Goal: Task Accomplishment & Management: Use online tool/utility

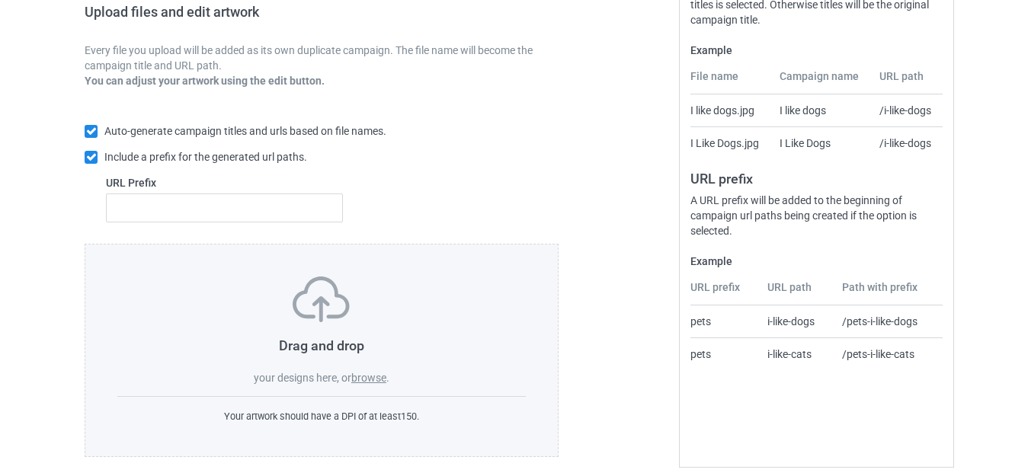
scroll to position [266, 0]
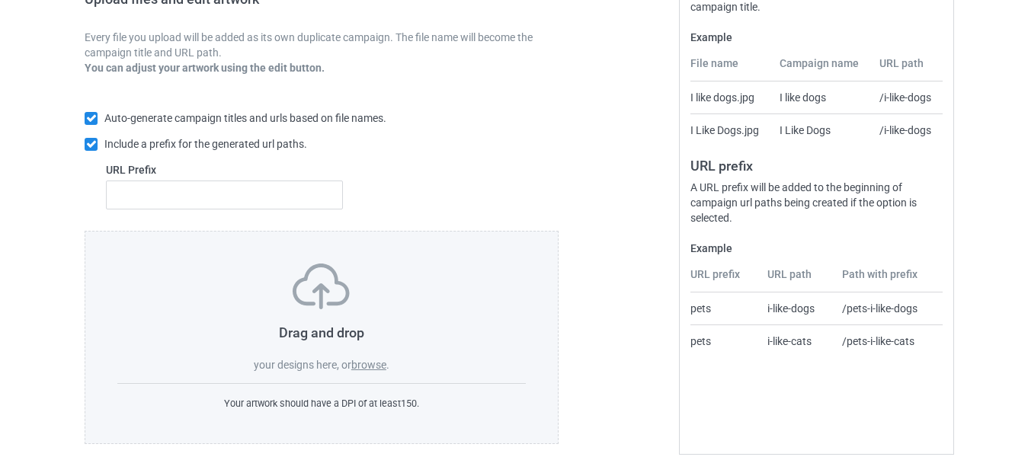
click at [369, 359] on label "browse" at bounding box center [368, 365] width 35 height 12
click at [0, 0] on input "browse" at bounding box center [0, 0] width 0 height 0
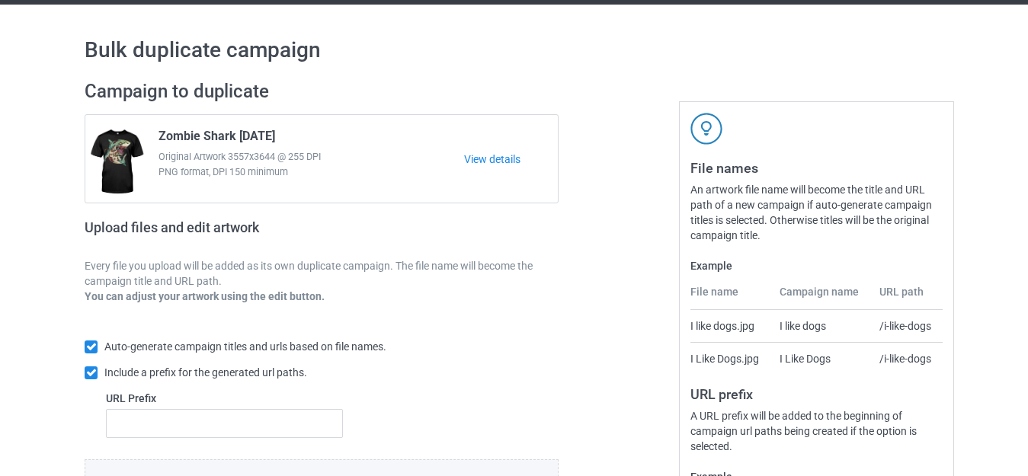
scroll to position [0, 0]
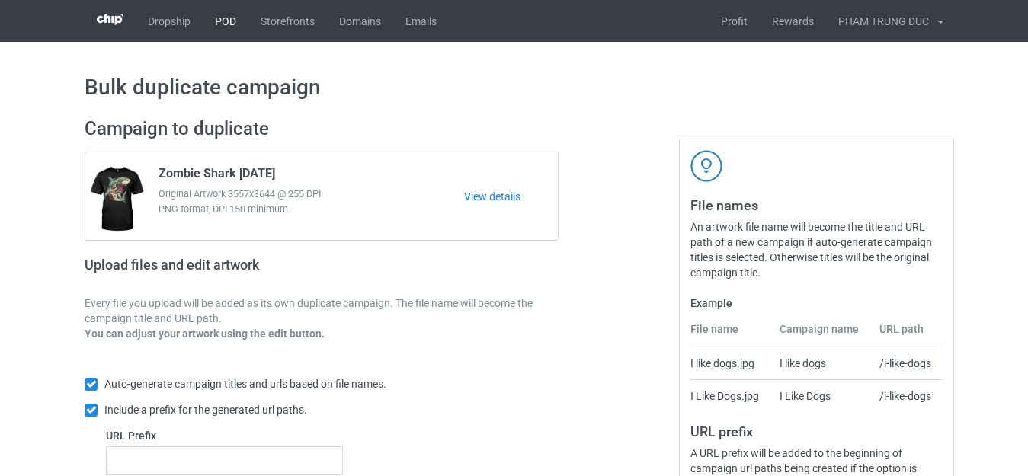
click at [222, 24] on link "POD" at bounding box center [226, 21] width 46 height 42
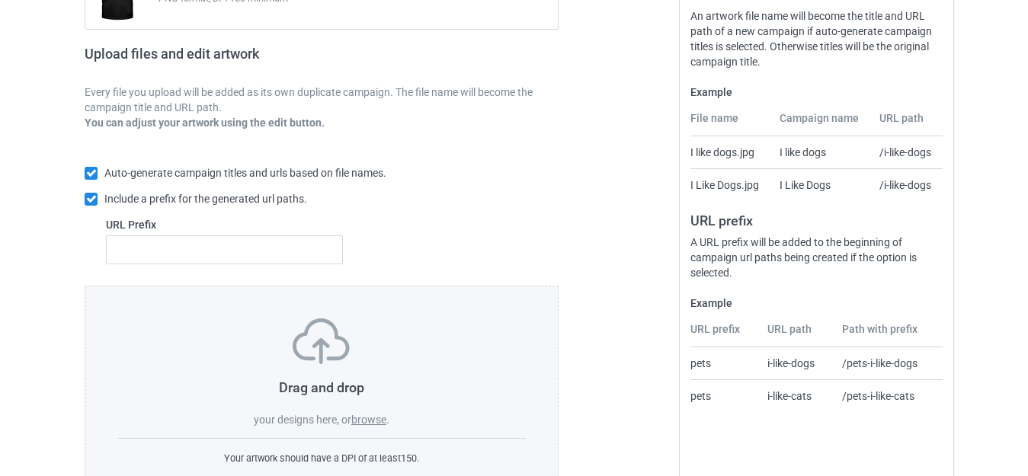
scroll to position [266, 0]
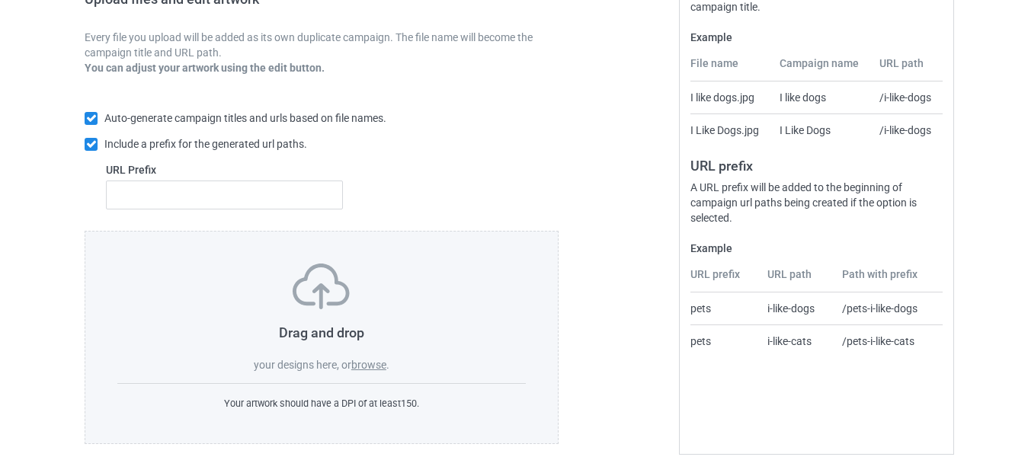
click at [361, 364] on label "browse" at bounding box center [368, 365] width 35 height 12
click at [0, 0] on input "browse" at bounding box center [0, 0] width 0 height 0
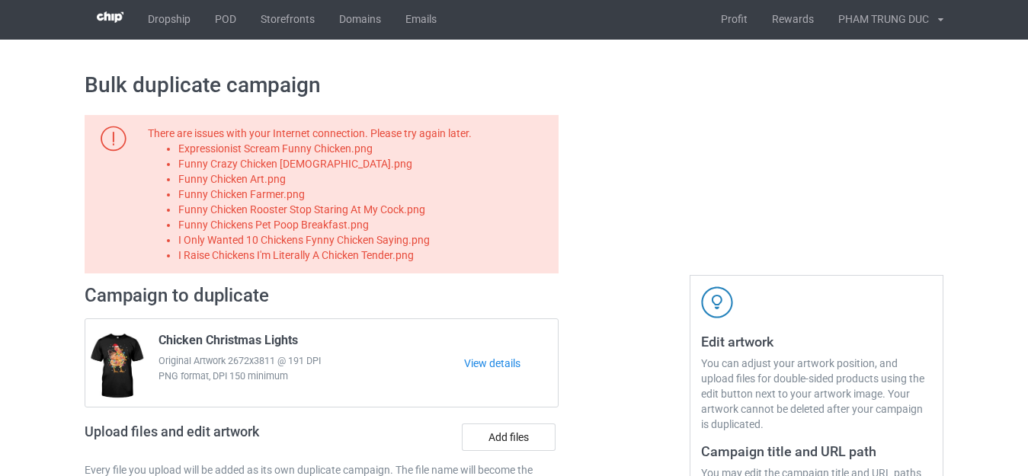
scroll to position [0, 0]
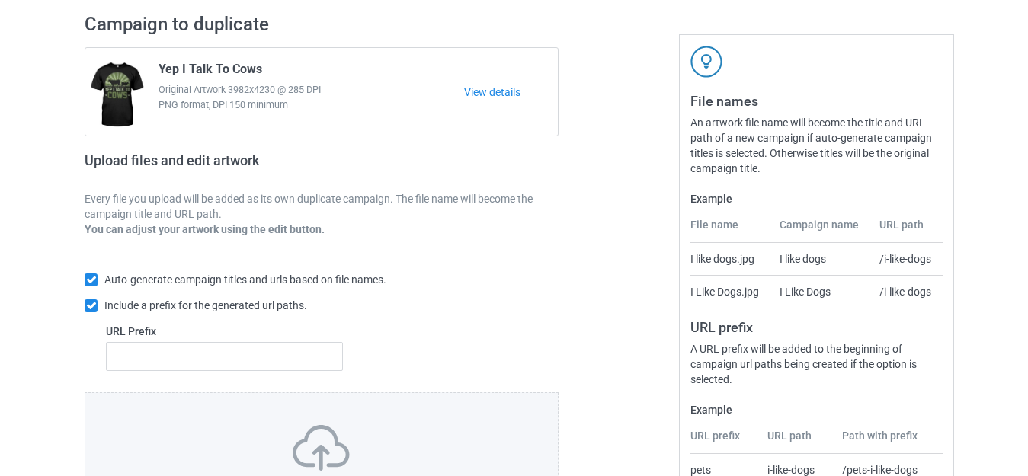
scroll to position [266, 0]
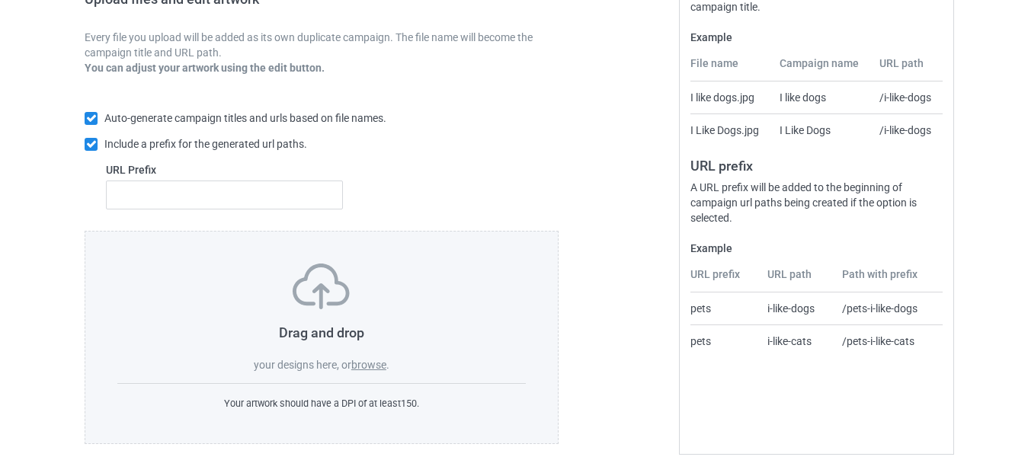
click at [372, 359] on label "browse" at bounding box center [368, 365] width 35 height 12
click at [0, 0] on input "browse" at bounding box center [0, 0] width 0 height 0
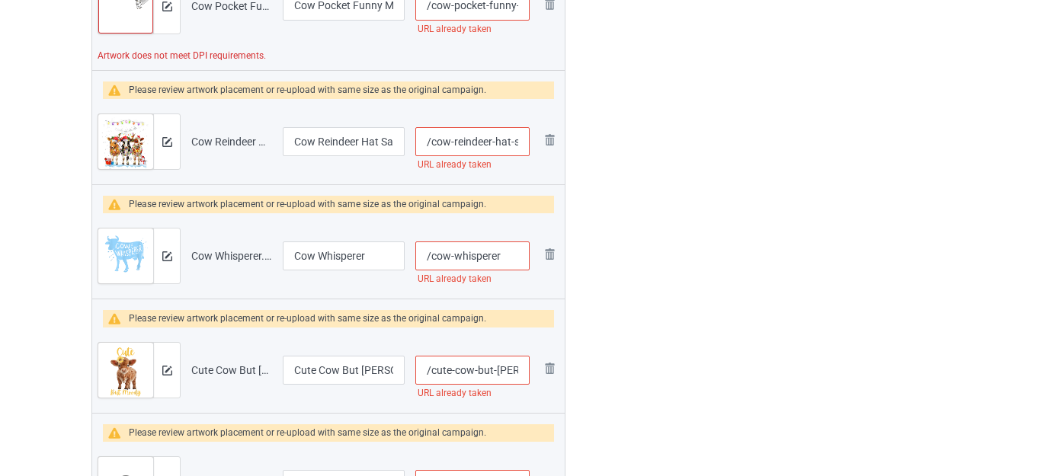
scroll to position [647, 0]
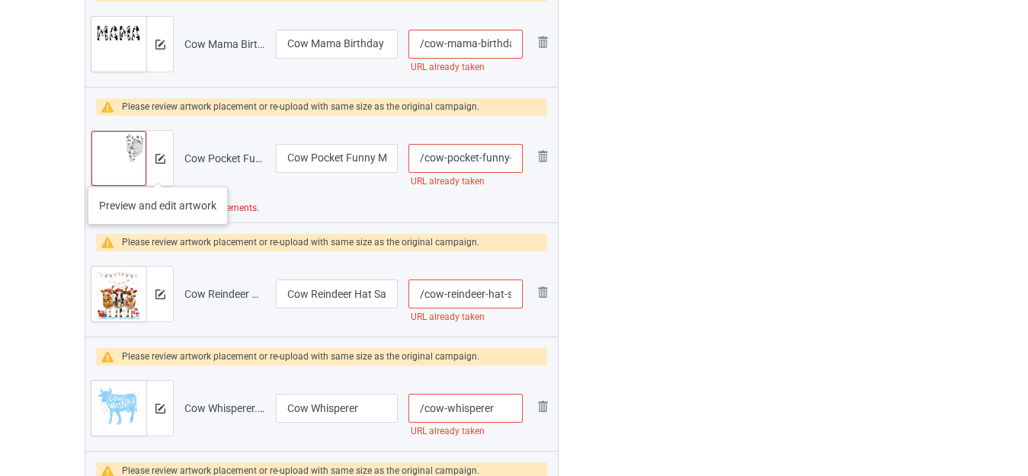
click at [158, 172] on div at bounding box center [159, 158] width 27 height 55
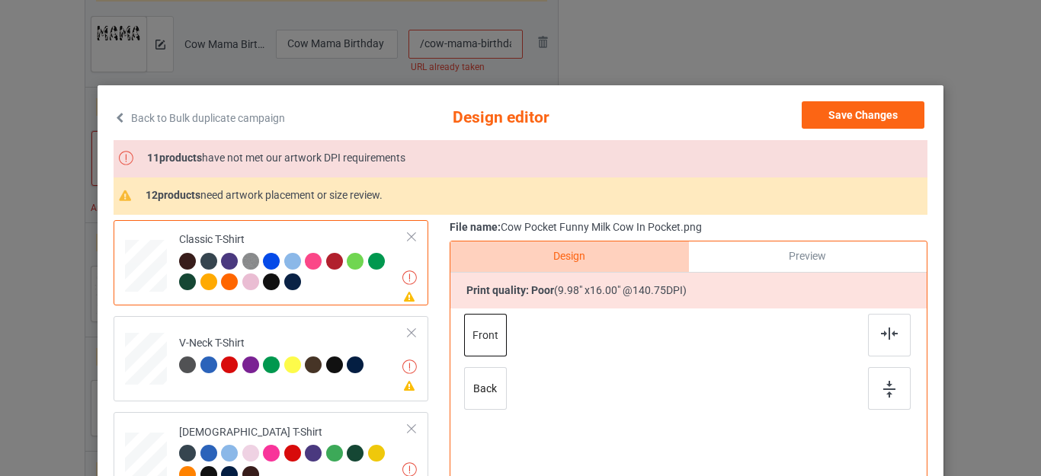
scroll to position [229, 0]
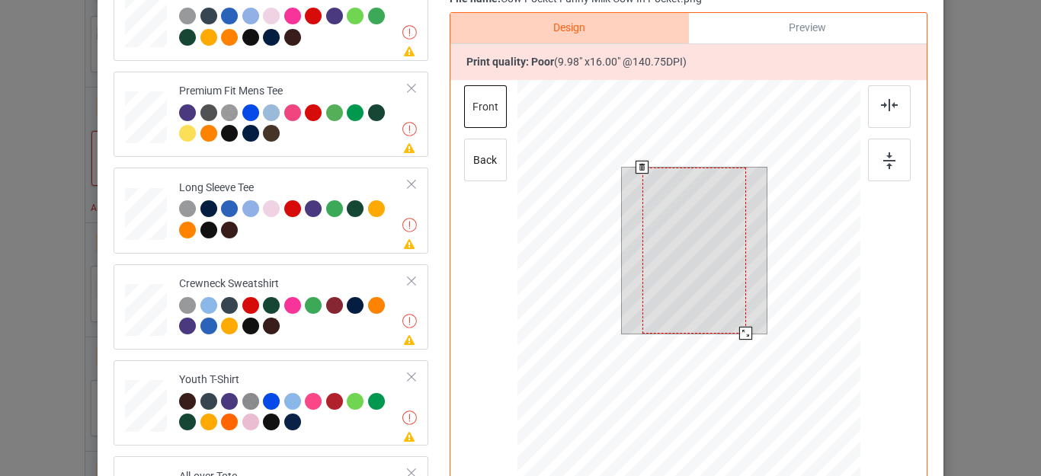
click at [706, 279] on div at bounding box center [695, 251] width 104 height 166
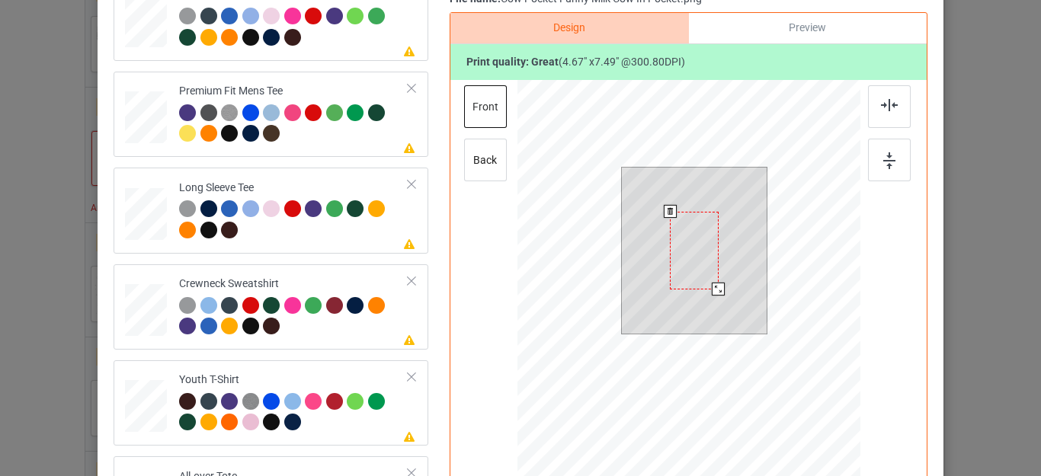
drag, startPoint x: 739, startPoint y: 332, endPoint x: 711, endPoint y: 288, distance: 52.0
click at [712, 288] on div at bounding box center [718, 289] width 13 height 13
drag, startPoint x: 717, startPoint y: 242, endPoint x: 736, endPoint y: 215, distance: 33.2
click at [736, 215] on div at bounding box center [731, 205] width 47 height 75
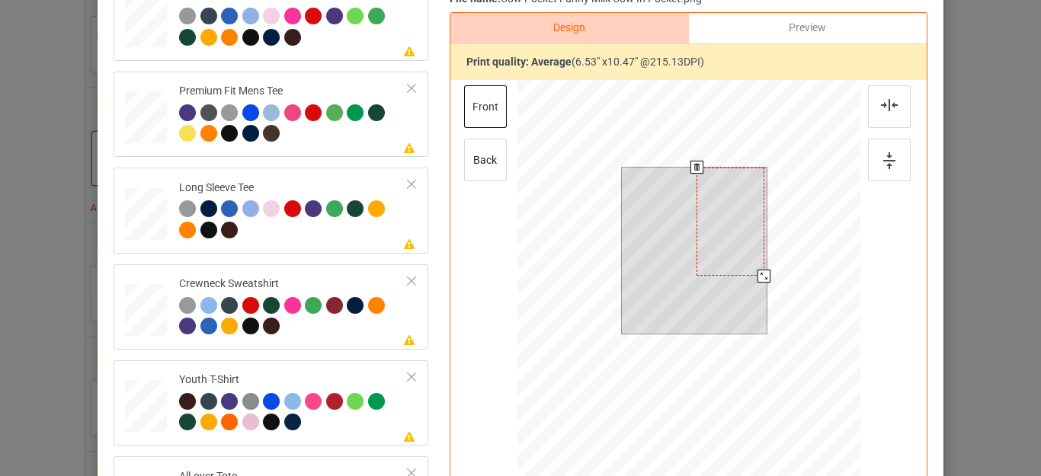
click at [753, 250] on div at bounding box center [731, 222] width 68 height 108
drag, startPoint x: 755, startPoint y: 271, endPoint x: 749, endPoint y: 256, distance: 15.7
click at [755, 264] on div at bounding box center [761, 270] width 13 height 13
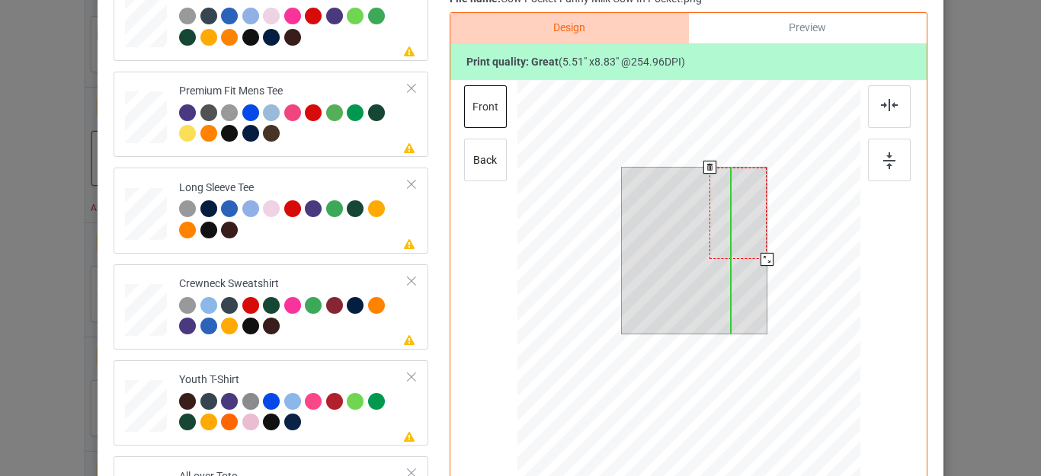
click at [744, 216] on div at bounding box center [738, 213] width 57 height 91
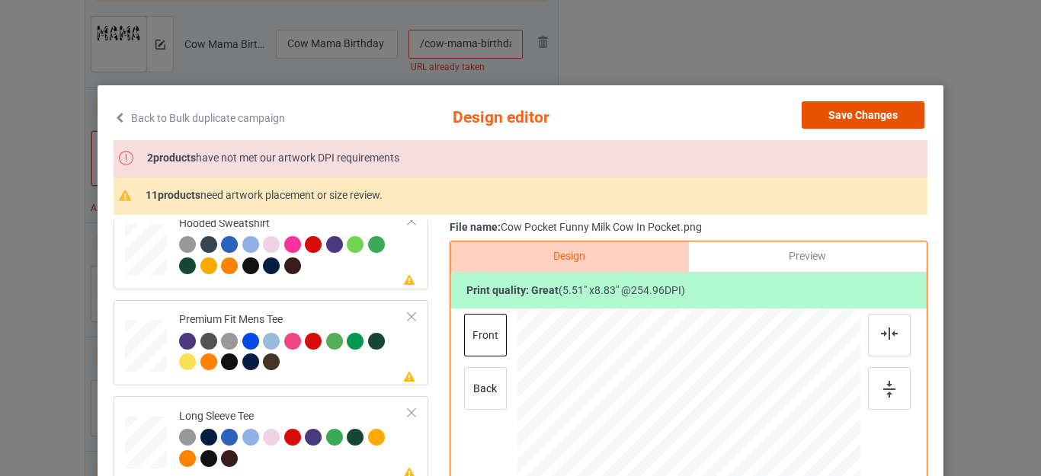
click at [829, 114] on button "Save Changes" at bounding box center [863, 114] width 123 height 27
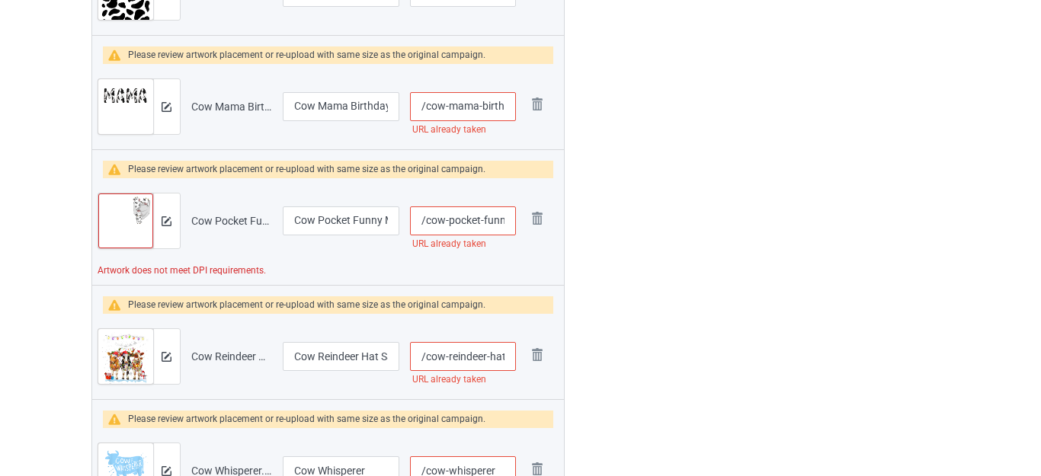
scroll to position [710, 0]
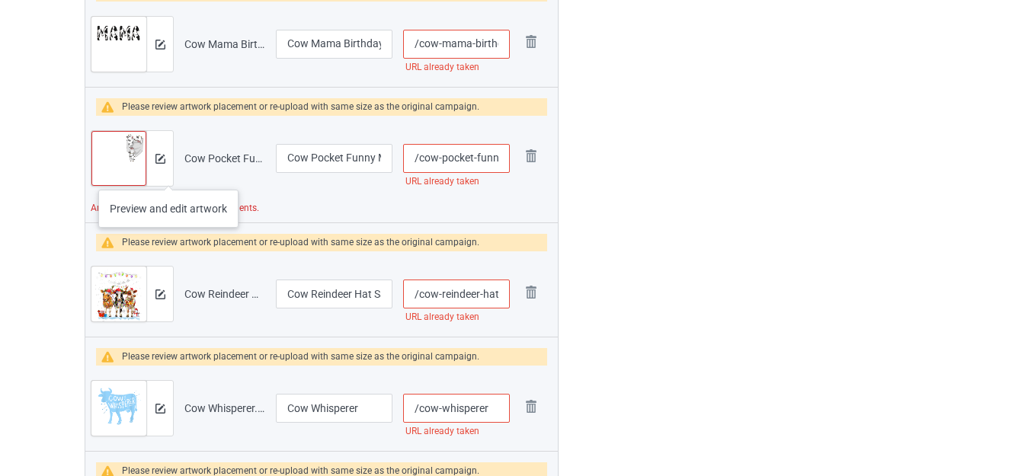
click at [159, 175] on div at bounding box center [159, 158] width 27 height 55
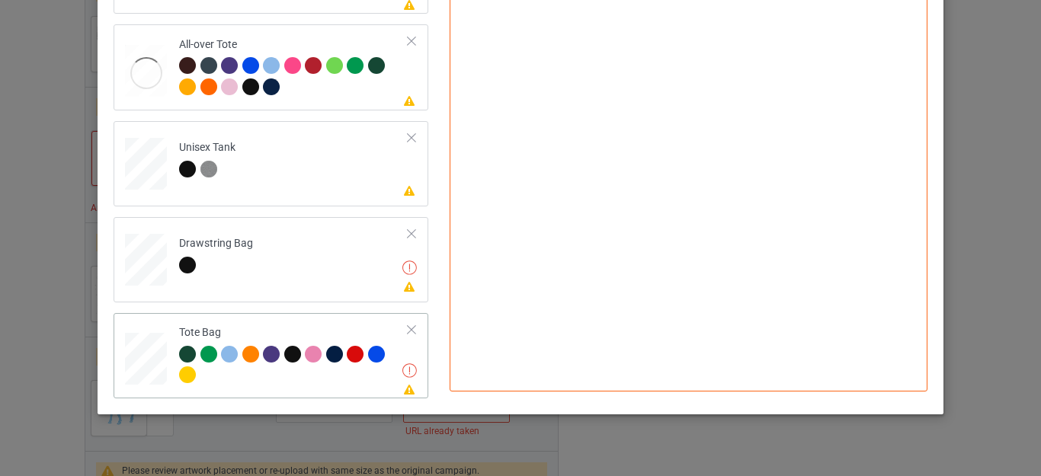
scroll to position [440, 0]
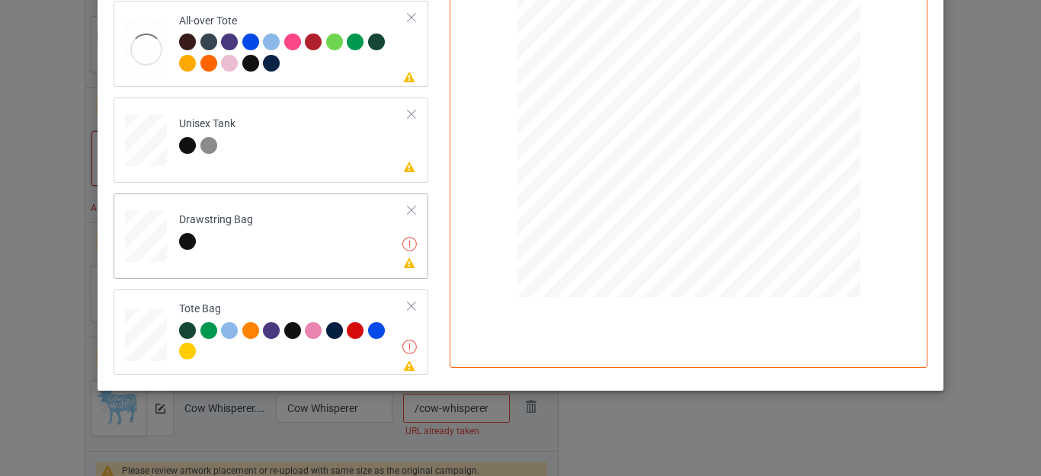
click at [406, 211] on div at bounding box center [411, 210] width 11 height 11
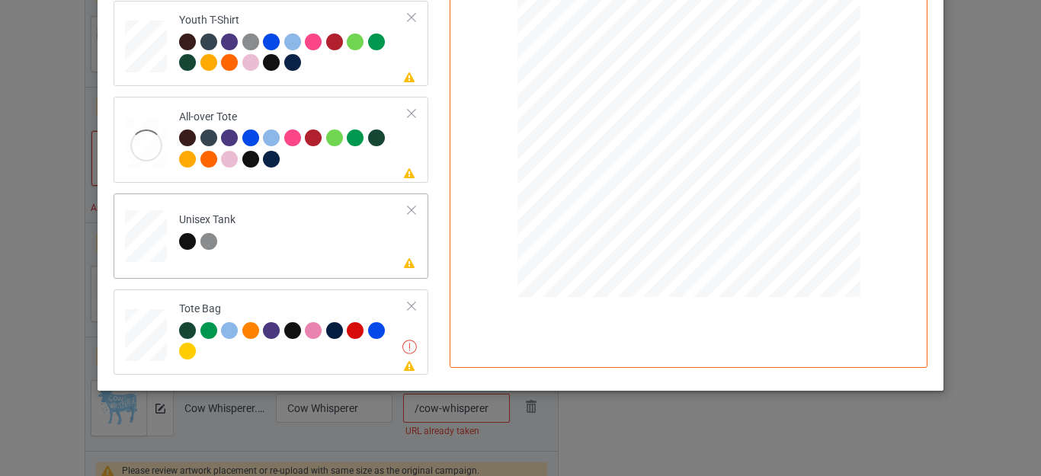
scroll to position [454, 0]
click at [406, 303] on div at bounding box center [411, 306] width 11 height 11
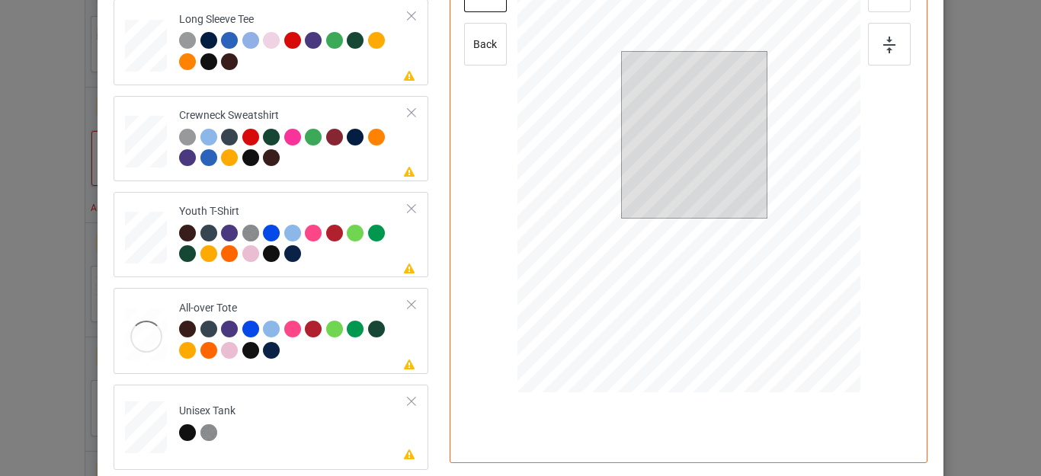
scroll to position [98, 0]
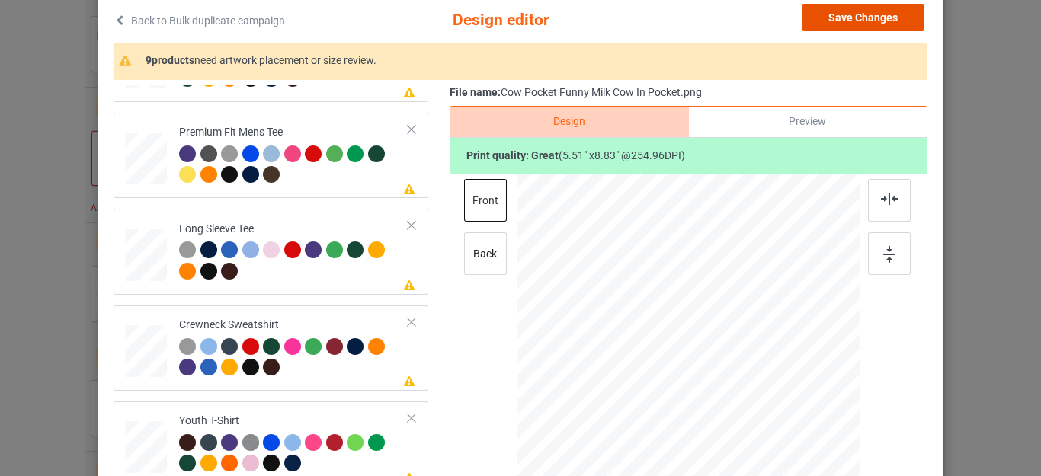
click at [855, 23] on button "Save Changes" at bounding box center [863, 17] width 123 height 27
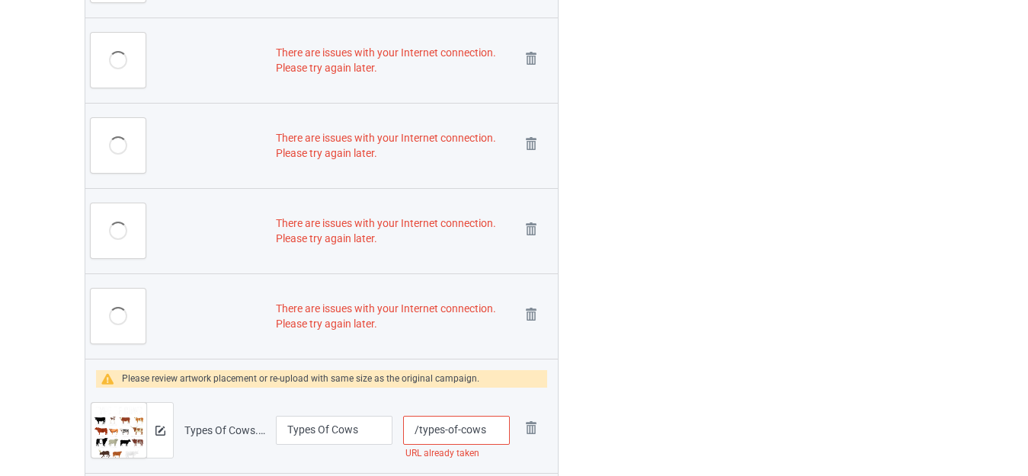
scroll to position [3606, 0]
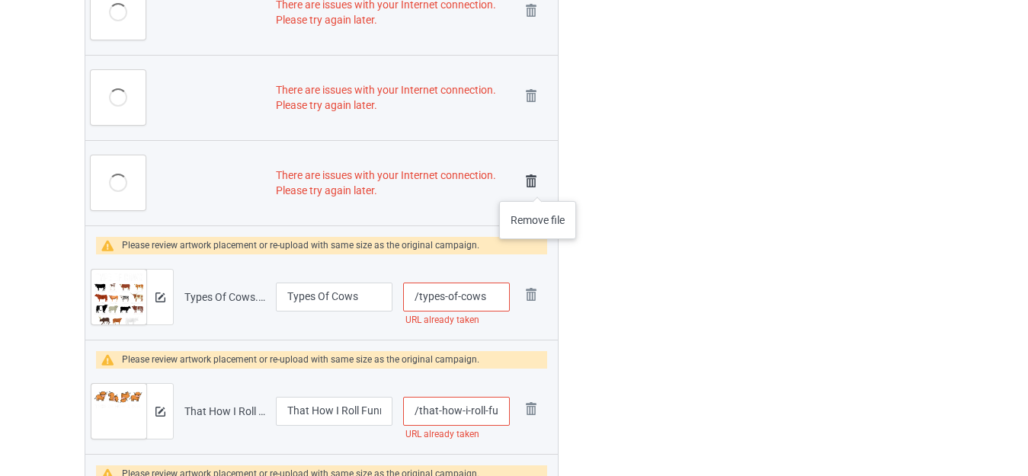
click at [537, 186] on img at bounding box center [531, 181] width 21 height 21
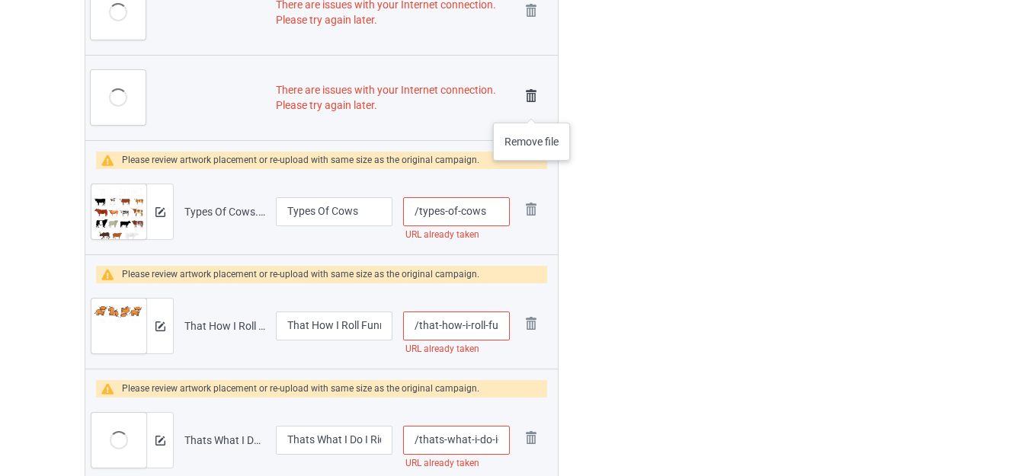
click at [529, 104] on img at bounding box center [531, 95] width 21 height 21
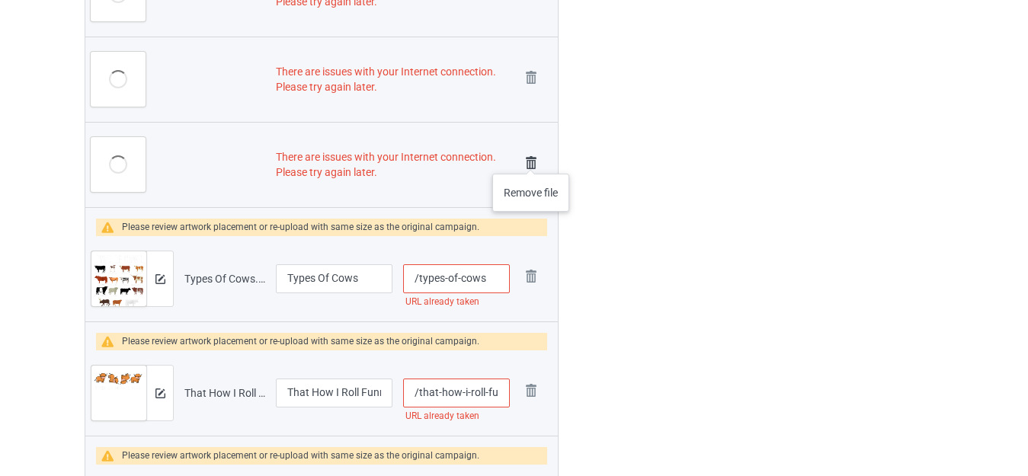
click at [531, 159] on img at bounding box center [531, 162] width 21 height 21
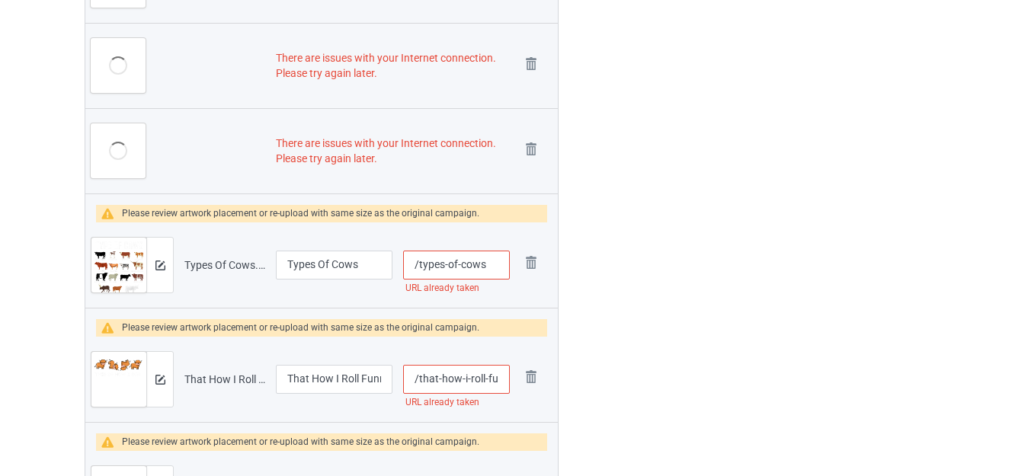
scroll to position [3256, 0]
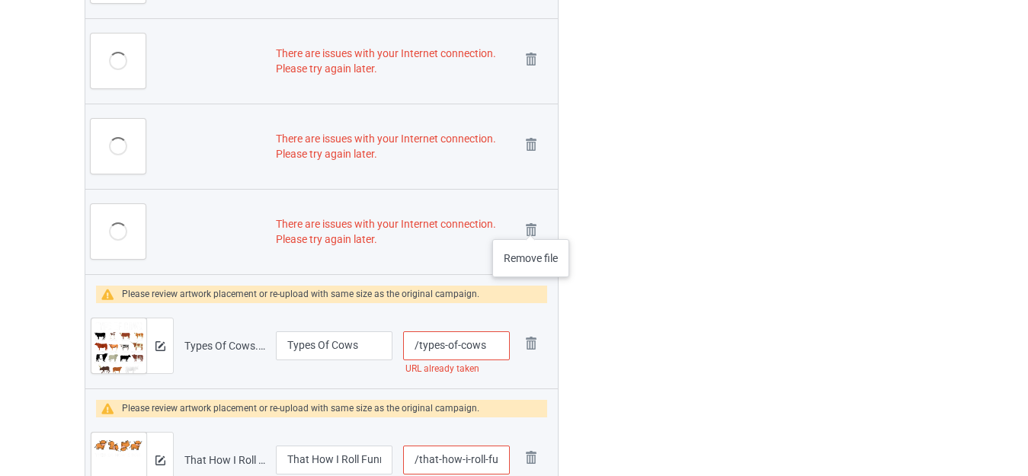
click at [0, 0] on img at bounding box center [0, 0] width 0 height 0
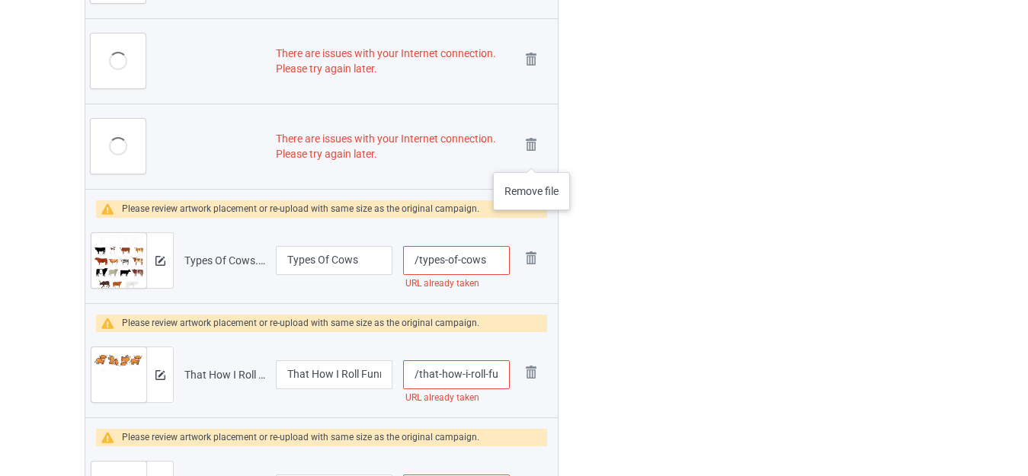
click at [0, 0] on img at bounding box center [0, 0] width 0 height 0
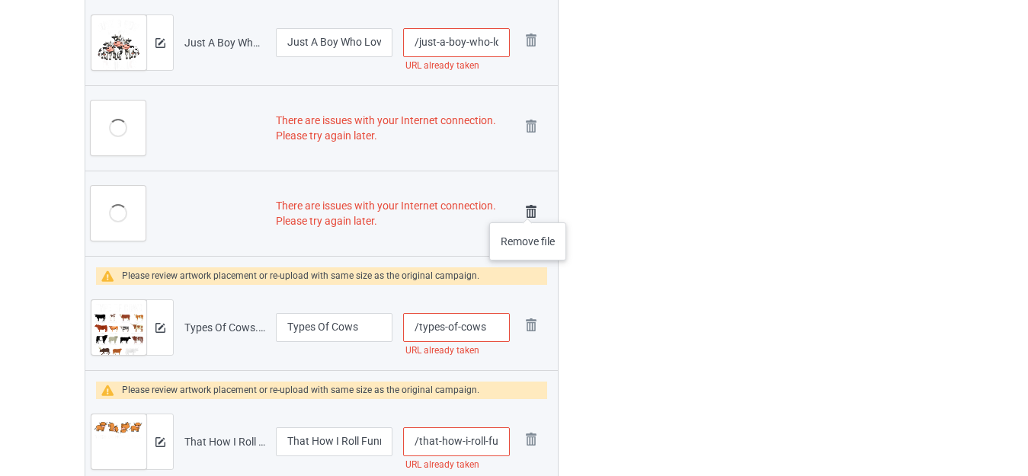
click at [527, 207] on img at bounding box center [531, 211] width 21 height 21
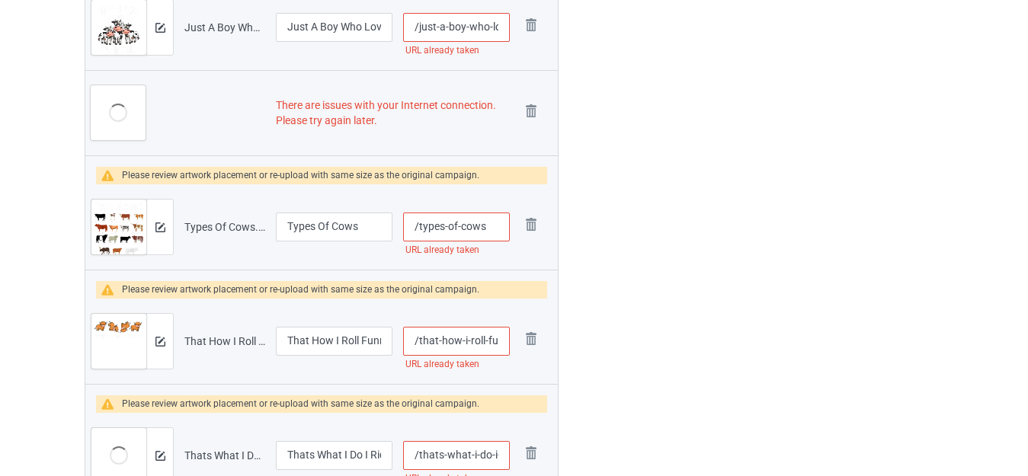
scroll to position [3057, 0]
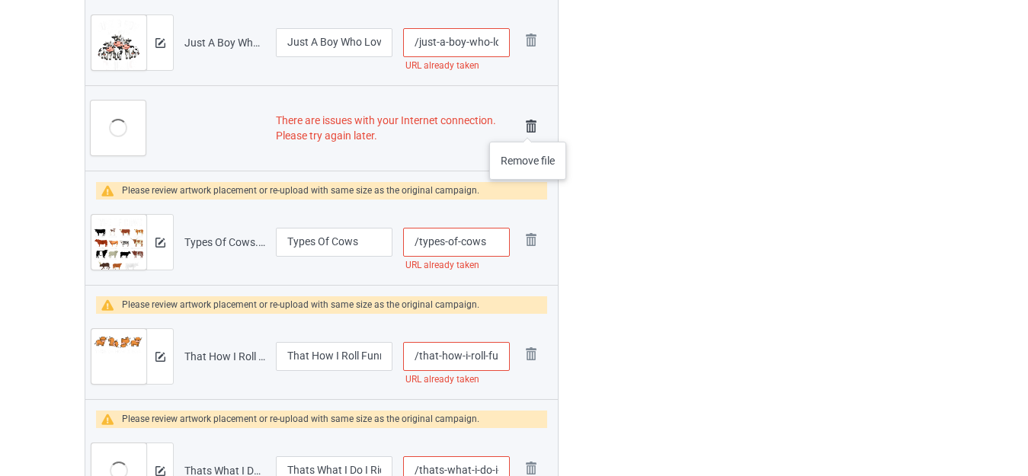
click at [527, 127] on img at bounding box center [531, 126] width 21 height 21
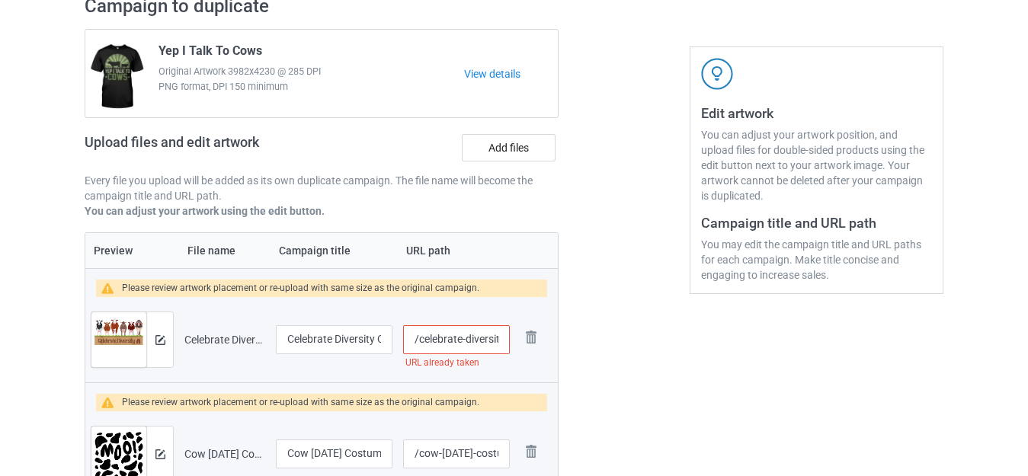
scroll to position [146, 0]
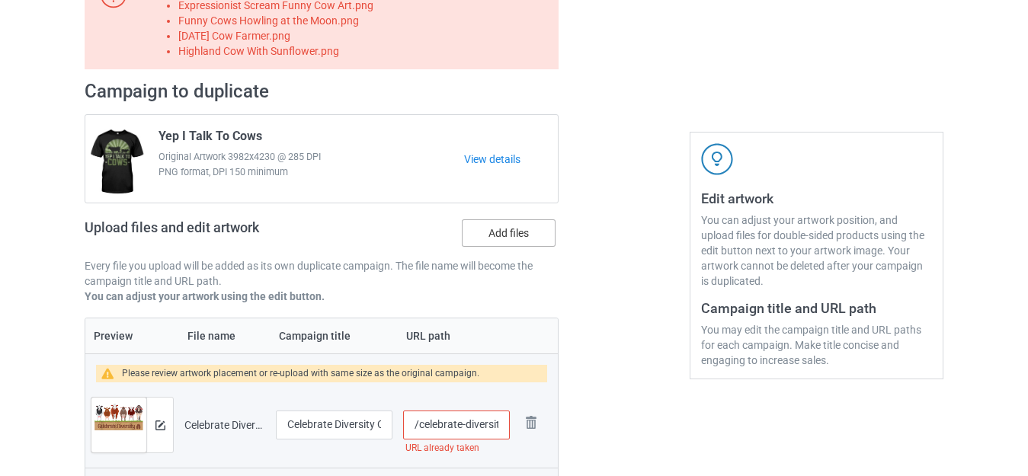
click at [490, 224] on label "Add files" at bounding box center [509, 233] width 94 height 27
click at [0, 0] on input "Add files" at bounding box center [0, 0] width 0 height 0
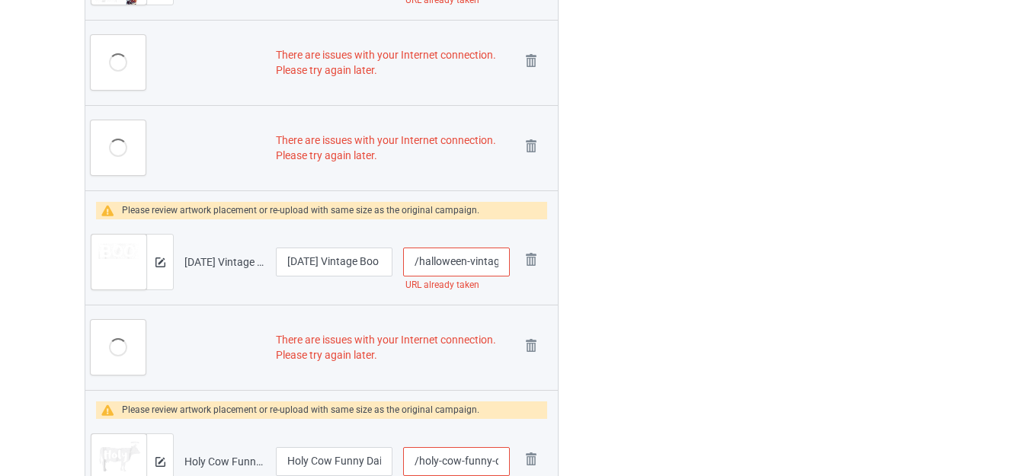
scroll to position [2356, 0]
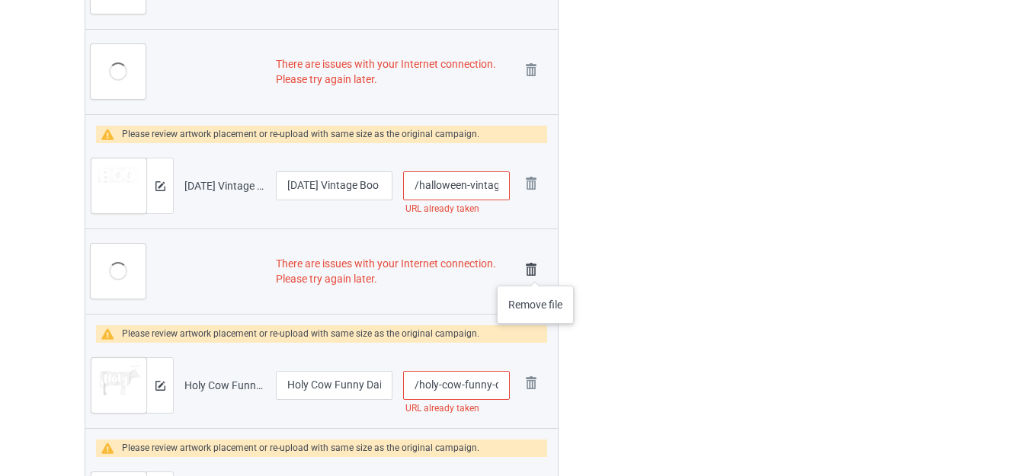
click at [535, 271] on img at bounding box center [531, 269] width 21 height 21
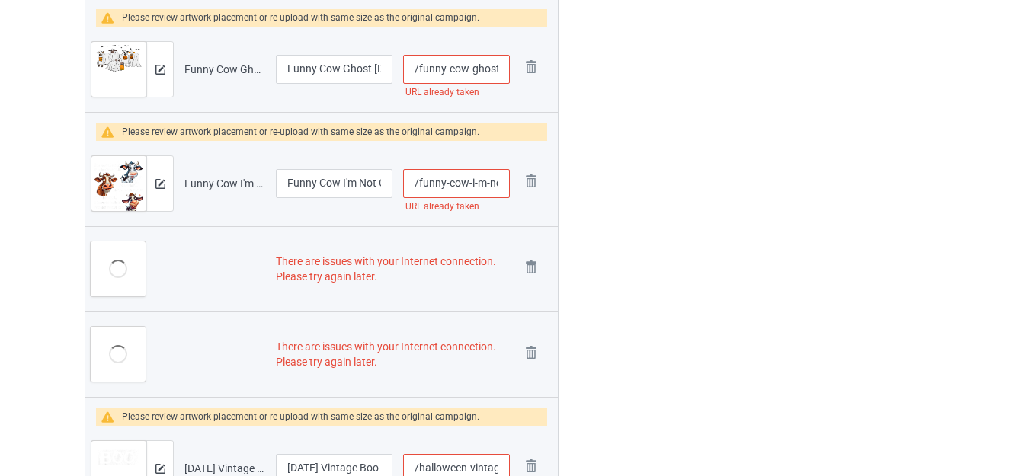
scroll to position [2036, 0]
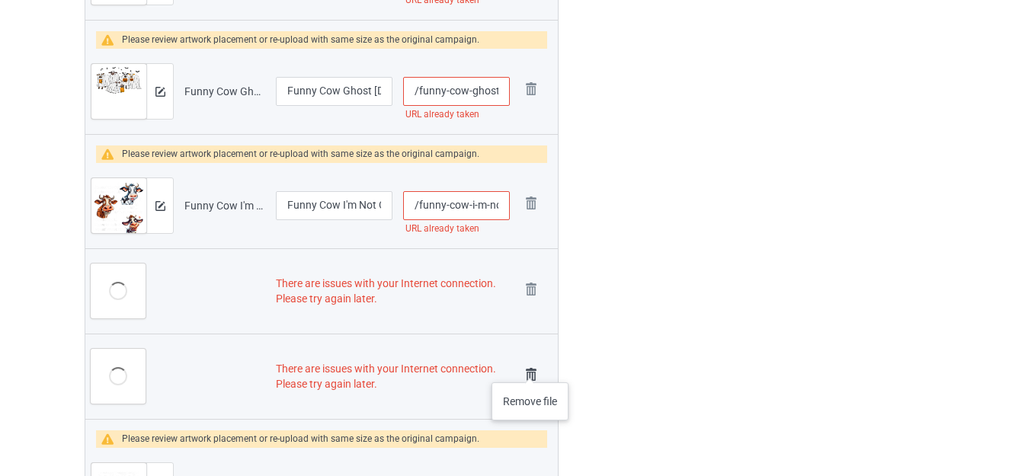
click at [530, 367] on img at bounding box center [531, 374] width 21 height 21
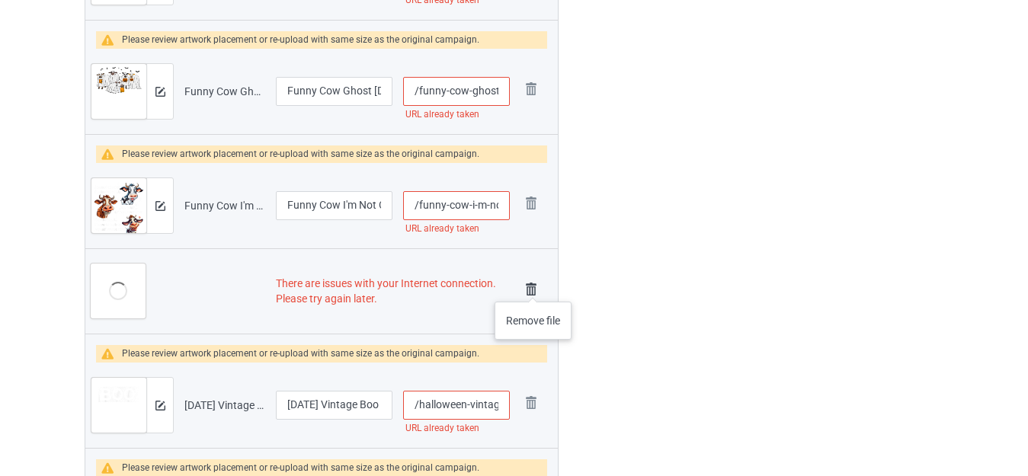
click at [533, 287] on img at bounding box center [531, 289] width 21 height 21
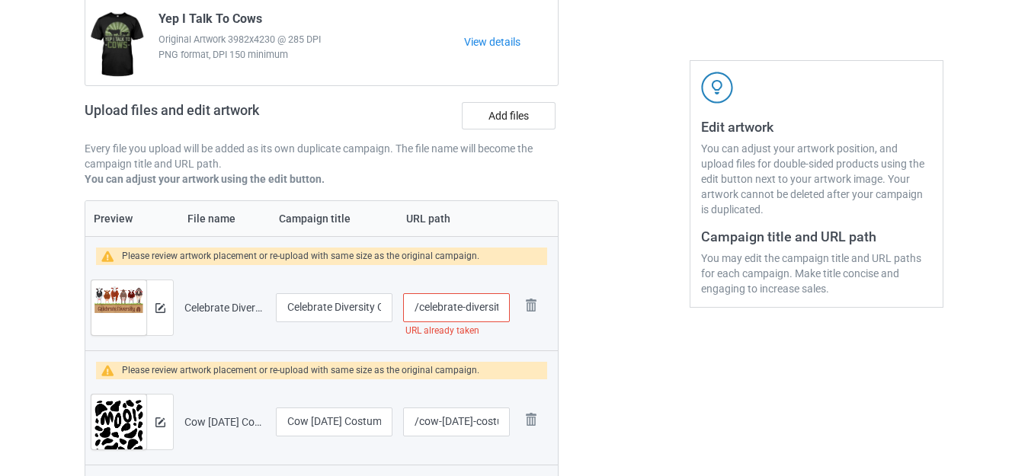
scroll to position [24, 0]
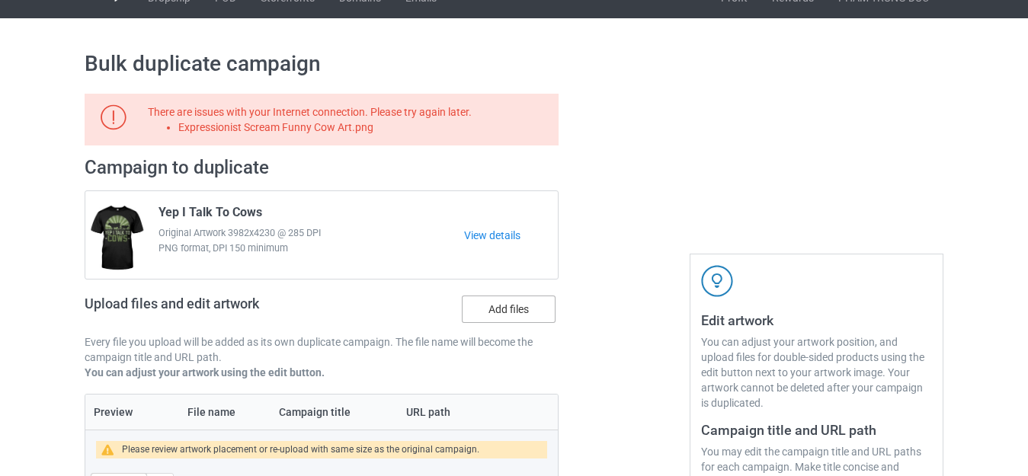
click at [493, 302] on label "Add files" at bounding box center [509, 309] width 94 height 27
click at [0, 0] on input "Add files" at bounding box center [0, 0] width 0 height 0
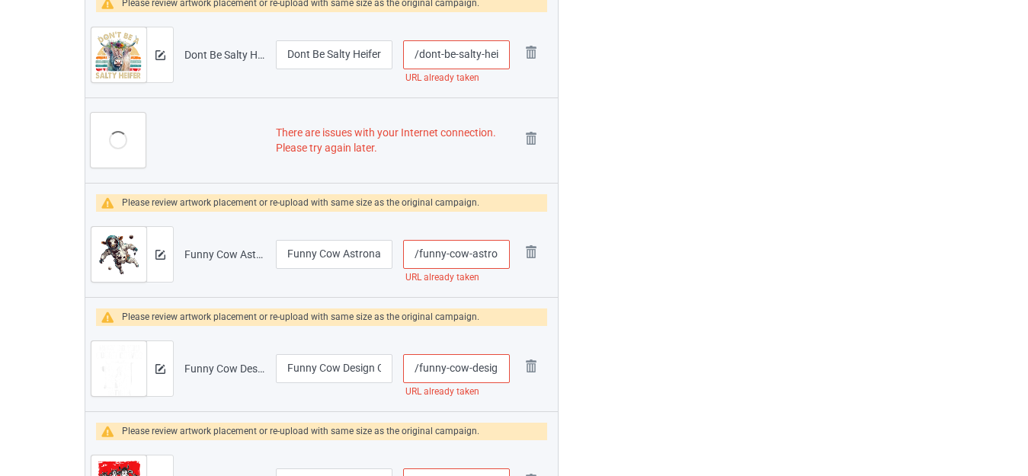
scroll to position [1396, 0]
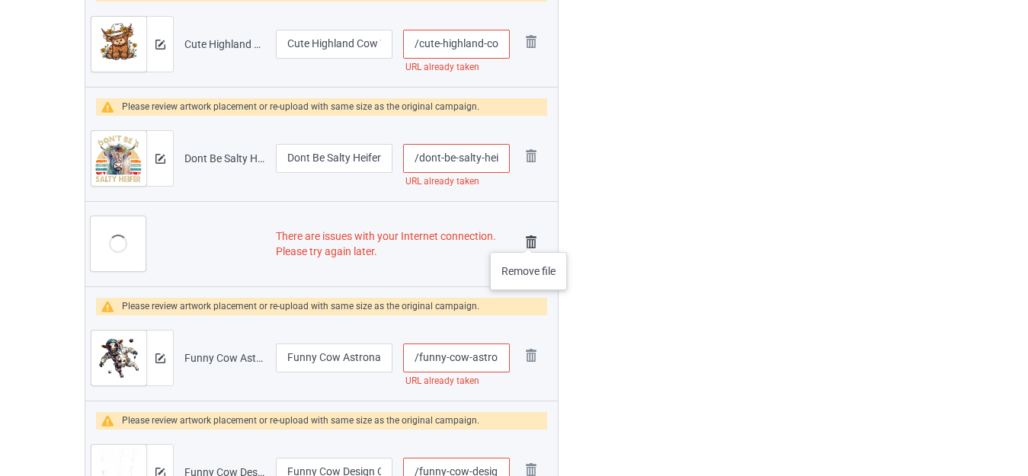
click at [528, 237] on img at bounding box center [531, 242] width 21 height 21
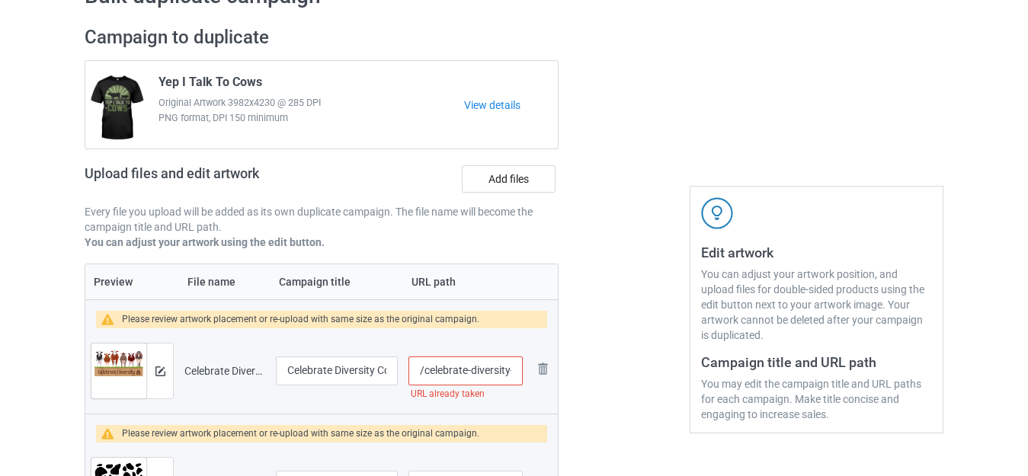
scroll to position [0, 0]
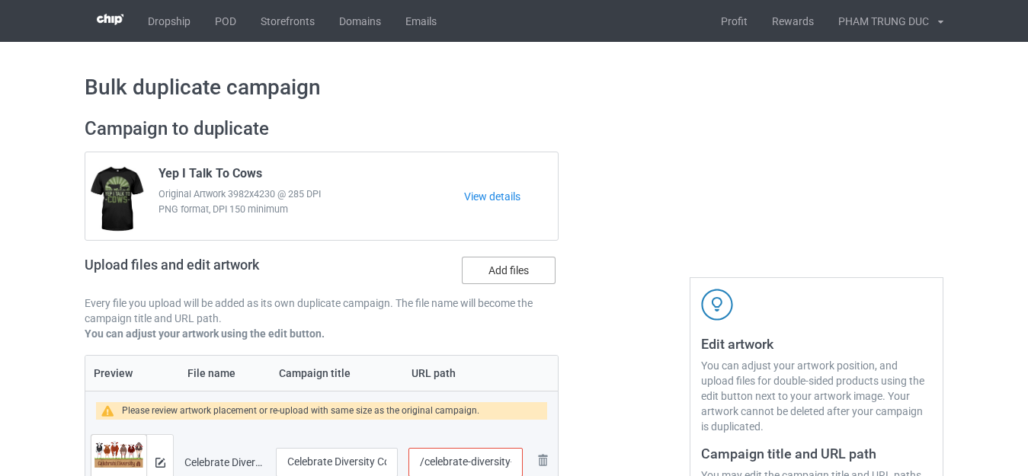
click at [494, 259] on label "Add files" at bounding box center [509, 270] width 94 height 27
click at [0, 0] on input "Add files" at bounding box center [0, 0] width 0 height 0
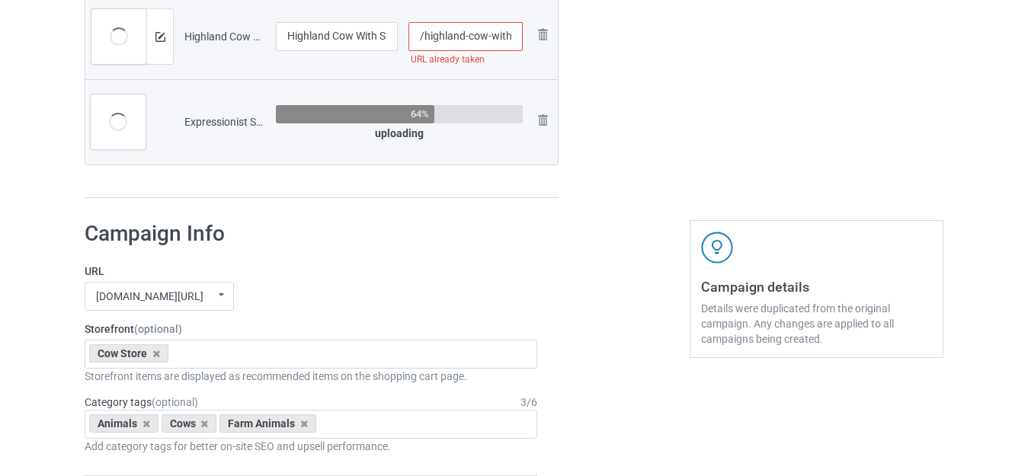
scroll to position [4031, 0]
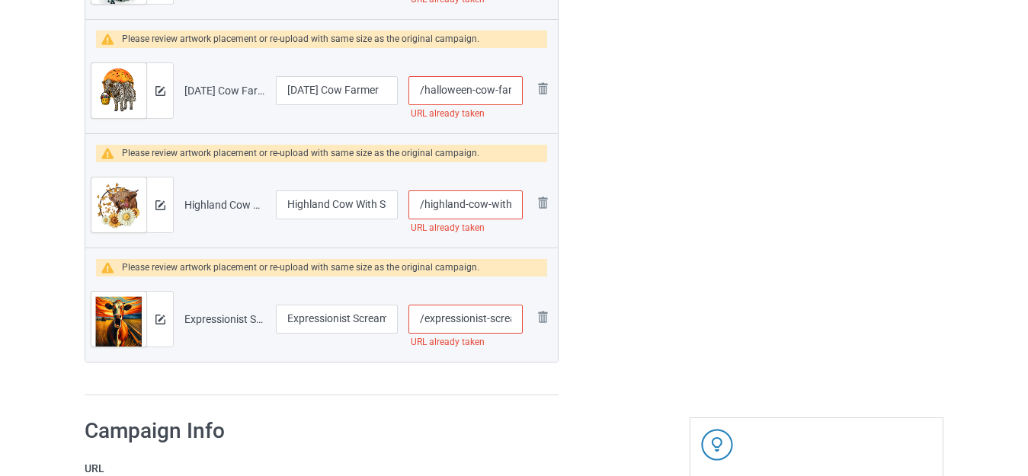
click at [488, 317] on input "/expressionist-scream-funny-cow-art" at bounding box center [466, 319] width 114 height 29
type input "/expressionist---scream-funny-cow-art"
click at [485, 201] on input "/highland-cow-with-sunflower" at bounding box center [466, 205] width 114 height 29
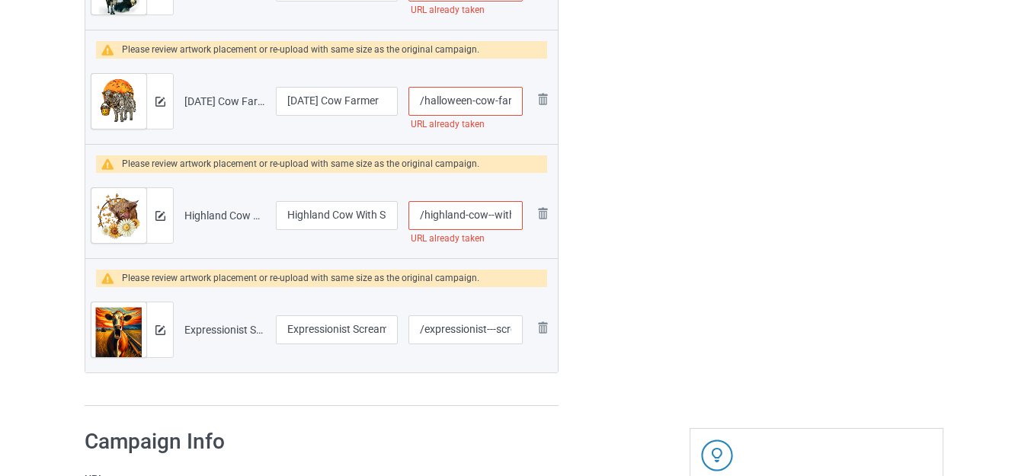
scroll to position [3878, 0]
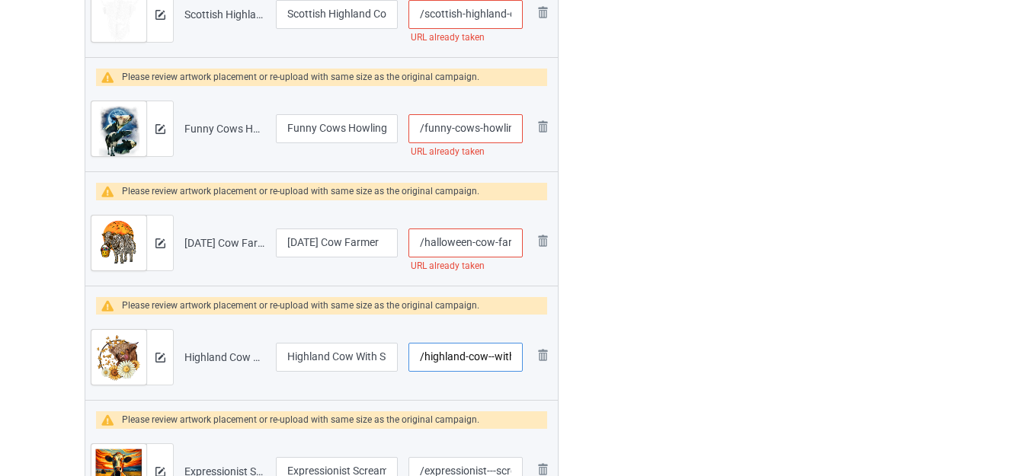
type input "/highland-cow--with-sunflower"
click at [495, 240] on input "/halloween-cow-farmer" at bounding box center [466, 243] width 114 height 29
type input "/halloween-cow--farmer"
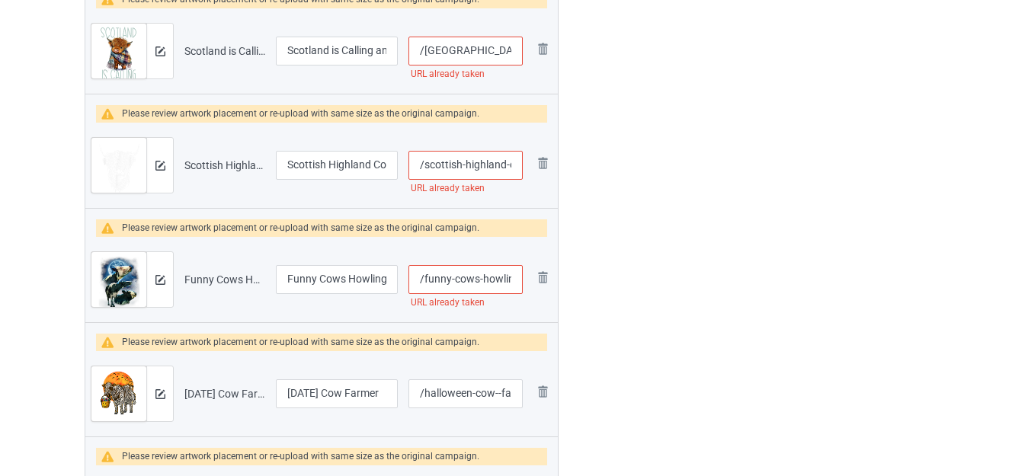
scroll to position [3726, 0]
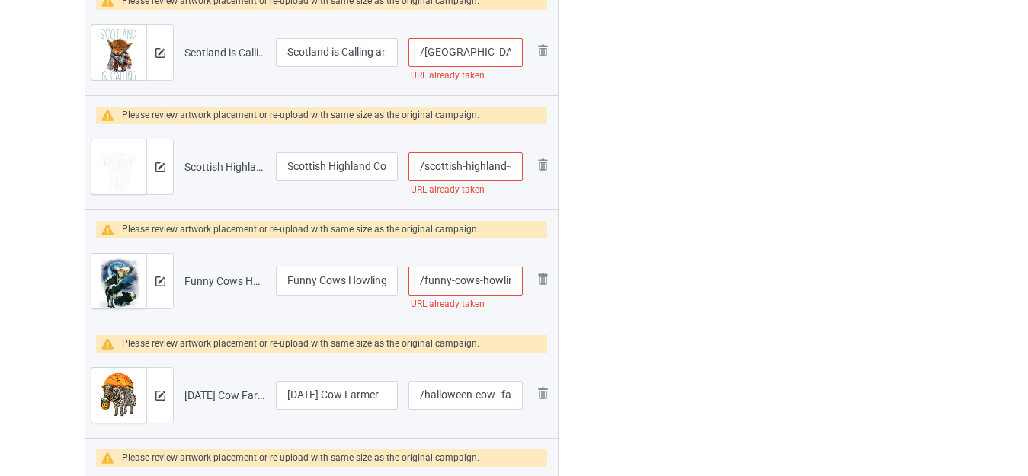
click at [479, 281] on input "/funny-cows-howling-at-the-moon" at bounding box center [466, 281] width 114 height 29
type input "/funny-cows--howling-at-the-moon"
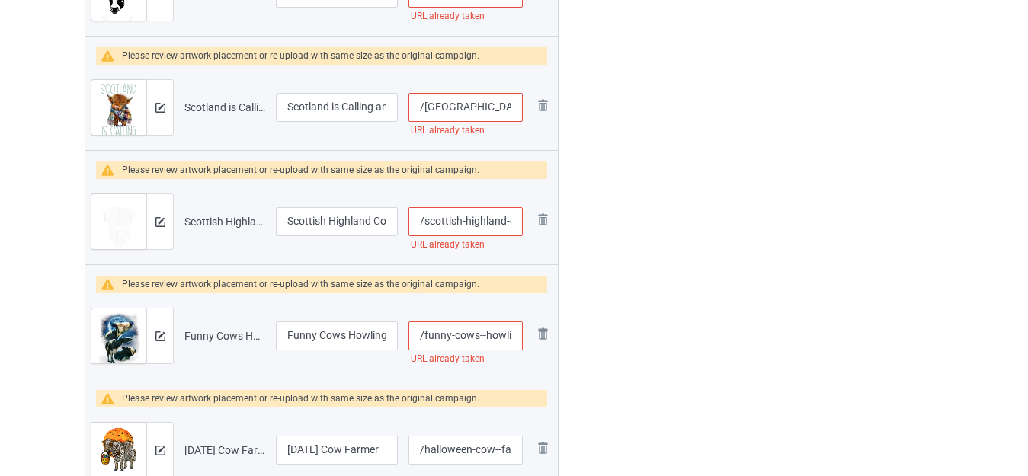
scroll to position [3574, 0]
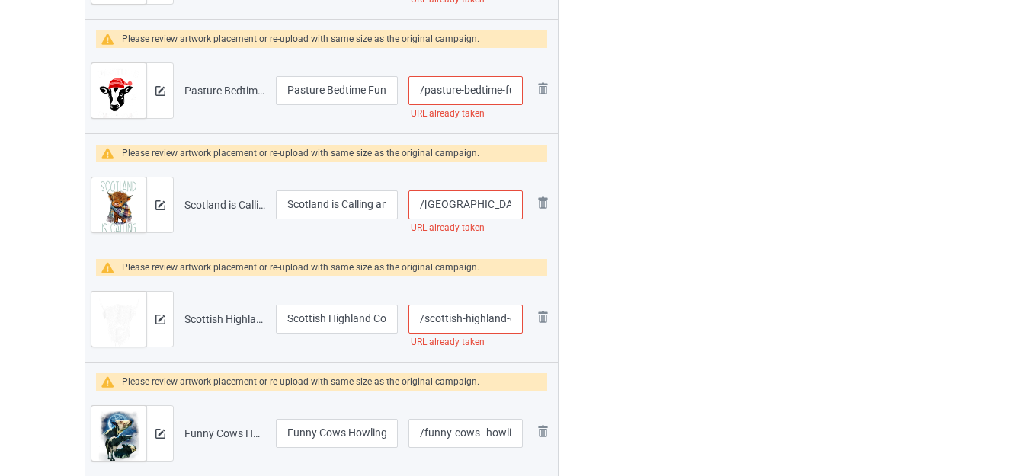
click at [505, 318] on input "/scottish-highland-cow-art" at bounding box center [466, 319] width 114 height 29
type input "/scottish-highland--cow-art"
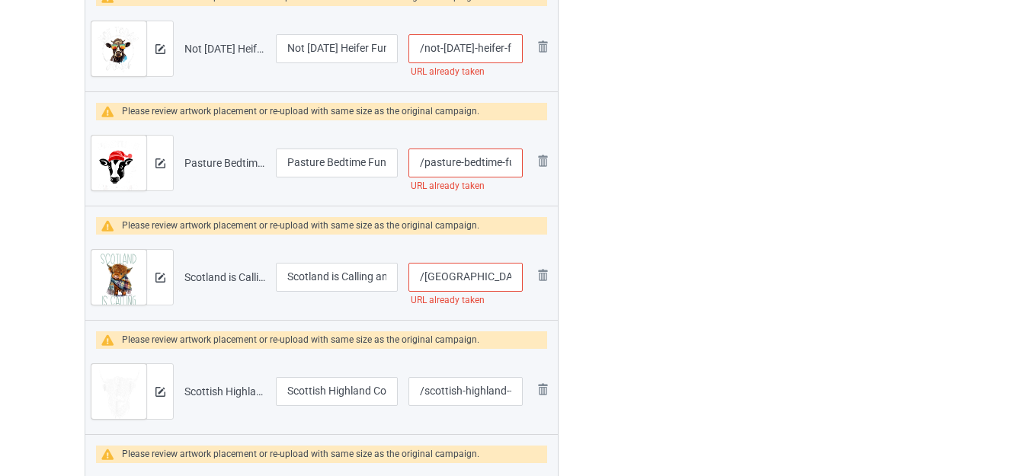
scroll to position [3497, 0]
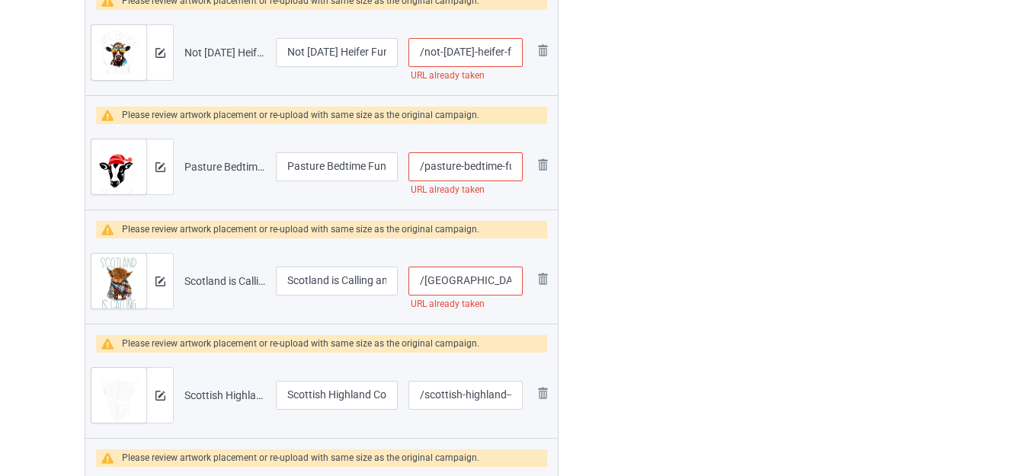
click at [475, 281] on input "/scotland-is-calling-and-i-must-go-highland-cow" at bounding box center [466, 281] width 114 height 29
type input "/scotland-is--calling-and-i-must-go-highland-cow"
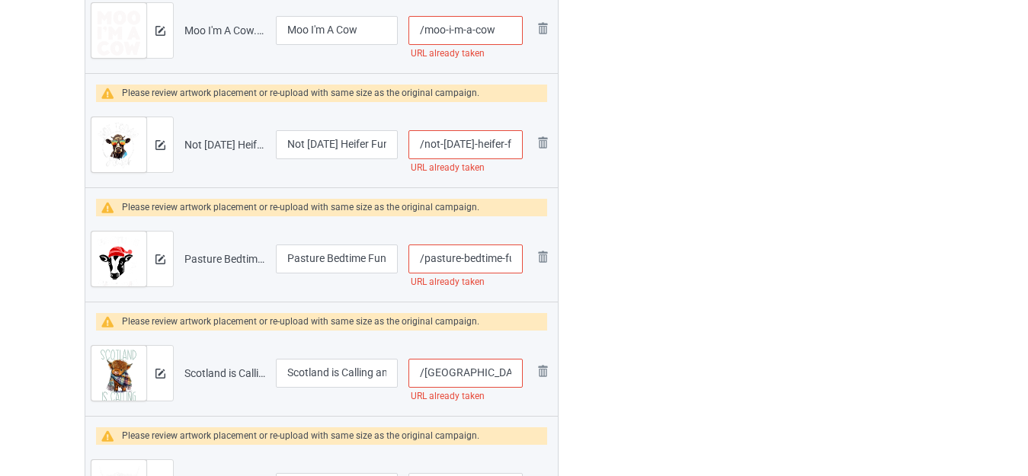
scroll to position [3269, 0]
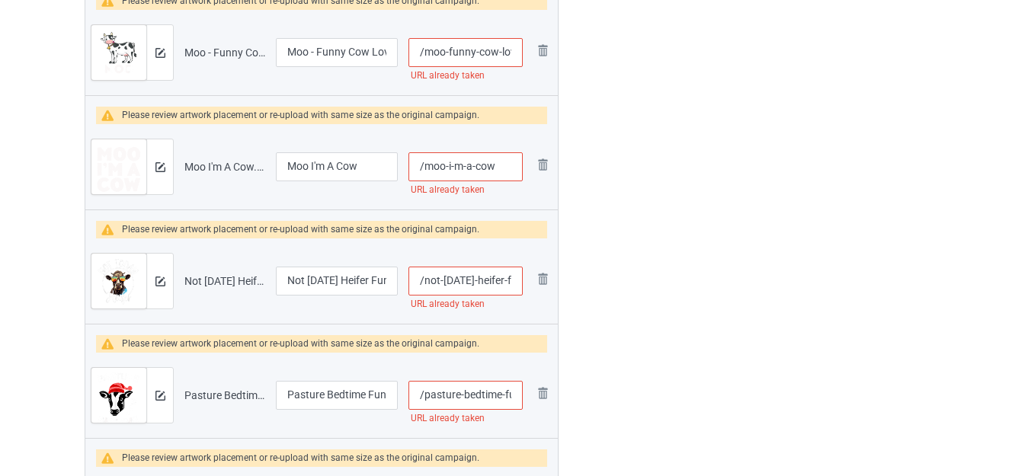
click at [504, 394] on input "/pasture-bedtime-funny-cow" at bounding box center [466, 395] width 114 height 29
type input "/pasture-bedtime--funny-cow"
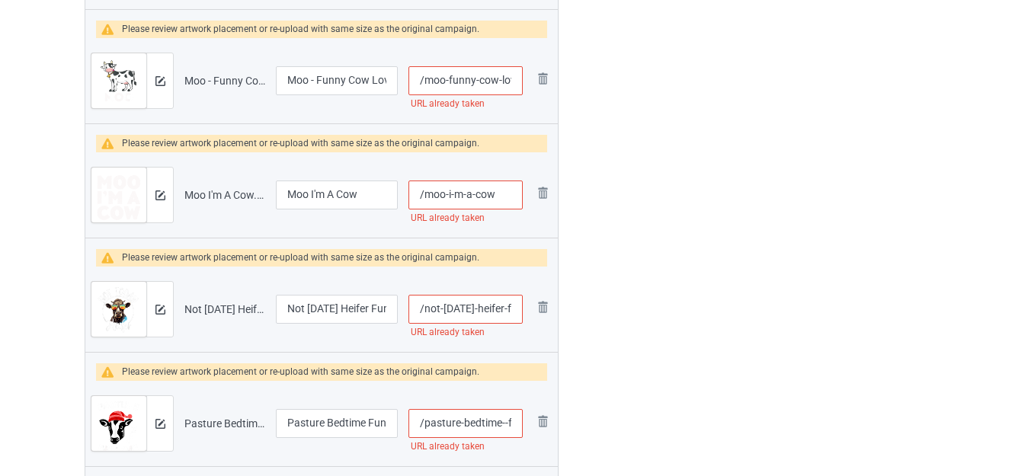
scroll to position [3192, 0]
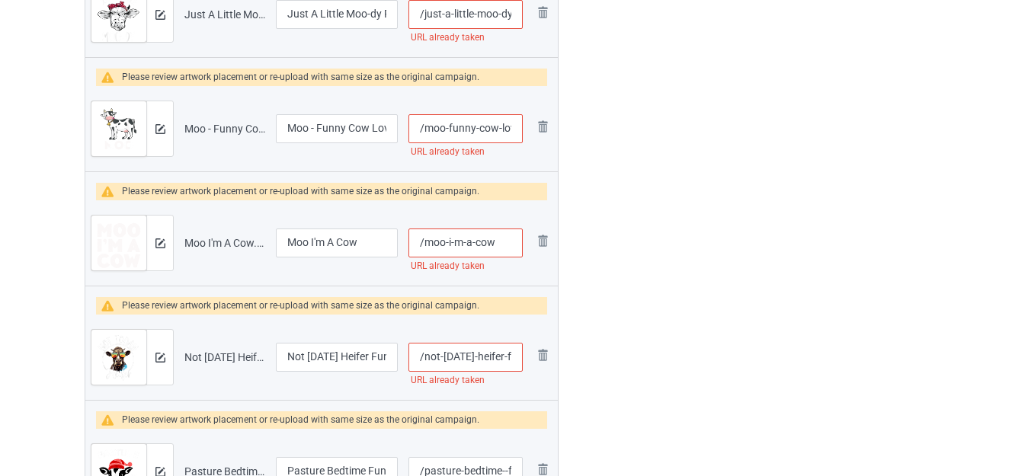
click at [500, 358] on input "/not-today-heifer-funny-cow" at bounding box center [466, 357] width 114 height 29
type input "/not-today-heifer--funny-cow"
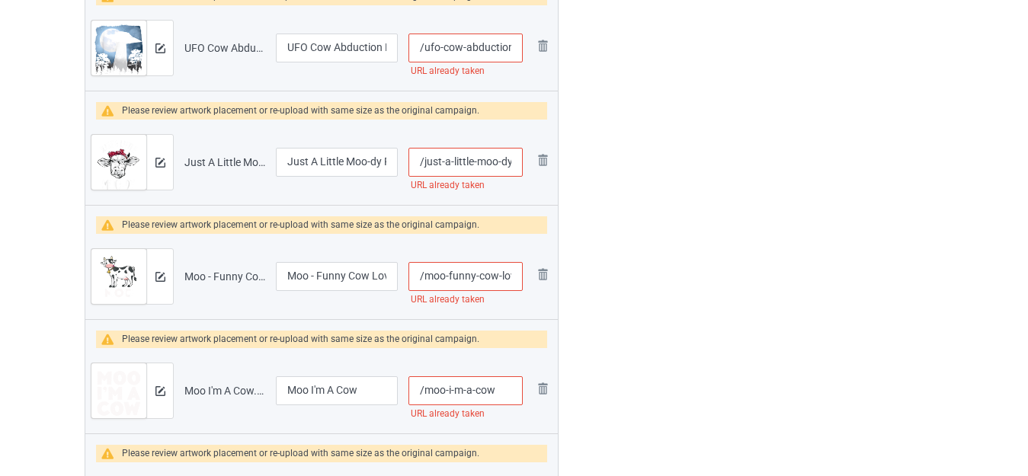
scroll to position [3040, 0]
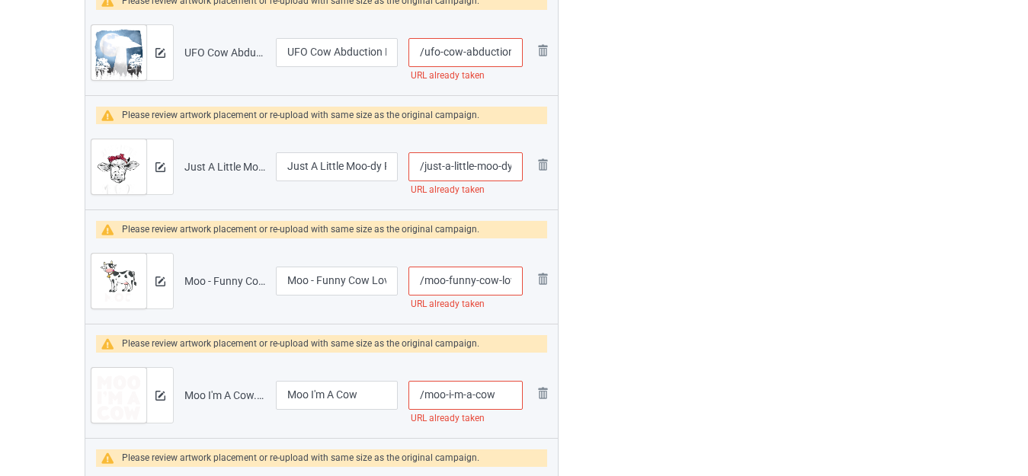
click at [511, 394] on input "/moo-i-m-a-cow" at bounding box center [466, 395] width 114 height 29
type input "/moo-i-m-a-cow-"
click at [499, 281] on input "/moo-funny-cow-lover-famer" at bounding box center [466, 281] width 114 height 29
type input "/moo-funny-cow--lover-famer"
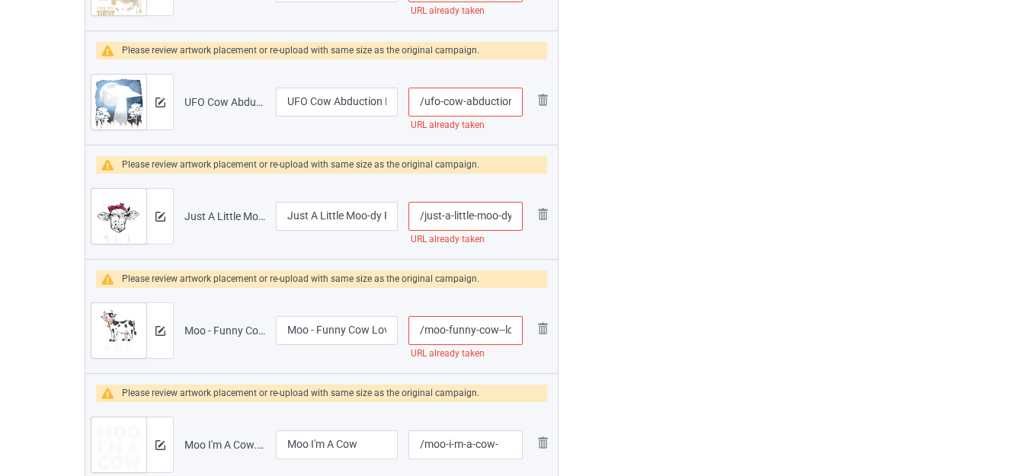
scroll to position [2964, 0]
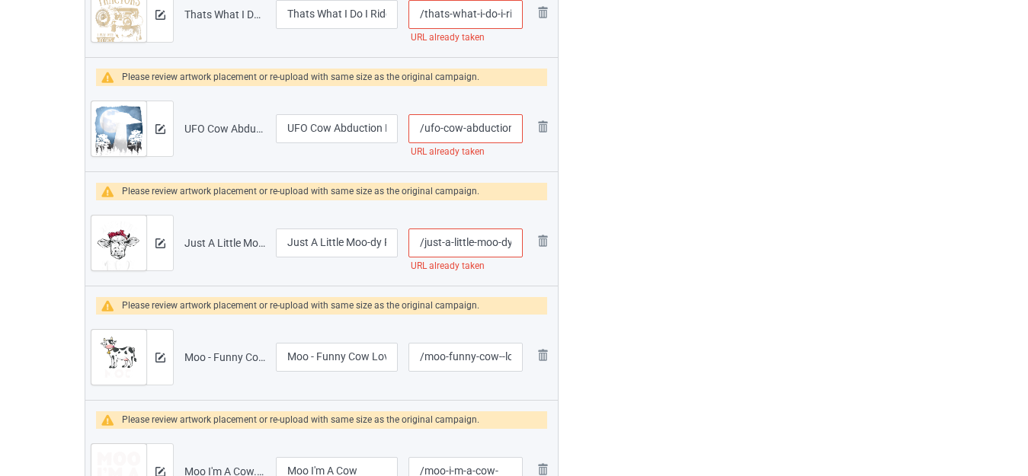
click at [497, 239] on input "/just-a-little-moo-dy-funny-cow" at bounding box center [466, 243] width 114 height 29
type input "/just-a-little-moo--dy-funny-cow"
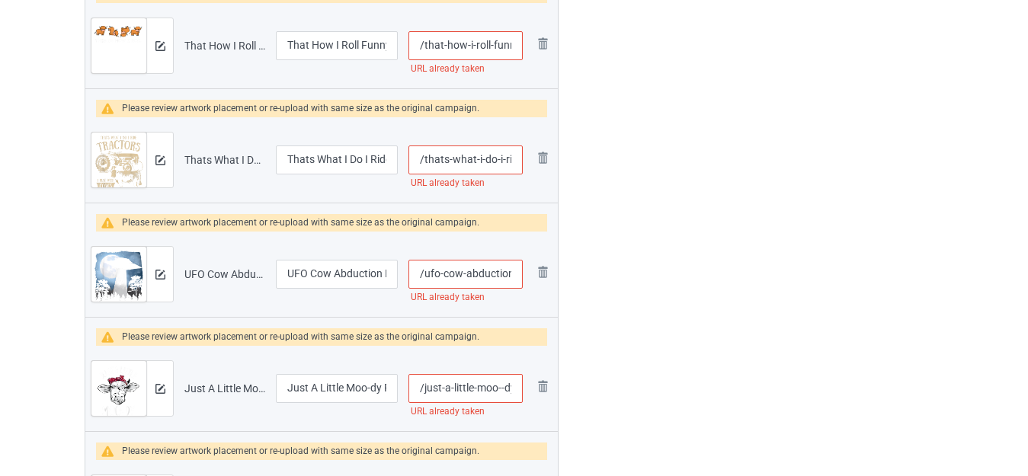
scroll to position [2811, 0]
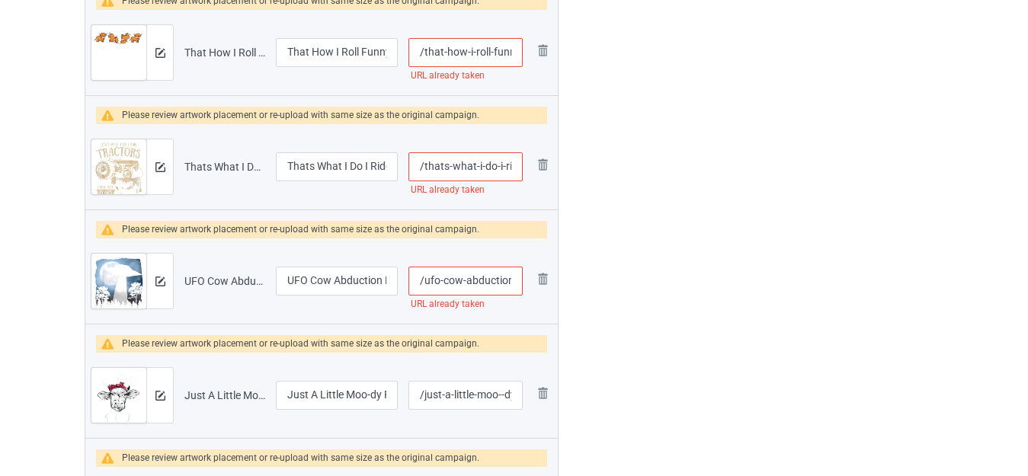
click at [458, 276] on input "/ufo-cow-abduction-funny-sci-fi-alien-space" at bounding box center [466, 281] width 114 height 29
click at [461, 279] on input "/ufo-cow-abduction-funny-sci-fi-alien-space" at bounding box center [466, 281] width 114 height 29
type input "/ufo-cow--abduction-funny-sci-fi-alien-space"
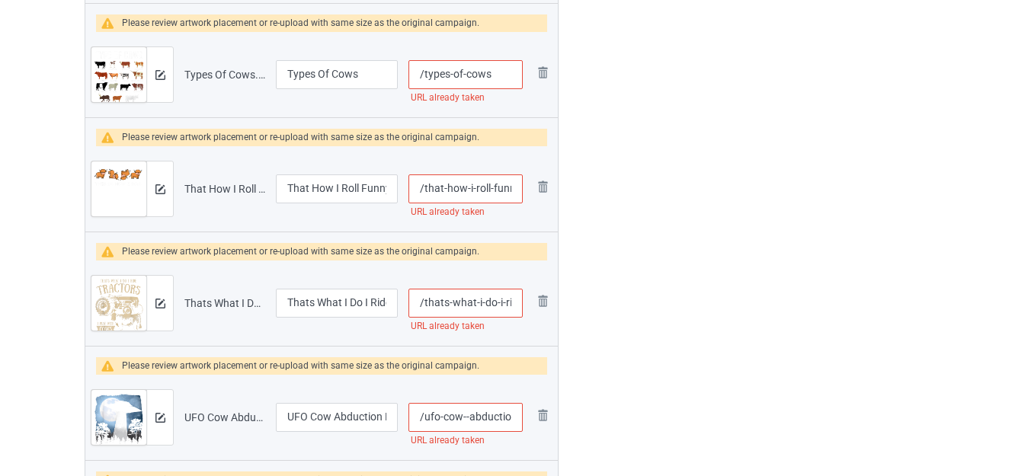
scroll to position [2659, 0]
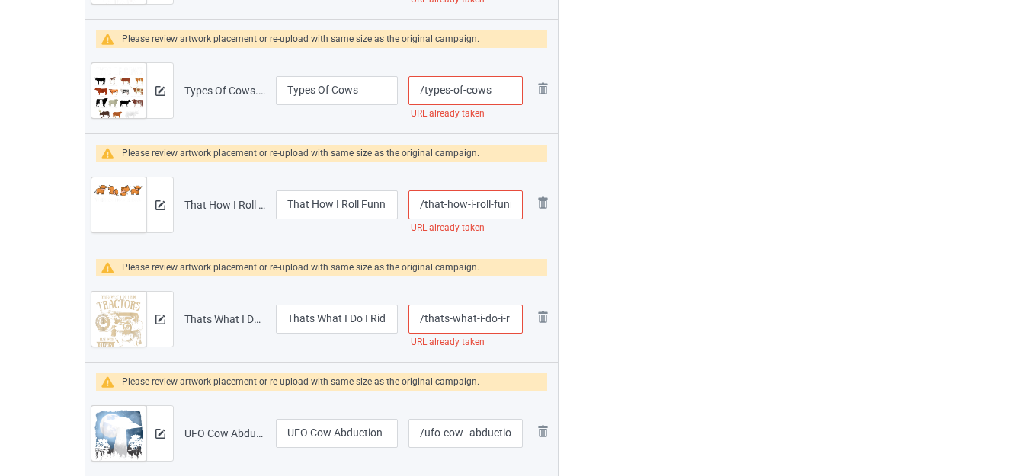
click at [498, 318] on input "/thats-what-i-do-i-ride-tractors-funny-cow" at bounding box center [466, 319] width 114 height 29
type input "/thats-what-i-do--i-ride-tractors-funny-cow"
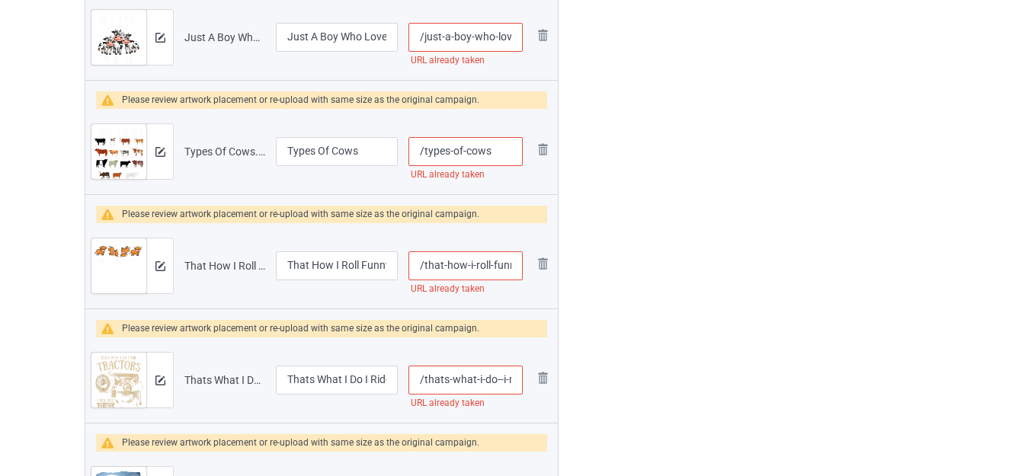
scroll to position [2506, 0]
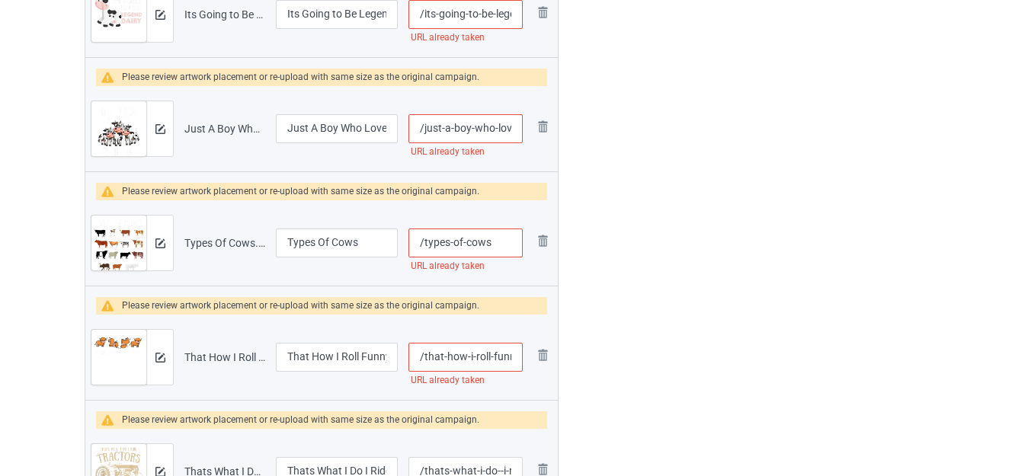
click at [490, 356] on input "/that-how-i-roll-funny-highland-cow" at bounding box center [466, 357] width 114 height 29
type input "/that-how-i-roll--funny-highland-cow"
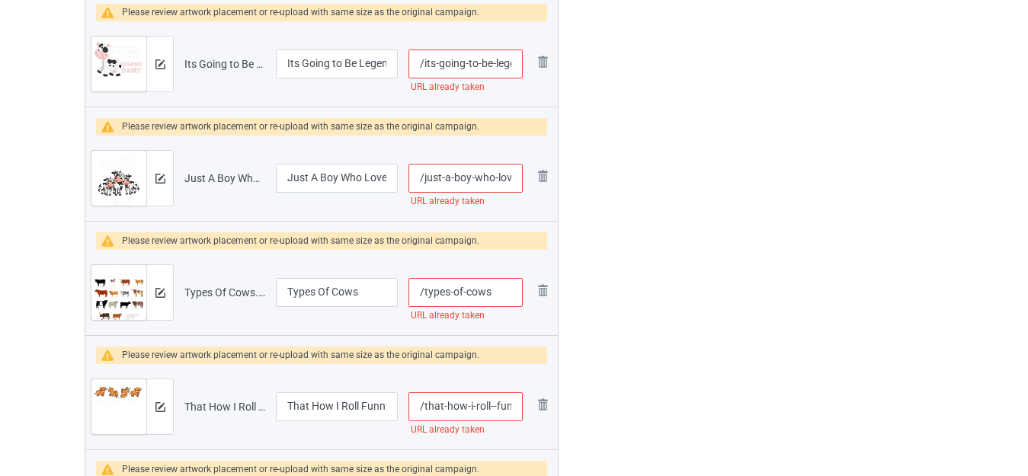
scroll to position [2430, 0]
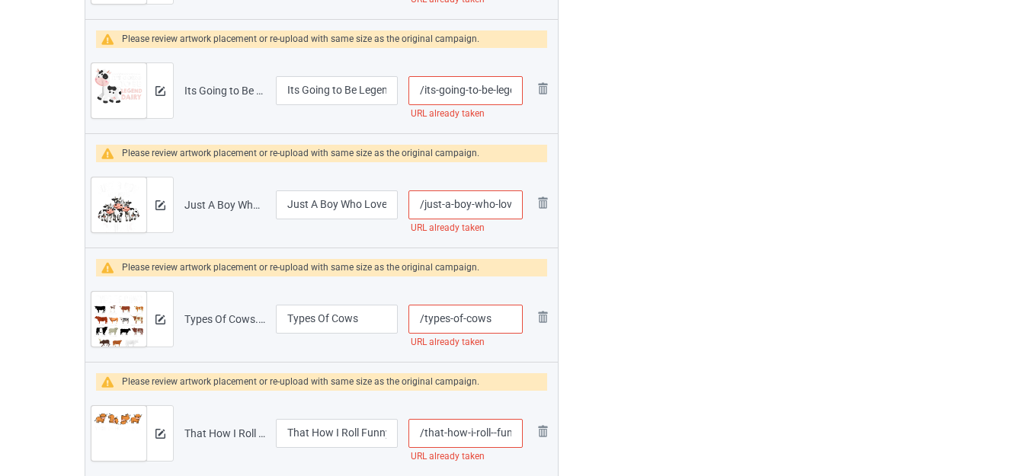
click at [496, 325] on input "/types-of-cows" at bounding box center [466, 319] width 114 height 29
type input "/types-of-cows-"
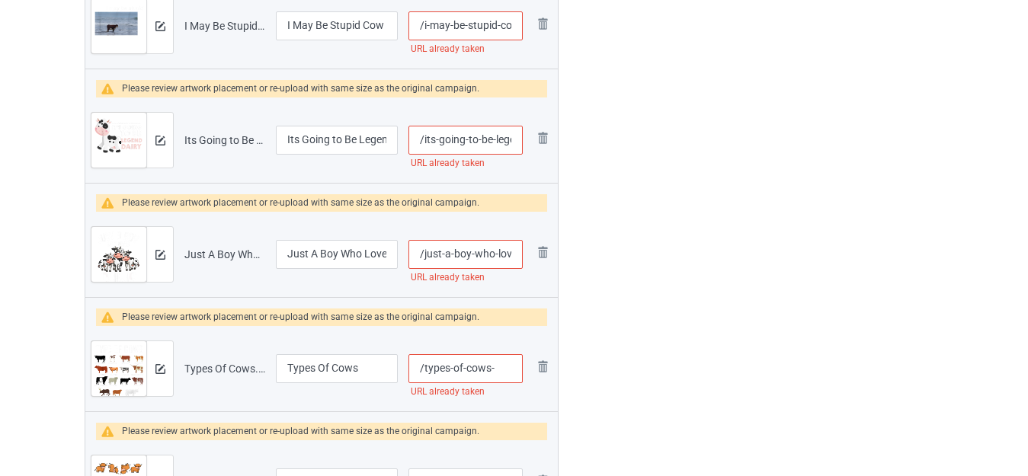
scroll to position [2354, 0]
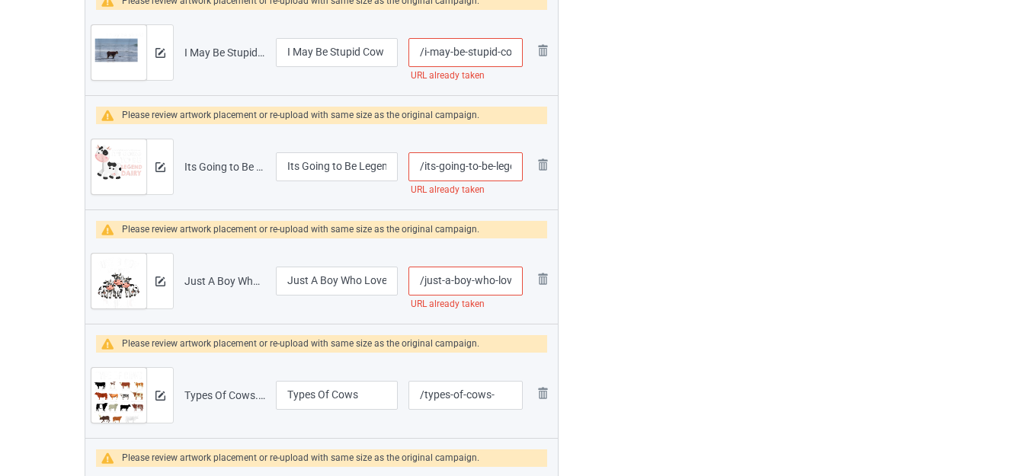
click at [495, 280] on input "/just-a-boy-who-loves-cows" at bounding box center [466, 281] width 114 height 29
type input "/just-a-boy-who--loves-cows"
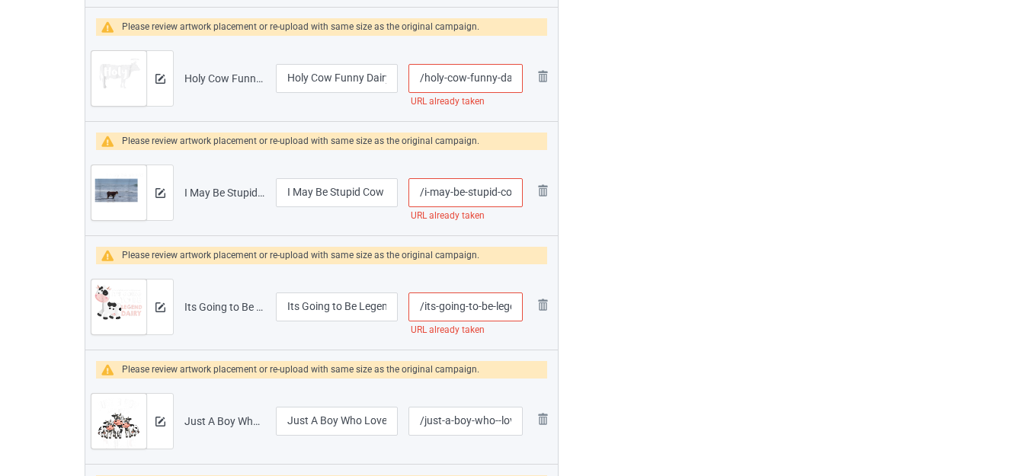
scroll to position [2201, 0]
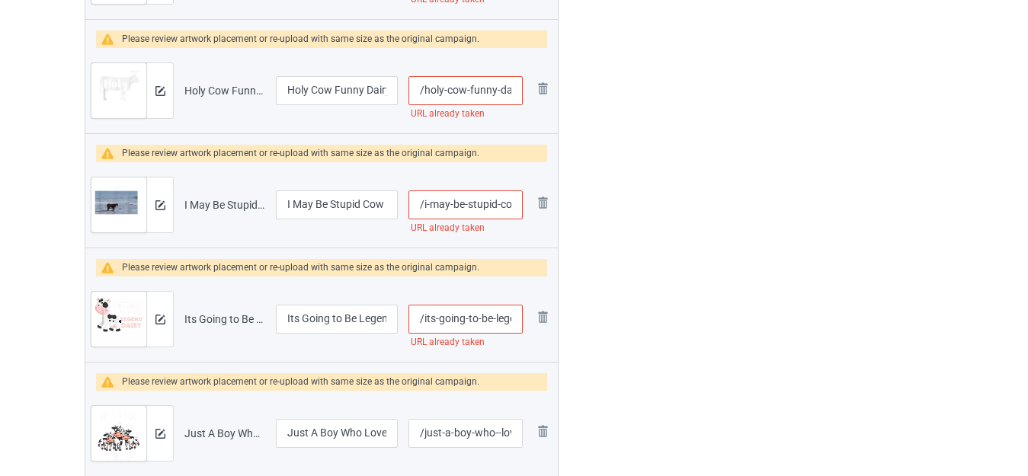
click at [495, 316] on input "/its-going-to-be-legendairy-funny-cow" at bounding box center [466, 319] width 114 height 29
type input "/its-going-to-be--legendairy-funny-cow"
click at [620, 316] on div at bounding box center [624, 70] width 110 height 4331
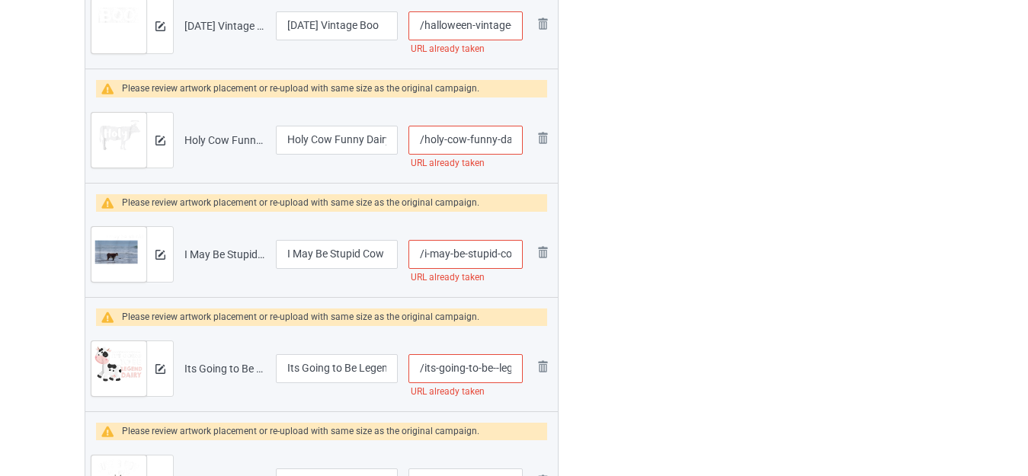
scroll to position [2125, 0]
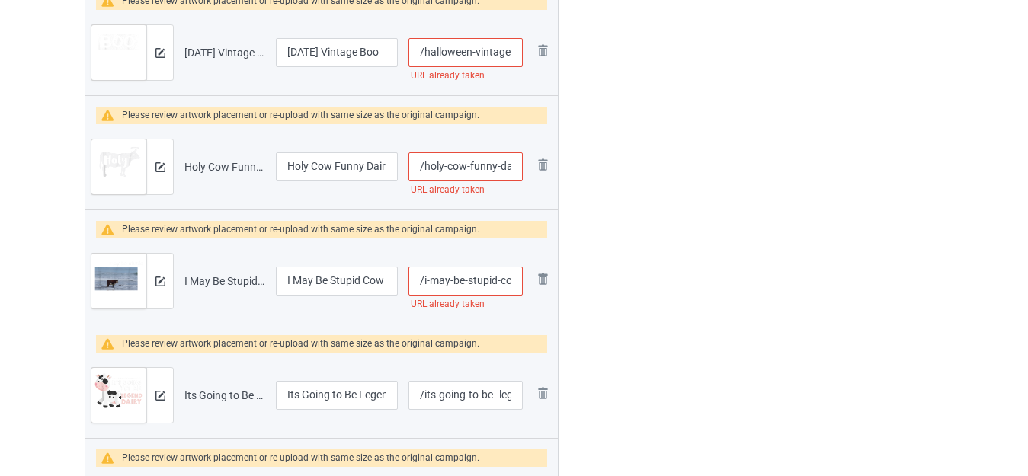
click at [499, 278] on input "/i-may-be-stupid-cow-meme" at bounding box center [466, 281] width 114 height 29
type input "/i-may-be-stupid--cow-meme"
click at [628, 284] on div at bounding box center [624, 147] width 110 height 4331
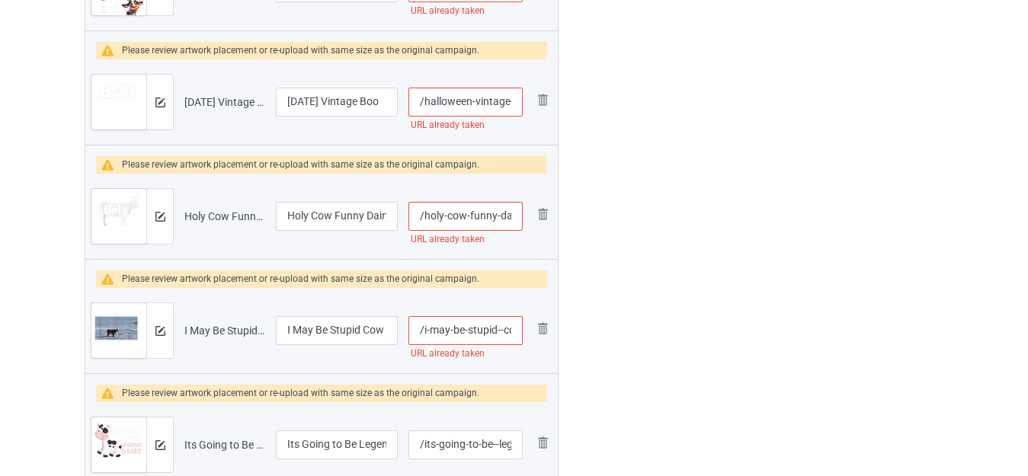
scroll to position [2049, 0]
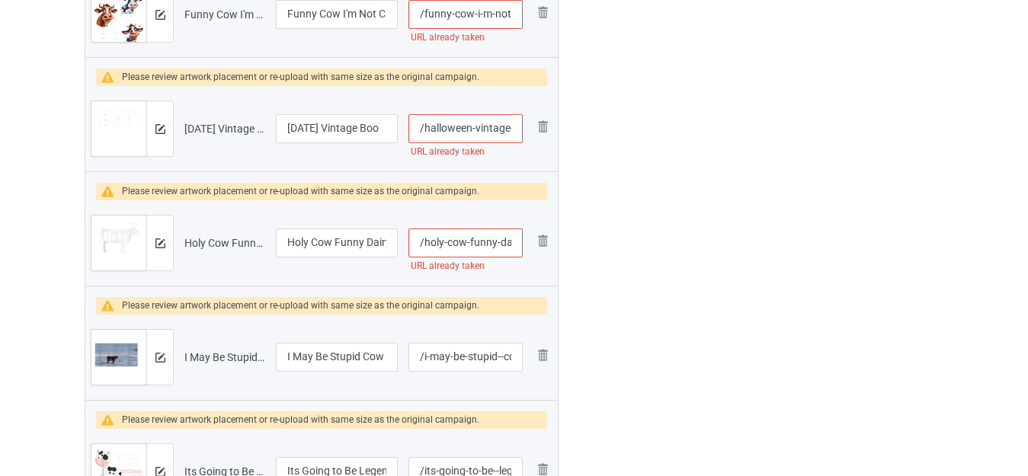
click at [495, 242] on input "/holy-cow-funny-dairy-farmer" at bounding box center [466, 243] width 114 height 29
type input "/holy-cow-funn-y-dairy-farmer"
click at [613, 258] on div at bounding box center [624, 223] width 110 height 4331
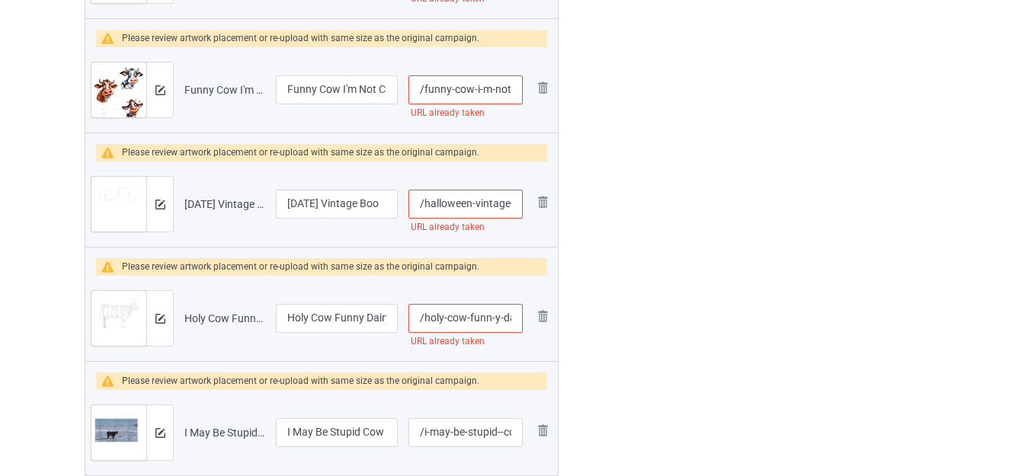
scroll to position [1973, 0]
click at [472, 200] on input "/halloween-vintage-boo" at bounding box center [466, 205] width 114 height 29
type input "/halloween--vintage-boo"
click at [620, 236] on div at bounding box center [624, 299] width 110 height 4331
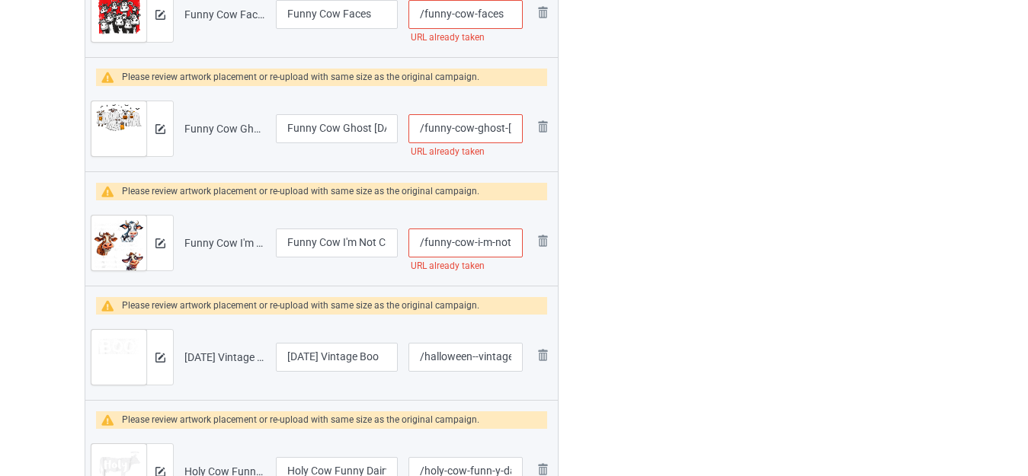
click at [508, 242] on input "/funny-cow-i-m-not-crazy-i-m-just-special" at bounding box center [466, 243] width 114 height 29
type input "/funny-cow-i-m-no-t-crazy-i-m-just-special"
click at [580, 242] on div at bounding box center [624, 451] width 110 height 4331
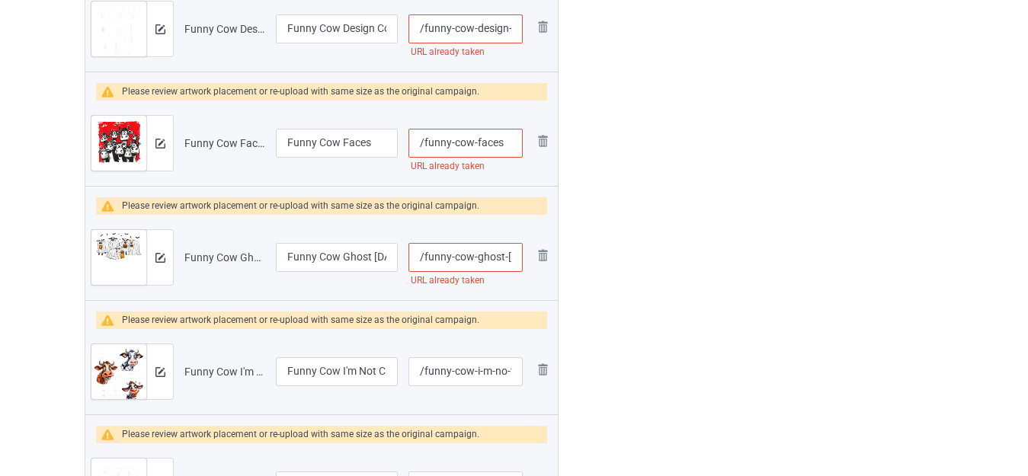
scroll to position [1668, 0]
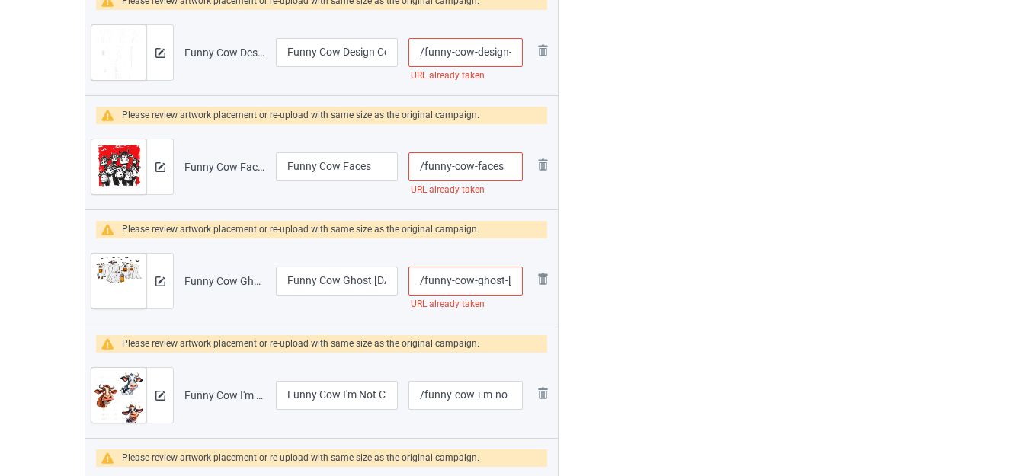
click at [502, 276] on input "/funny-cow-ghost-halloween" at bounding box center [466, 281] width 114 height 29
type input "/funny-cow-ghos-t-halloween"
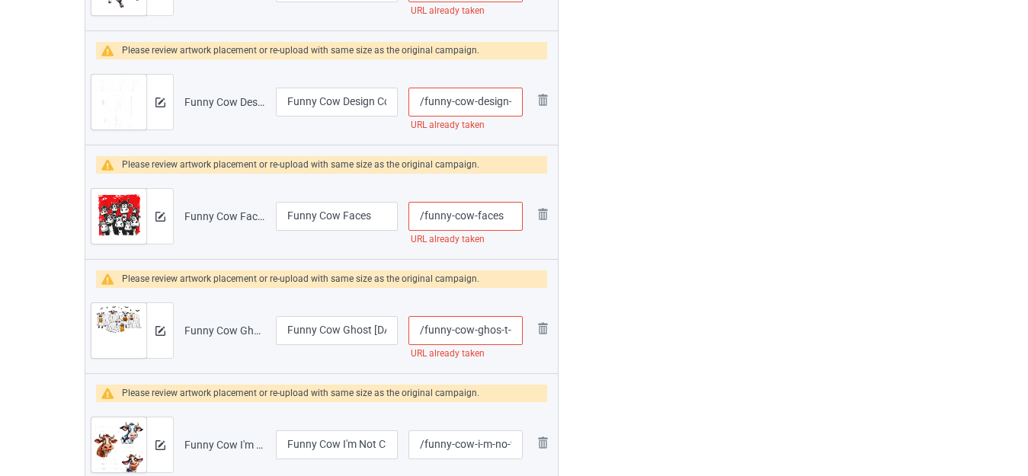
scroll to position [1592, 0]
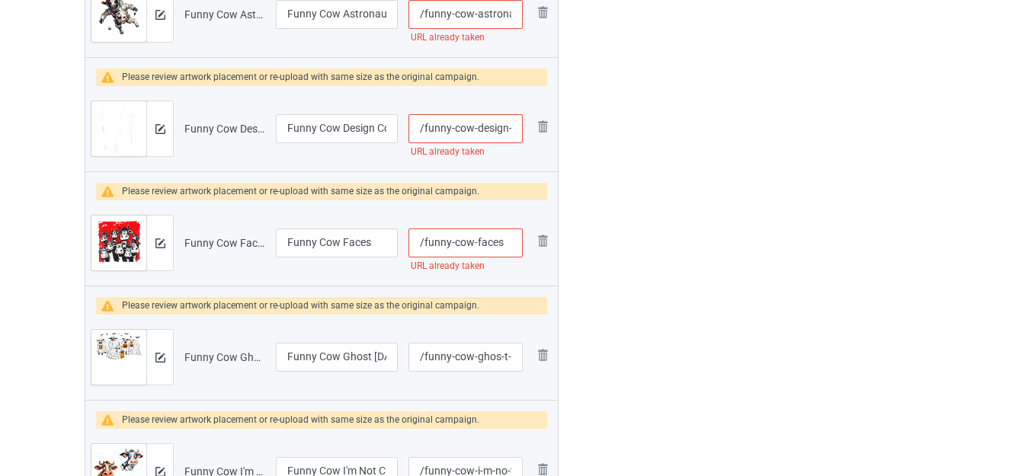
click at [497, 240] on input "/funny-cow-faces" at bounding box center [466, 243] width 114 height 29
type input "/funny-cow-face-s"
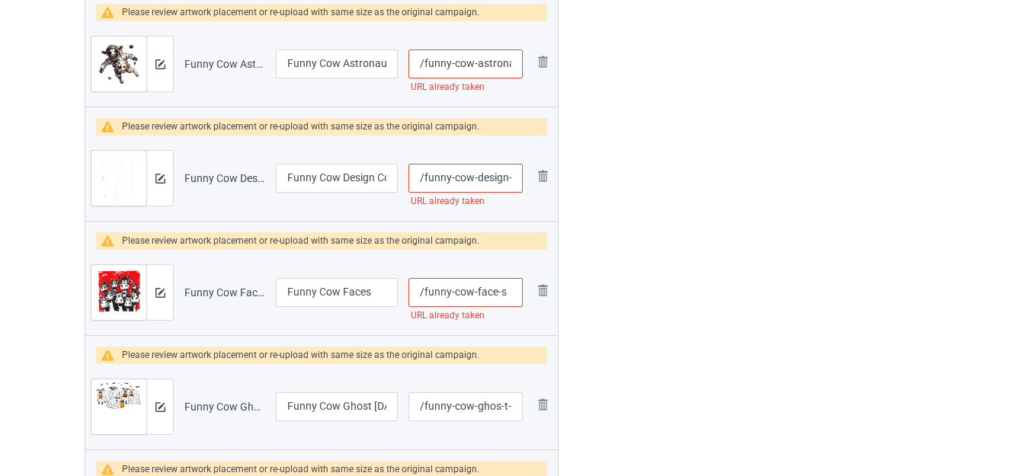
scroll to position [1515, 0]
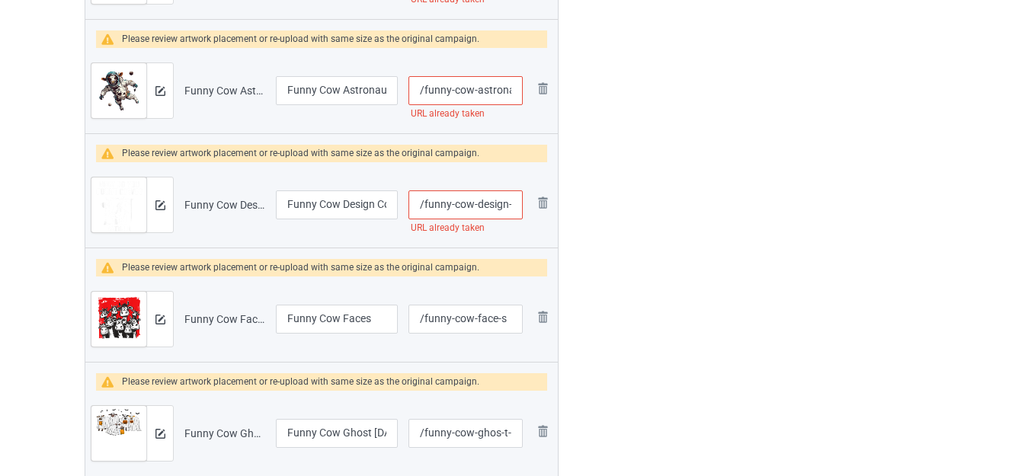
click at [509, 205] on input "/funny-cow-design-cowculator" at bounding box center [466, 205] width 114 height 29
type input "/funny-cow-design--cowculator"
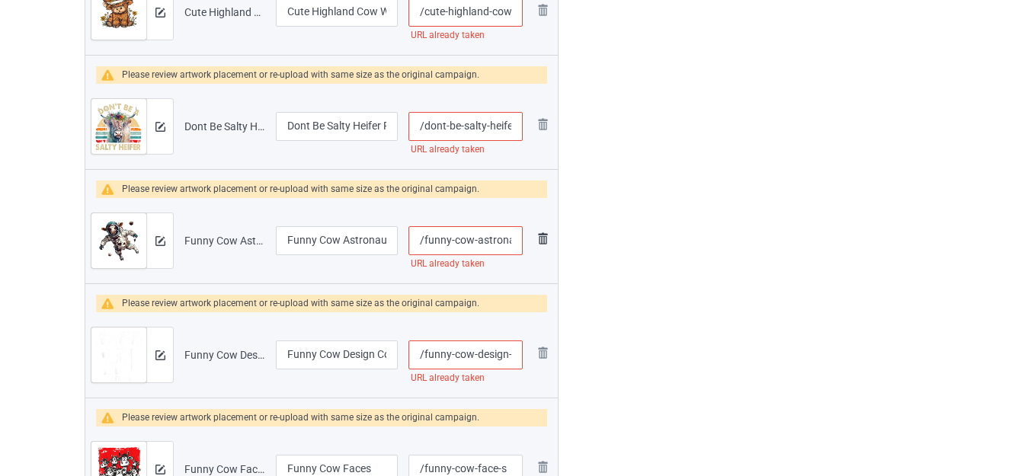
scroll to position [1363, 0]
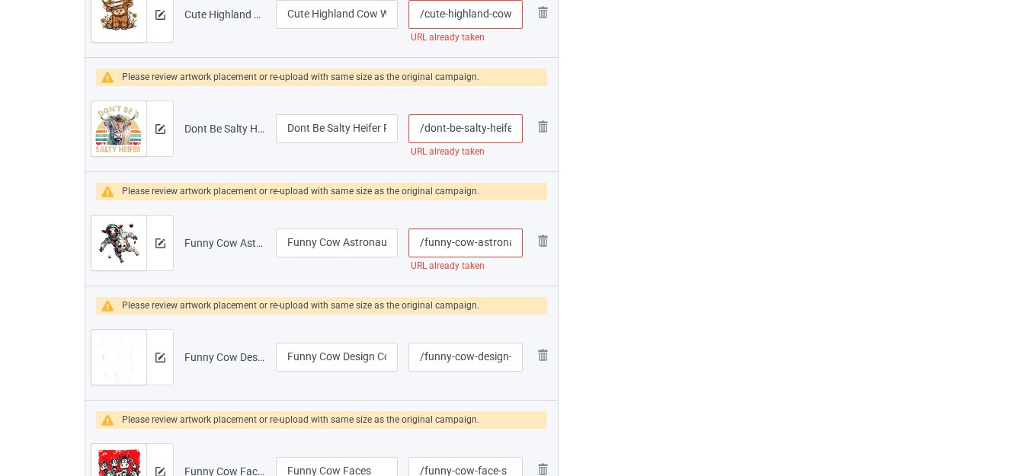
click at [483, 239] on input "/funny-cow-astronaut-in-space" at bounding box center [466, 243] width 114 height 29
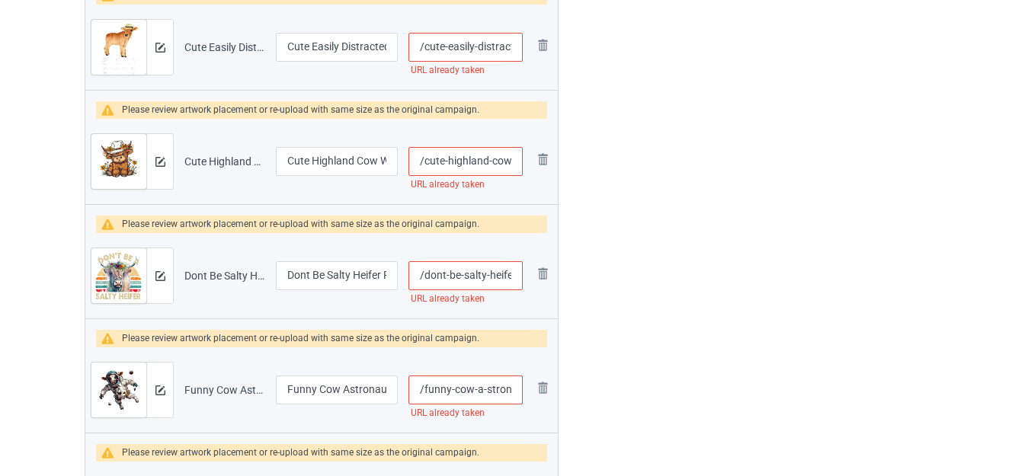
scroll to position [1210, 0]
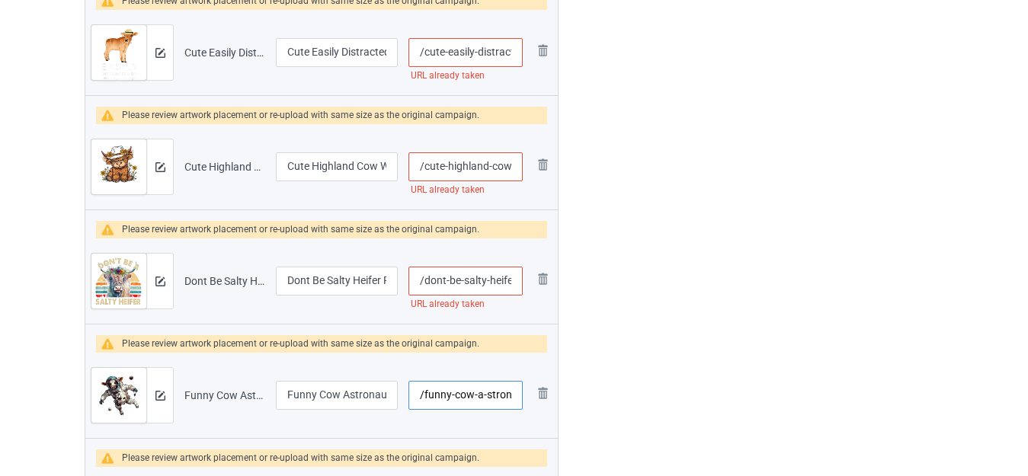
type input "/funny-cow-a-stronaut-in-space"
click at [494, 279] on input "/dont-be-salty-heifer-funny-cow" at bounding box center [466, 281] width 114 height 29
type input "/dont-be-salty-h-eifer-funny-cow"
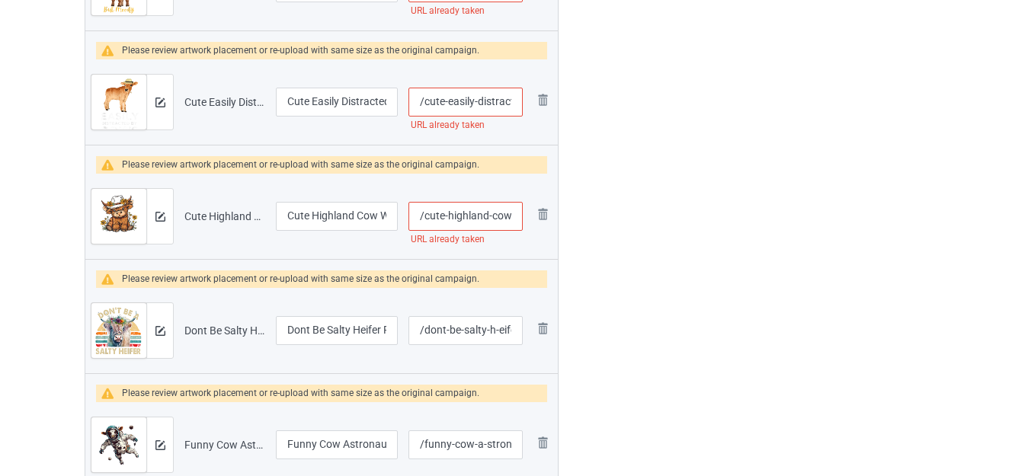
scroll to position [1134, 0]
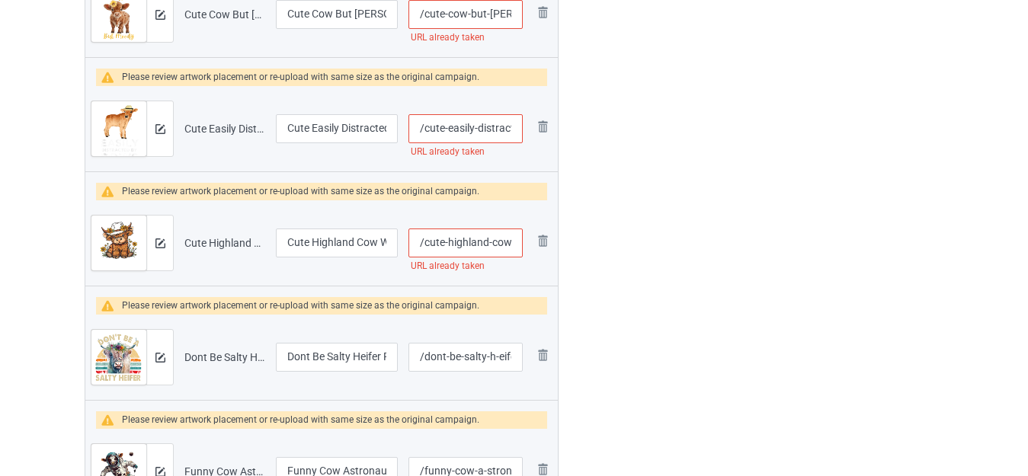
click at [495, 243] on input "/cute-highland-cow-with-flowers" at bounding box center [466, 243] width 114 height 29
type input "/cute-highland-c-ow-with-flowers"
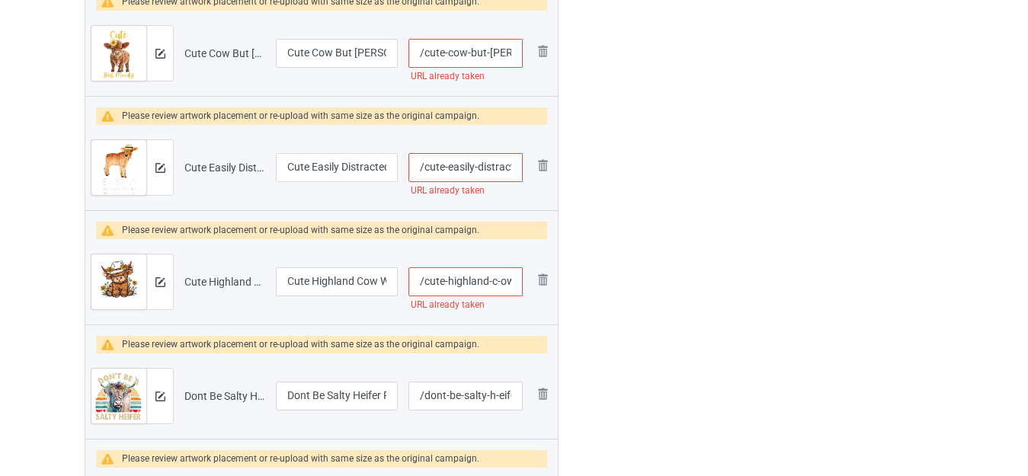
scroll to position [1058, 0]
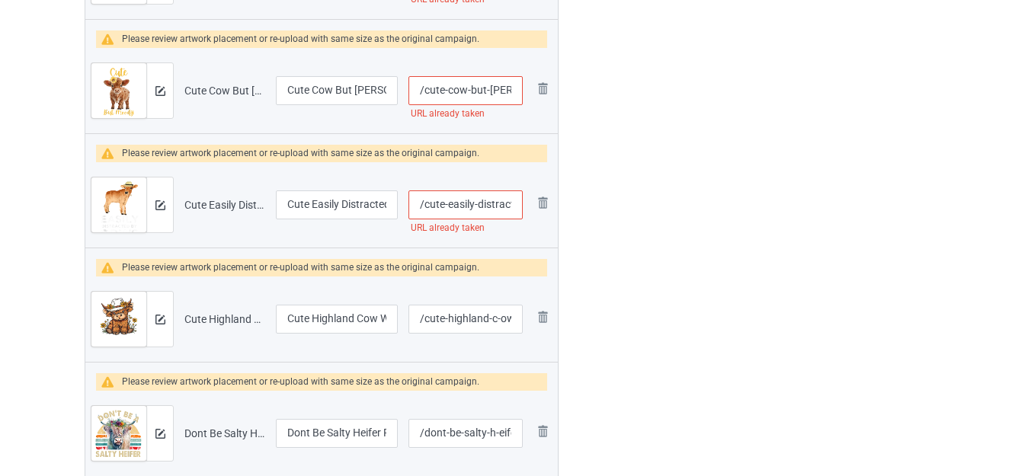
click at [484, 202] on input "/cute-easily-distracted-by-cows" at bounding box center [466, 205] width 114 height 29
type input "/cute-easily-d-istracted-by-cows"
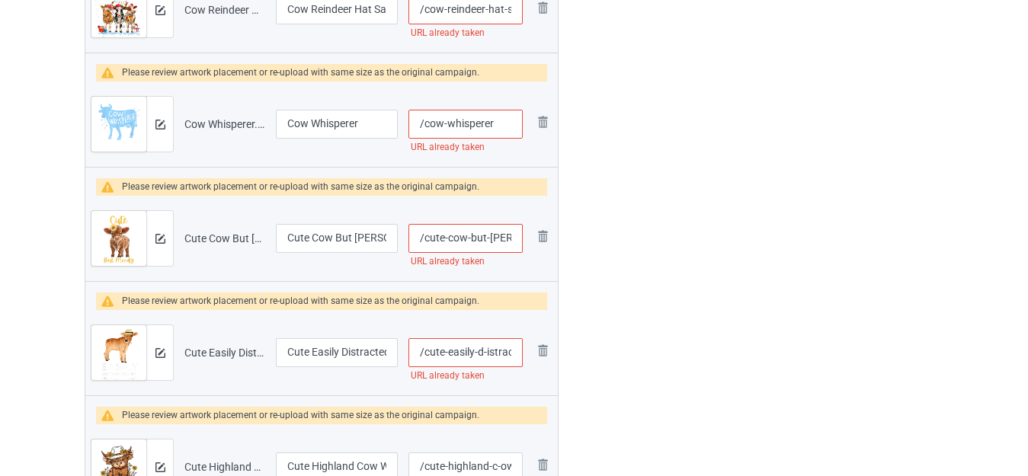
scroll to position [906, 0]
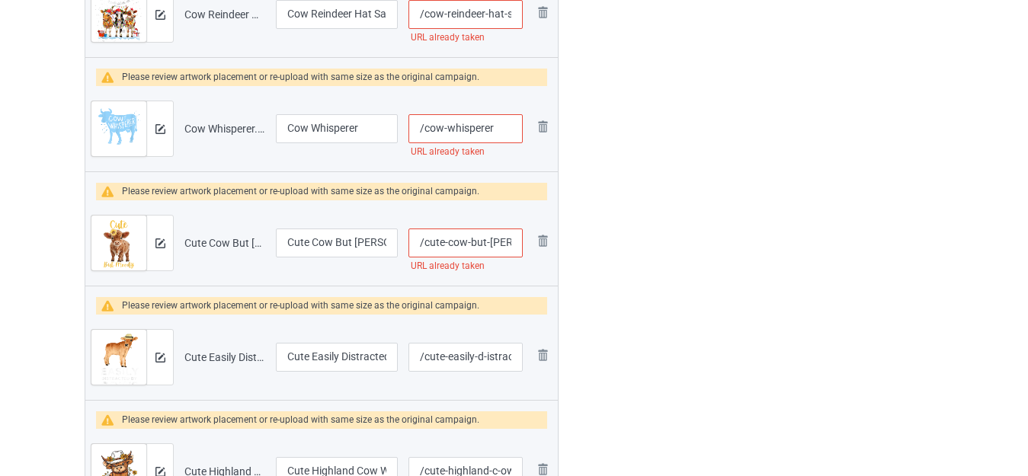
click at [509, 240] on input "/cute-cow-but-moody" at bounding box center [466, 243] width 114 height 29
type input "/cute-cow-but-moo-dy"
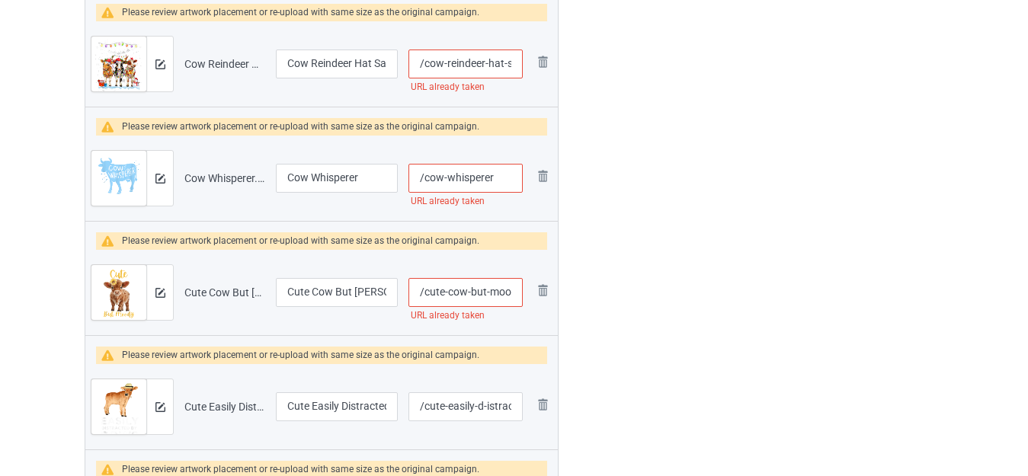
scroll to position [829, 0]
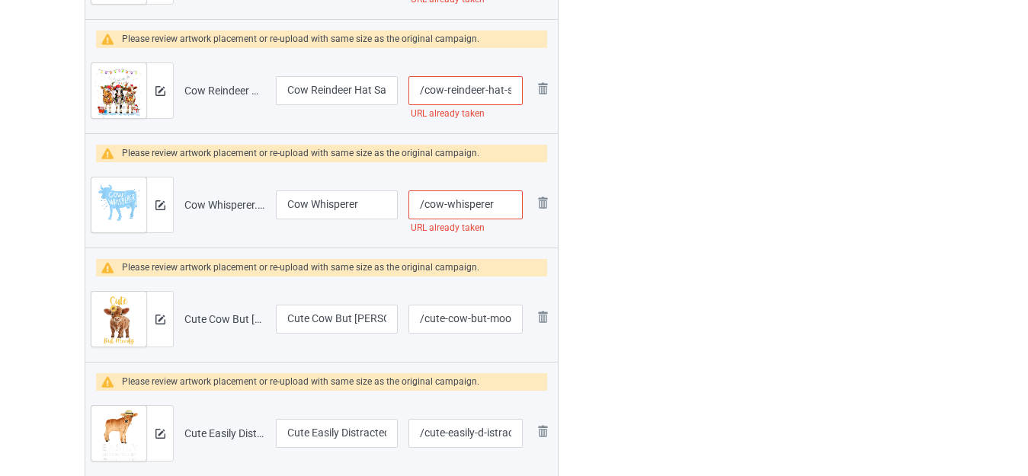
click at [500, 202] on input "/cow-whisperer" at bounding box center [466, 205] width 114 height 29
type input "/cow-whisperer-"
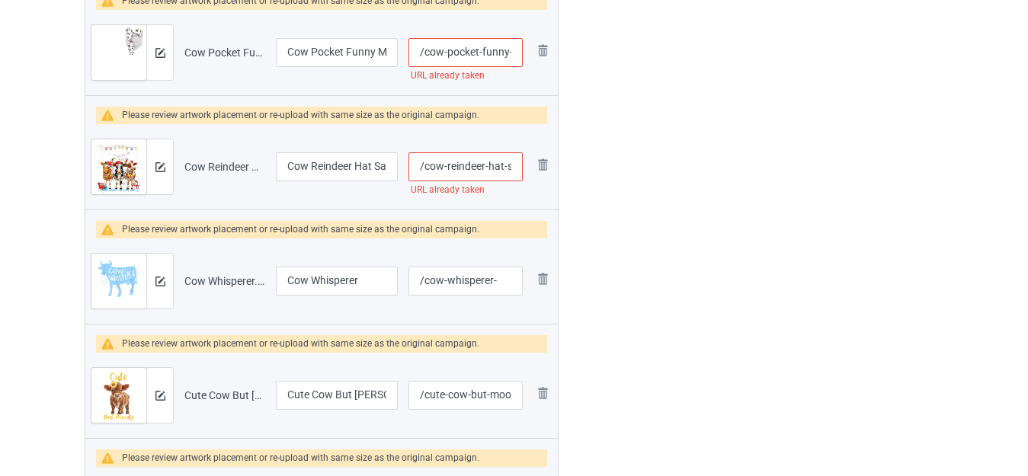
click at [505, 166] on input "/cow-reindeer-hat-santa-christmas-lights" at bounding box center [466, 166] width 114 height 29
type input "/cow-reindeer-hat--santa-christmas-lights"
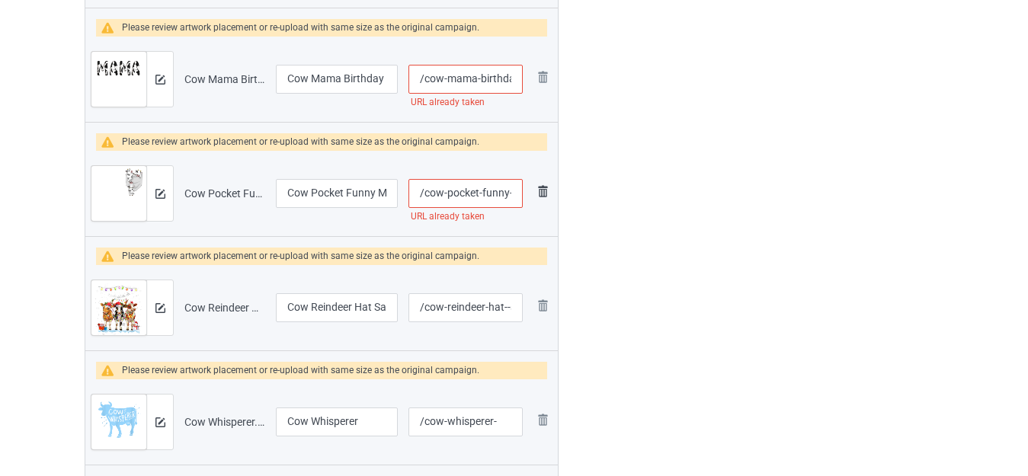
scroll to position [601, 0]
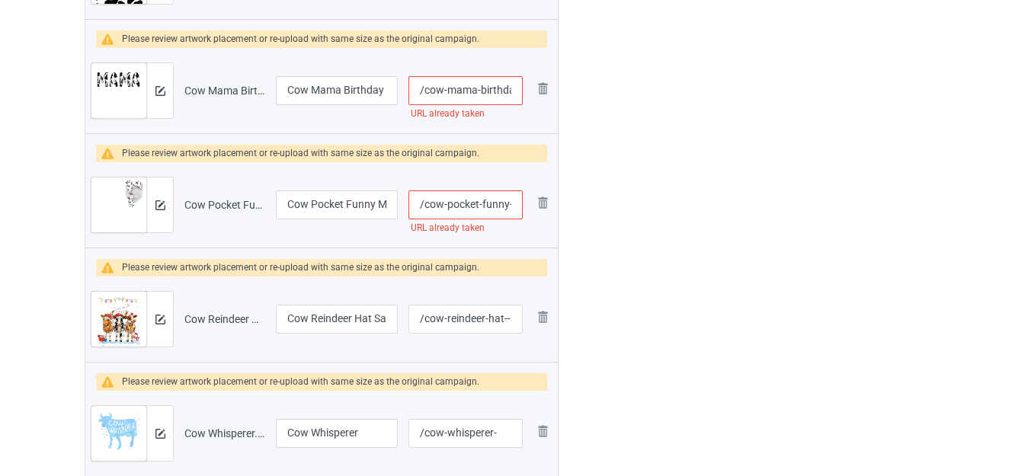
click at [502, 198] on input "/cow-pocket-funny-milk-cow-in-pocket" at bounding box center [466, 205] width 114 height 29
type input "/cow-pocket-funn-y-milk-cow-in-pocket"
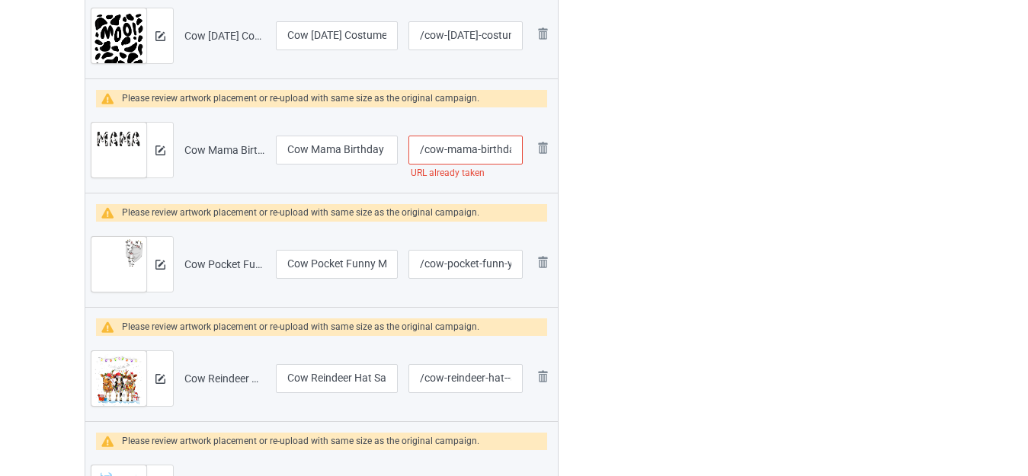
scroll to position [524, 0]
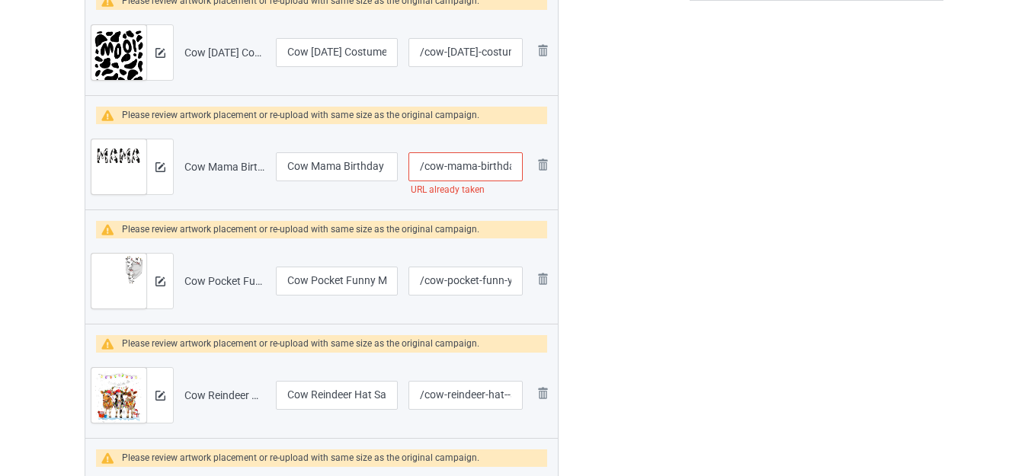
click at [502, 162] on input "/cow-mama-birthday-family-matching" at bounding box center [466, 166] width 114 height 29
type input "/cow-mama-birth-day-family-matching"
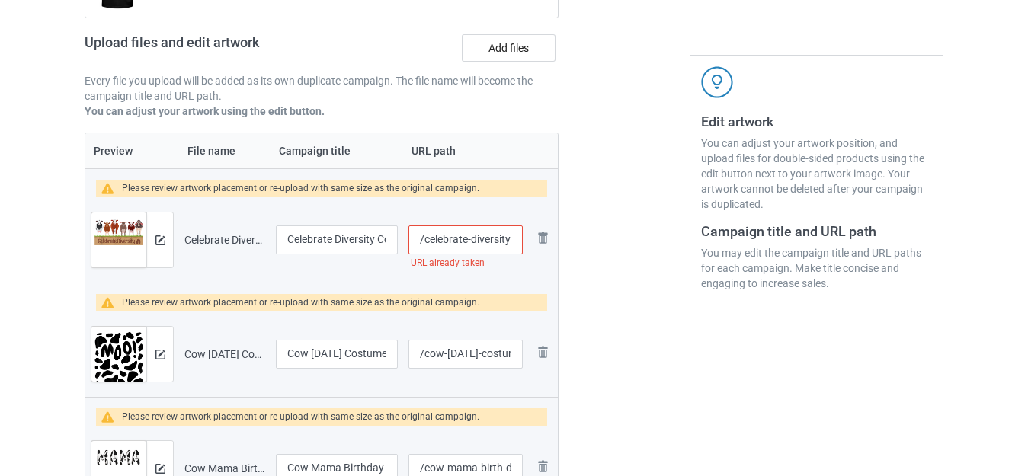
scroll to position [220, 0]
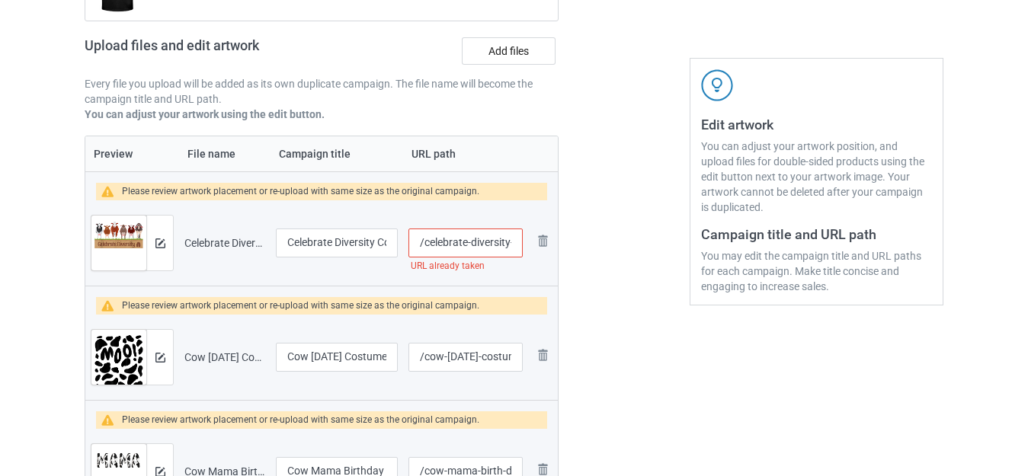
click at [513, 240] on input "/celebrate-diversity-cow" at bounding box center [466, 243] width 114 height 29
type input "/celebrate-diversity--cow"
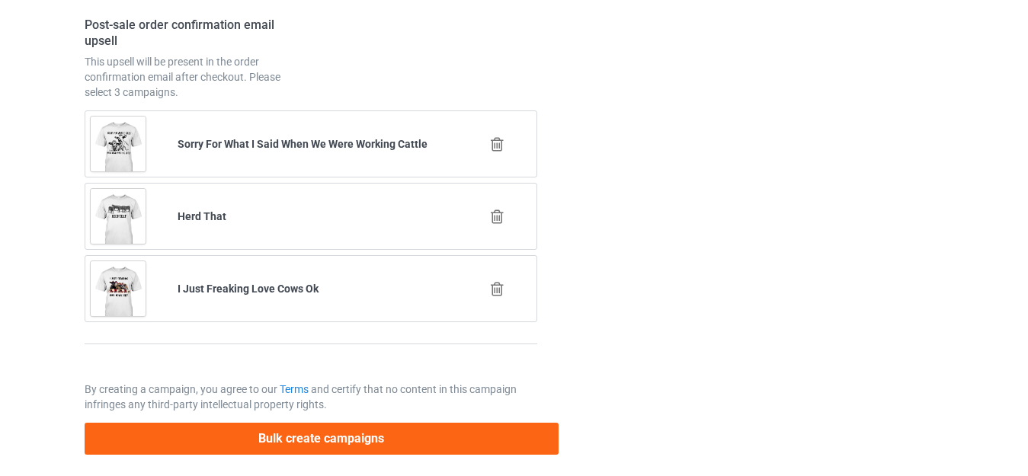
scroll to position [6194, 0]
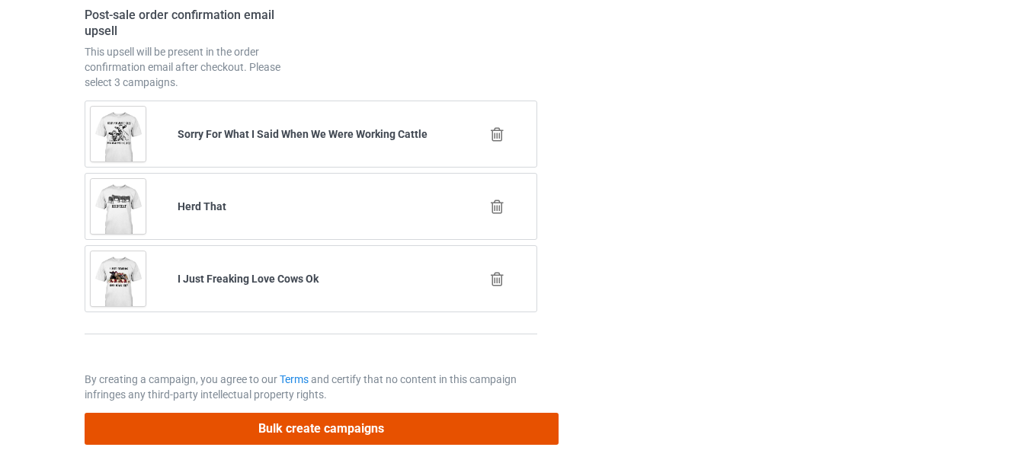
click at [345, 422] on button "Bulk create campaigns" at bounding box center [322, 428] width 474 height 31
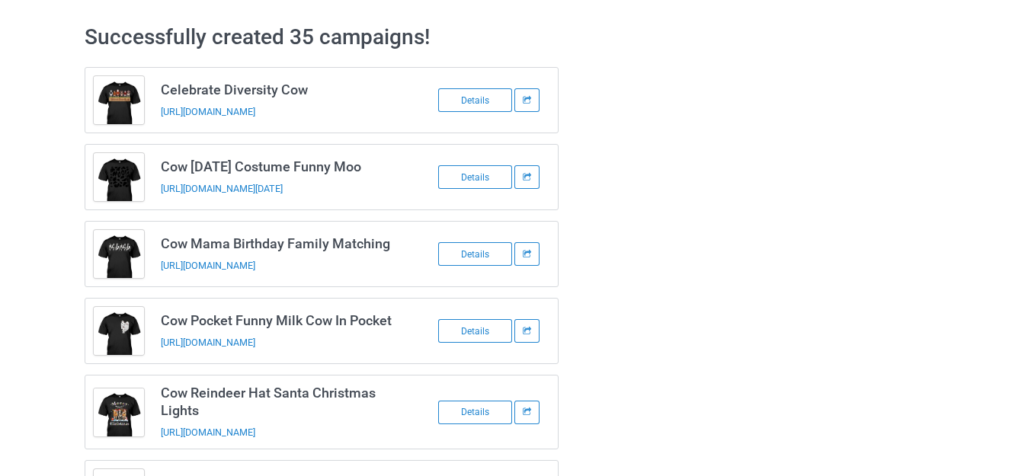
scroll to position [0, 0]
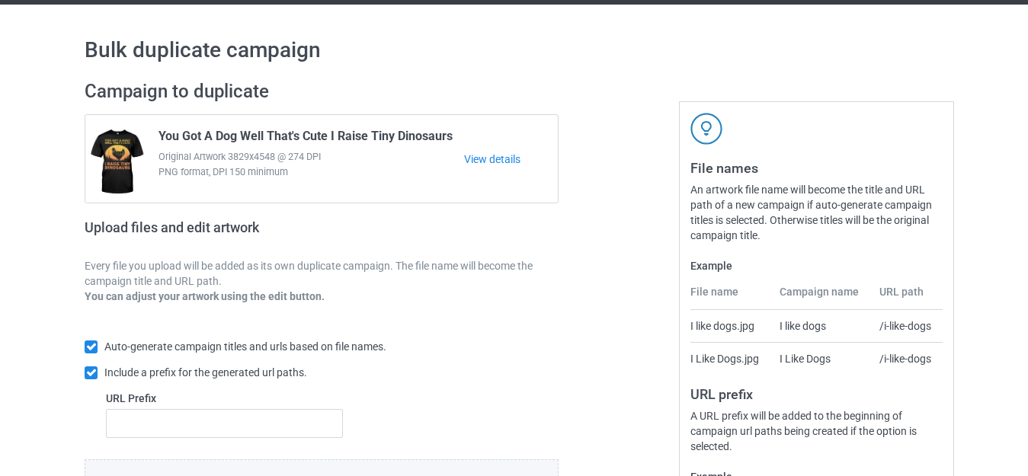
scroll to position [266, 0]
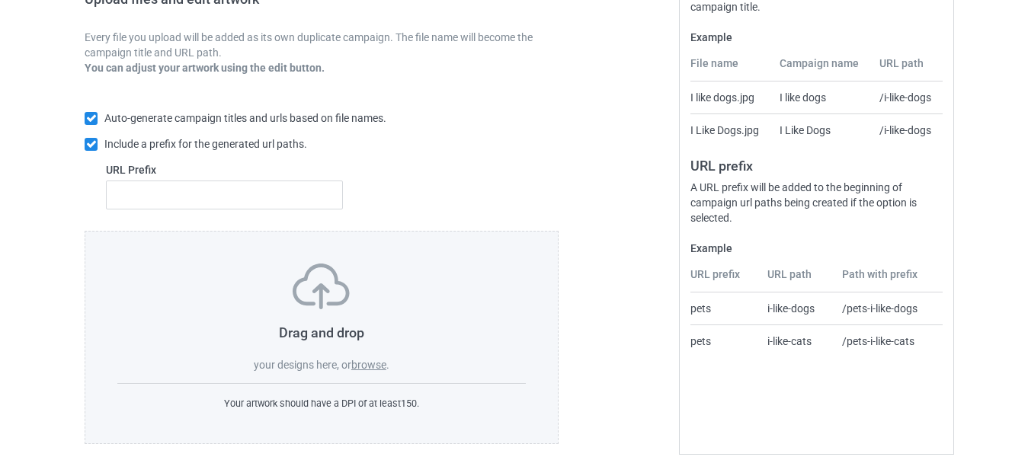
click at [358, 364] on label "browse" at bounding box center [368, 365] width 35 height 12
click at [0, 0] on input "browse" at bounding box center [0, 0] width 0 height 0
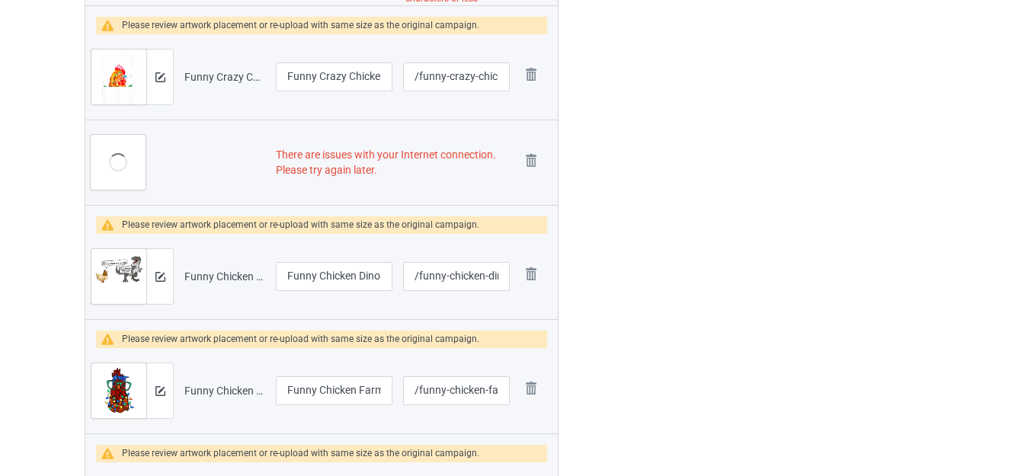
scroll to position [1698, 0]
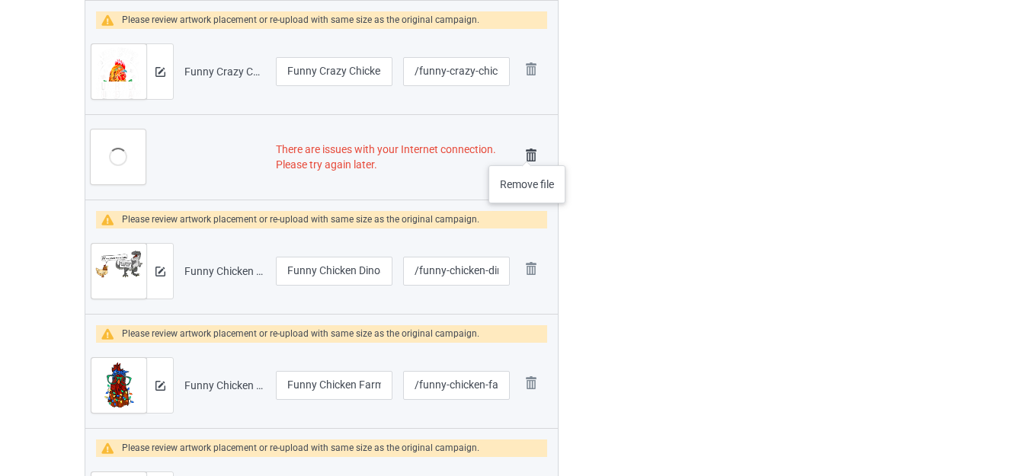
click at [527, 150] on img at bounding box center [531, 155] width 21 height 21
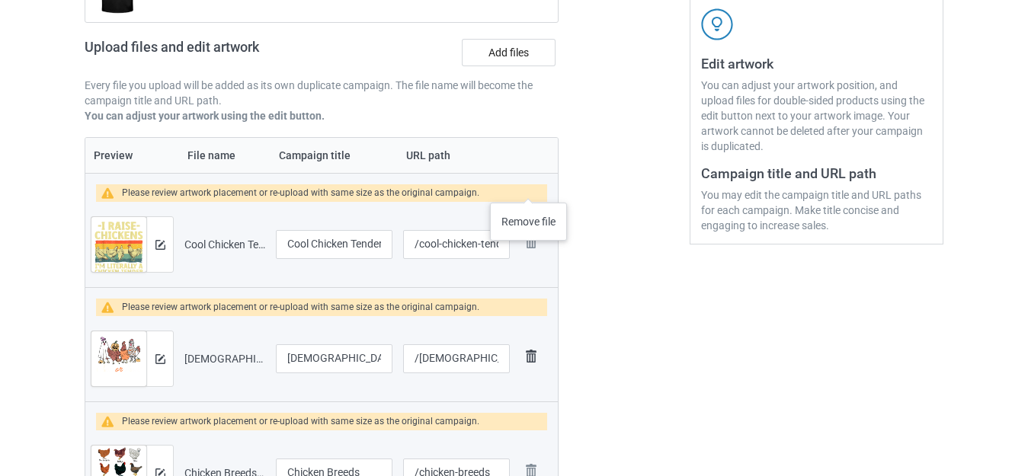
scroll to position [82, 0]
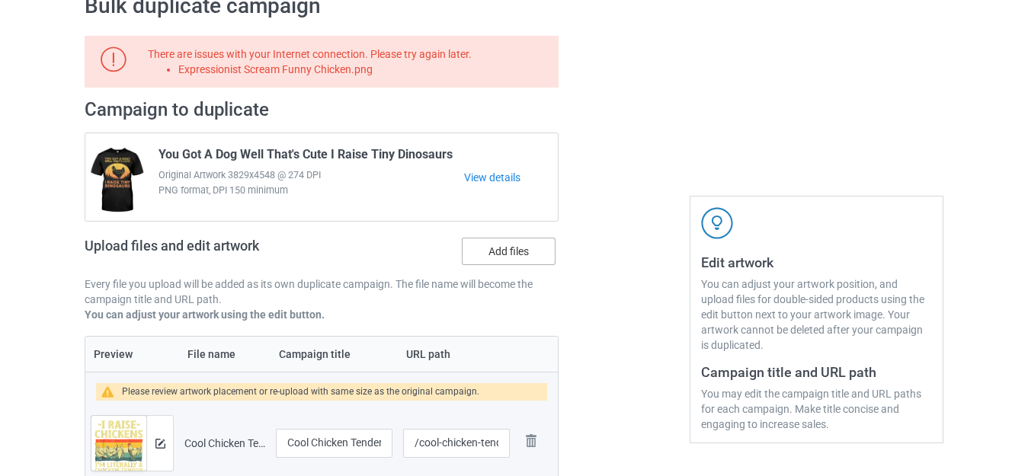
click at [496, 251] on label "Add files" at bounding box center [509, 251] width 94 height 27
click at [0, 0] on input "Add files" at bounding box center [0, 0] width 0 height 0
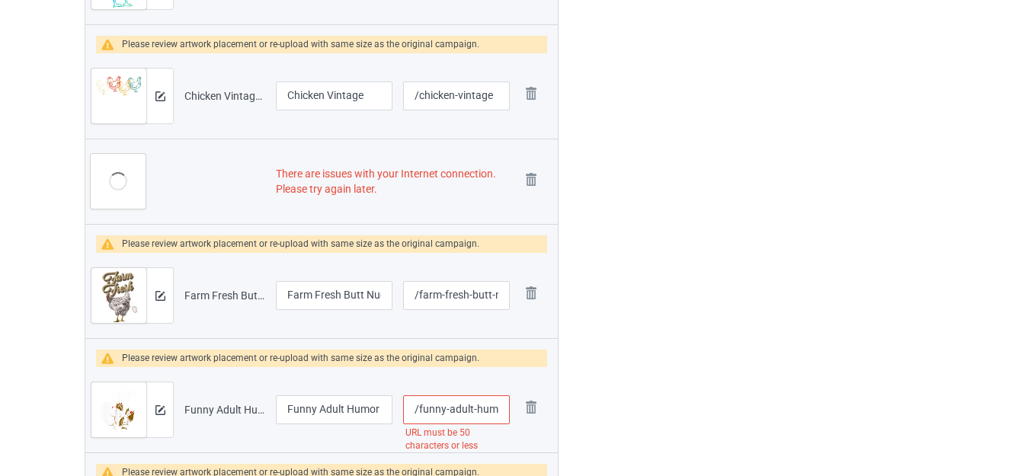
scroll to position [1220, 0]
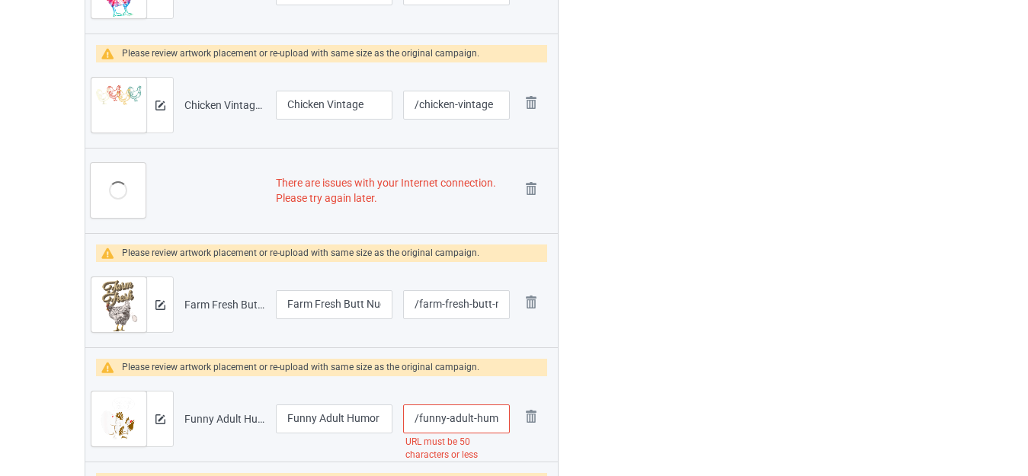
click at [527, 182] on img at bounding box center [531, 188] width 21 height 21
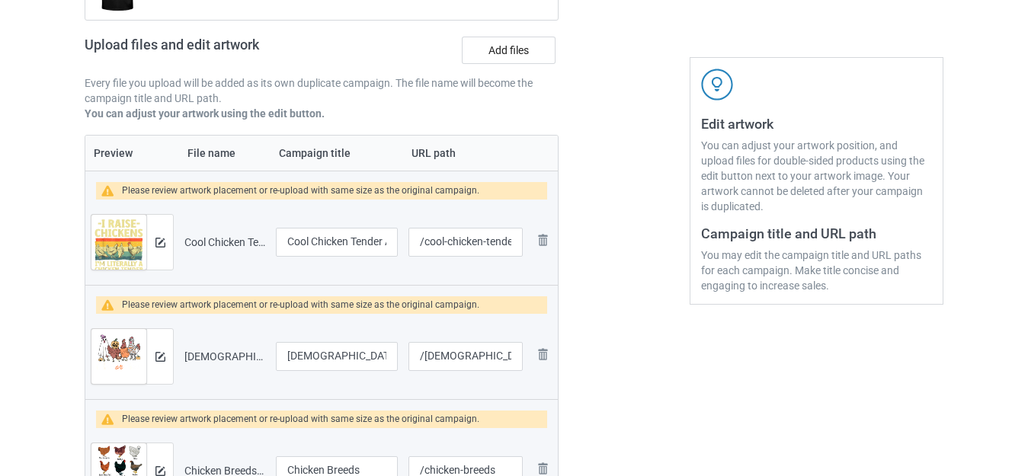
scroll to position [14, 0]
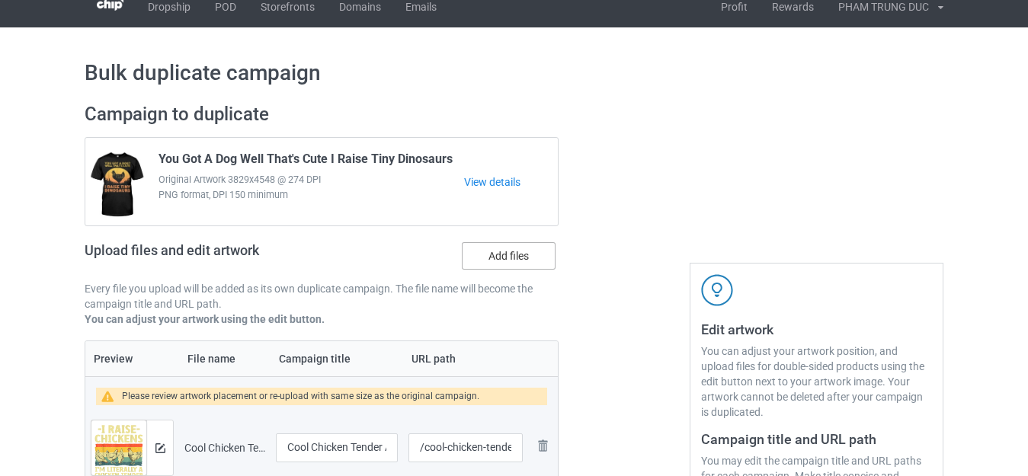
click at [492, 255] on label "Add files" at bounding box center [509, 255] width 94 height 27
click at [0, 0] on input "Add files" at bounding box center [0, 0] width 0 height 0
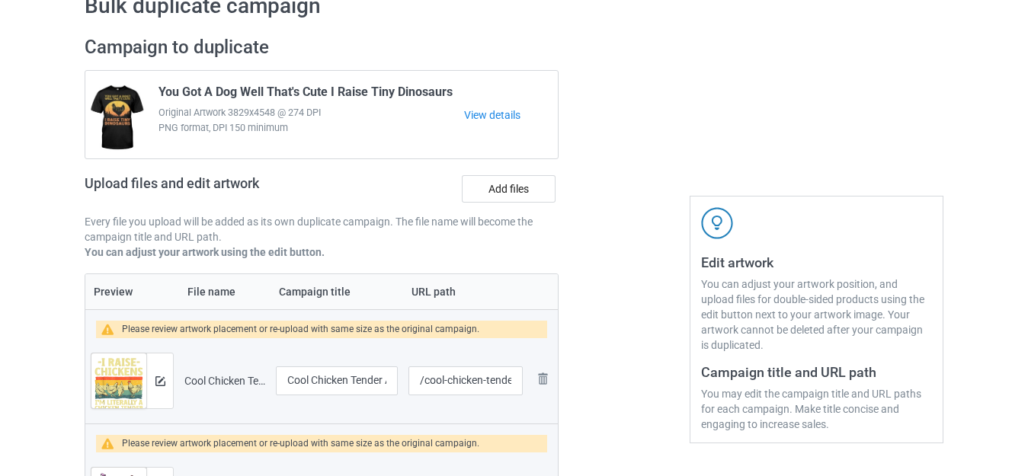
scroll to position [0, 0]
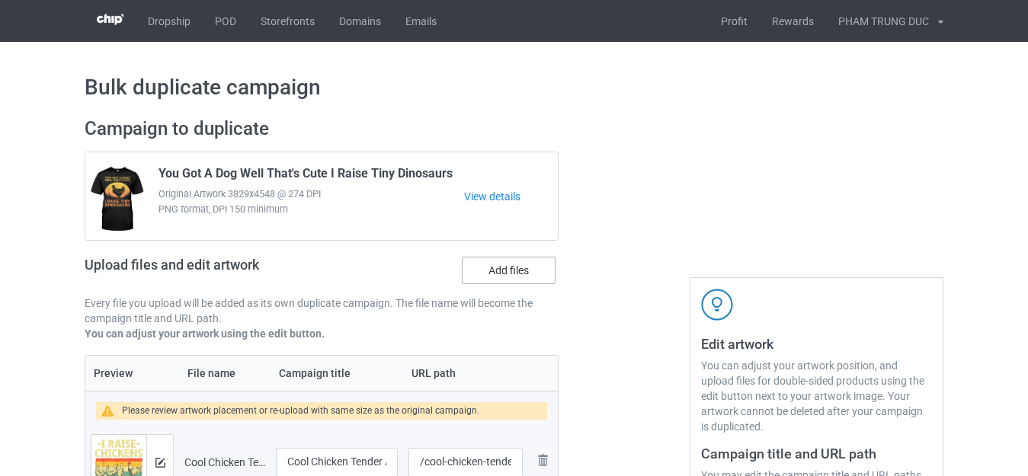
click at [489, 267] on label "Add files" at bounding box center [509, 270] width 94 height 27
click at [0, 0] on input "Add files" at bounding box center [0, 0] width 0 height 0
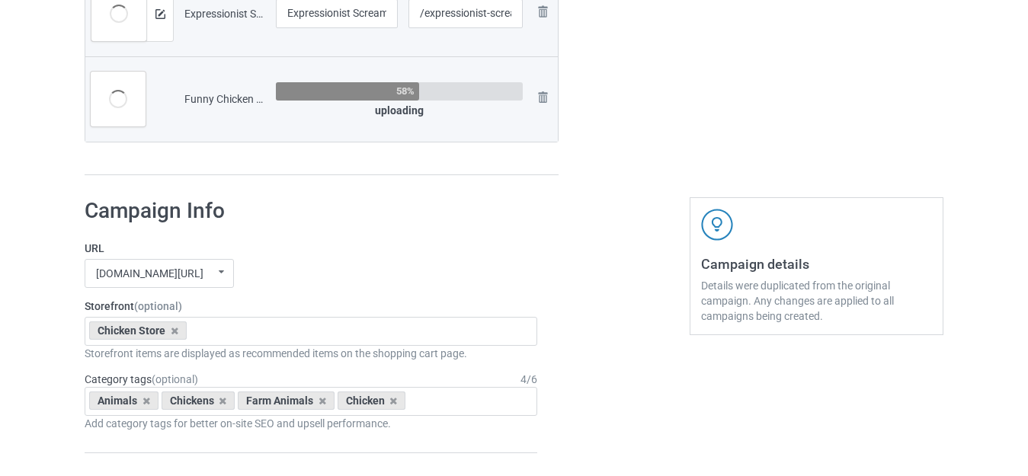
scroll to position [3502, 0]
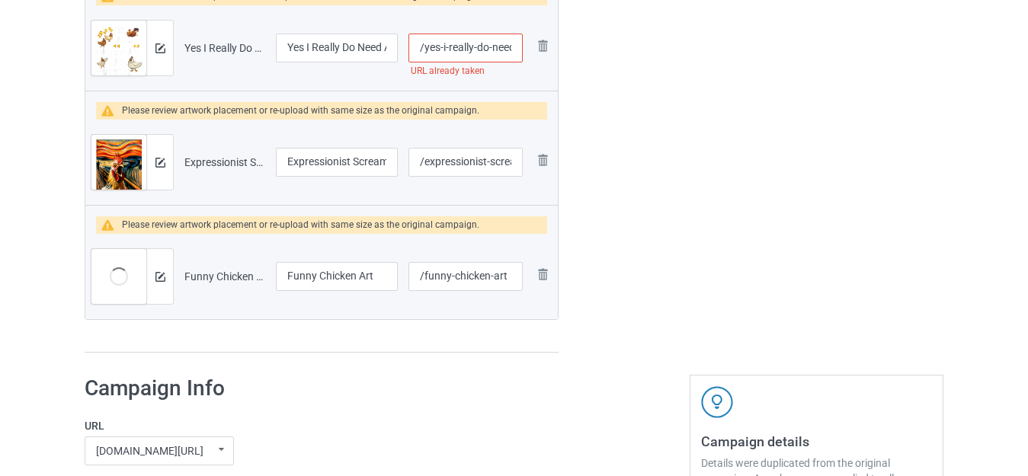
click at [491, 46] on input "/yes-i-really-do-need-all-these-chickens" at bounding box center [466, 48] width 114 height 29
type input "/yes-i-really-do--need-all-these-chickens"
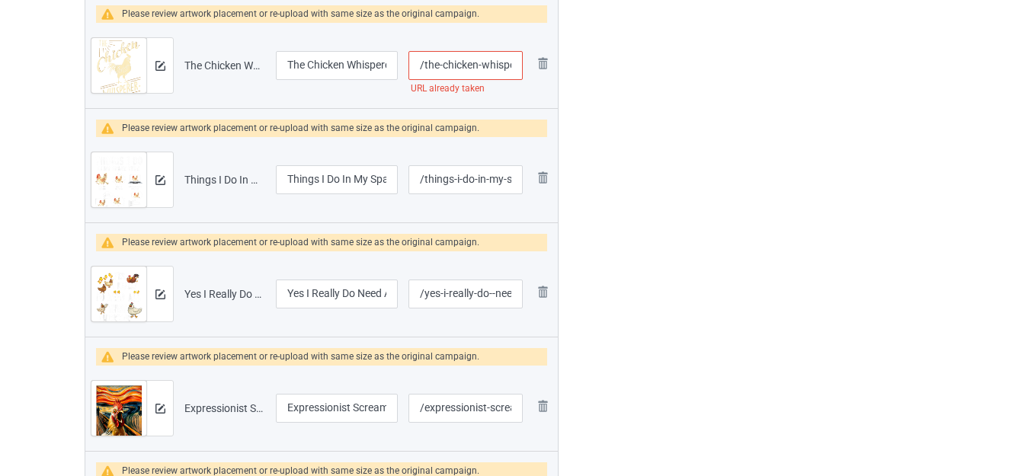
scroll to position [3121, 0]
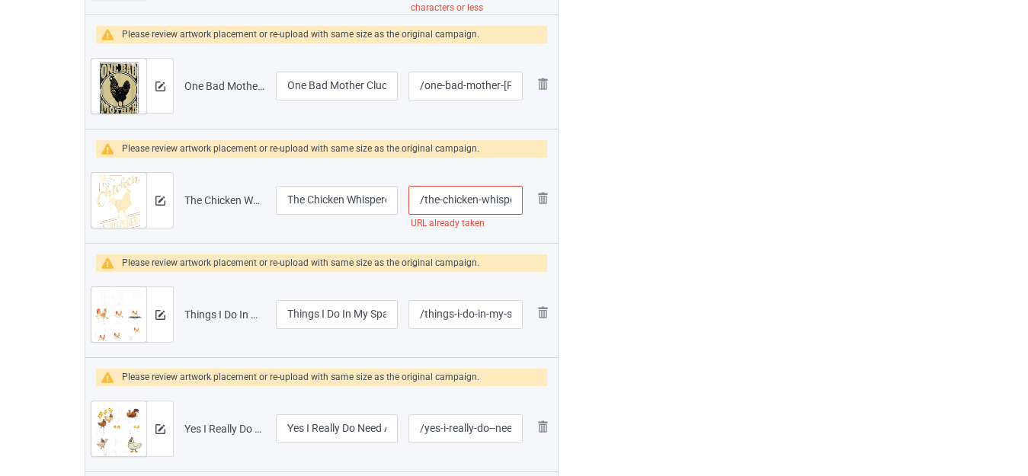
click at [481, 198] on input "/the-chicken-whisperer" at bounding box center [466, 200] width 114 height 29
type input "/the-chicken--whisperer"
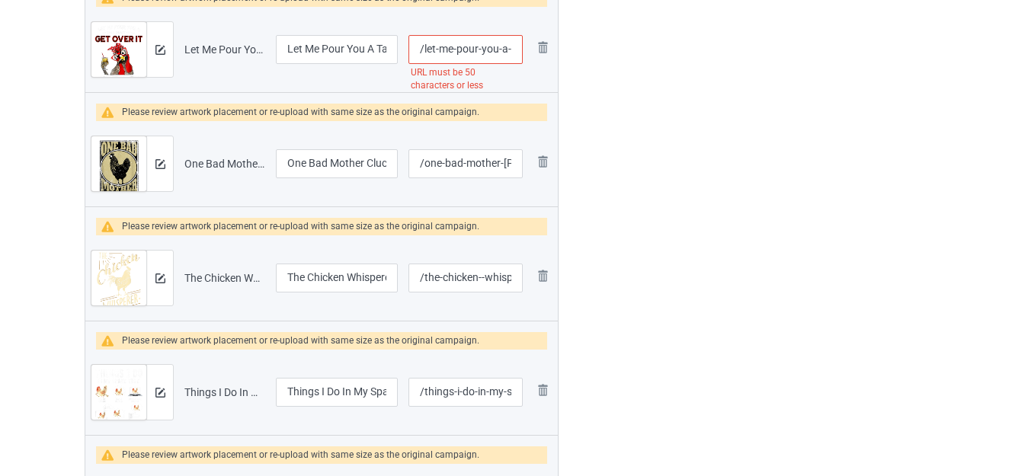
scroll to position [2968, 0]
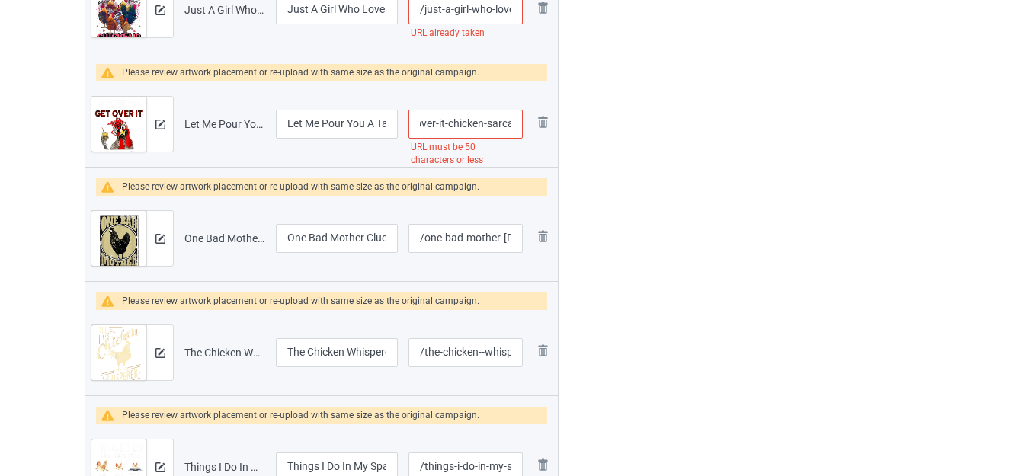
drag, startPoint x: 497, startPoint y: 123, endPoint x: 513, endPoint y: 126, distance: 16.3
click at [511, 126] on input "/let-me-pour-you-a-tall-glass-of-get-over-it-chicken-sarcasm" at bounding box center [466, 124] width 114 height 29
click at [483, 126] on input "/let-me-pour-you-a-tall-glass-of-get-over-it-chicken-sarcasm" at bounding box center [466, 124] width 114 height 29
drag, startPoint x: 469, startPoint y: 120, endPoint x: 551, endPoint y: 149, distance: 87.5
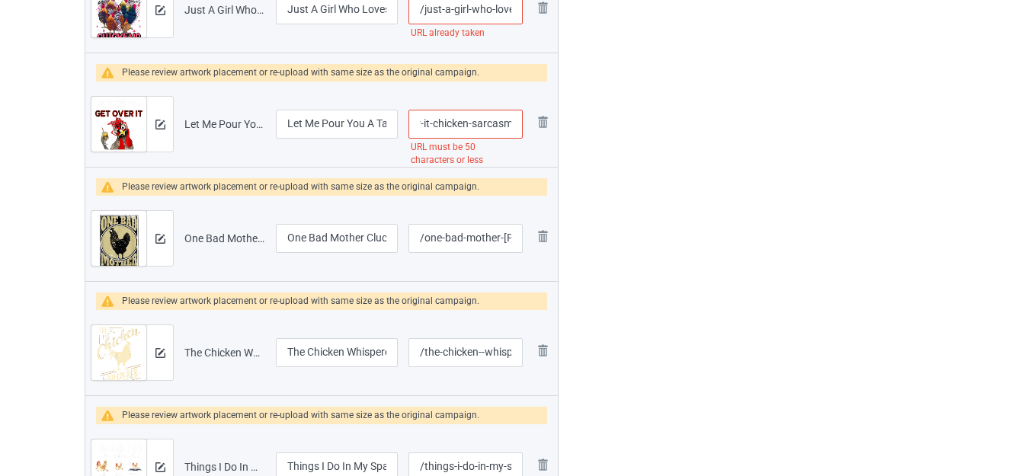
click at [548, 149] on tr "Preview and edit artwork Let Me Pour You A Tall Glass Of Get Over It Chicken Sa…" at bounding box center [321, 124] width 473 height 85
drag, startPoint x: 474, startPoint y: 124, endPoint x: 592, endPoint y: 150, distance: 120.2
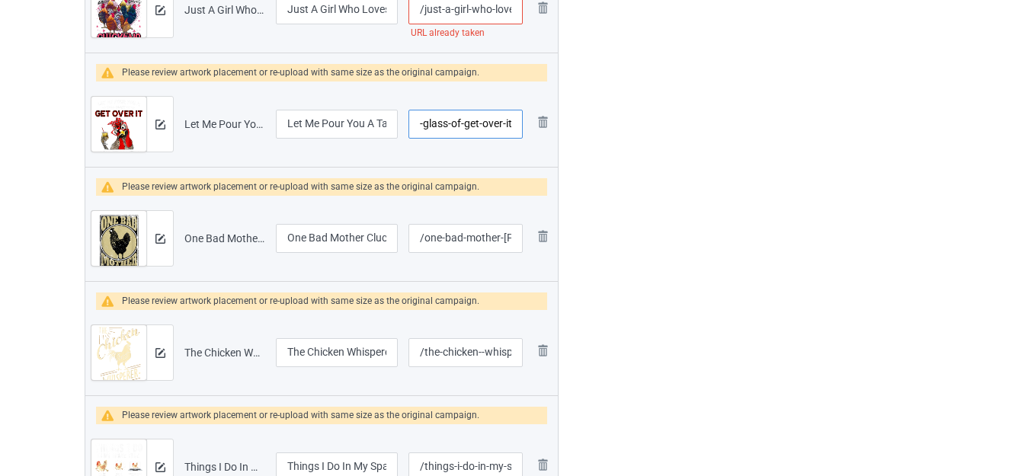
type input "/let-me-pour-you-a-tall-glass-of-get-over-it"
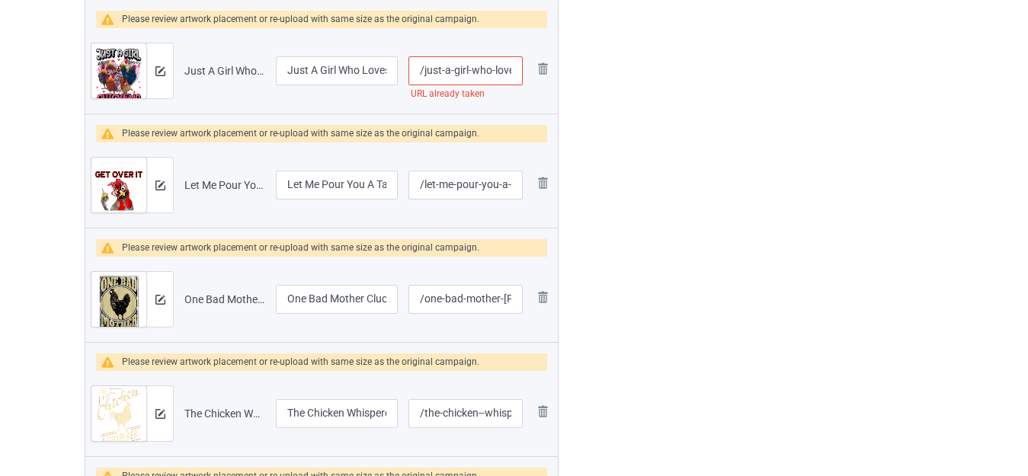
scroll to position [2816, 0]
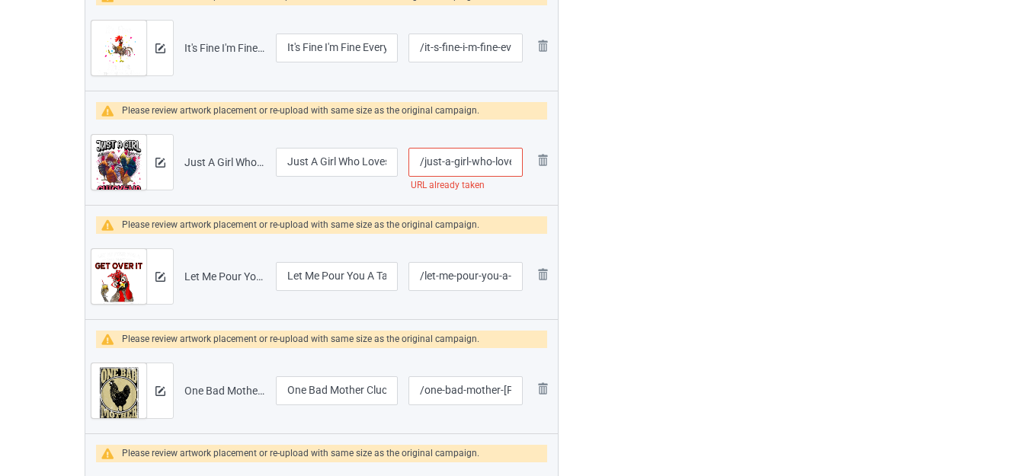
click at [492, 157] on input "/just-a-girl-who-loves-chickens" at bounding box center [466, 162] width 114 height 29
type input "/just-a-girl-whos-loves-chickens"
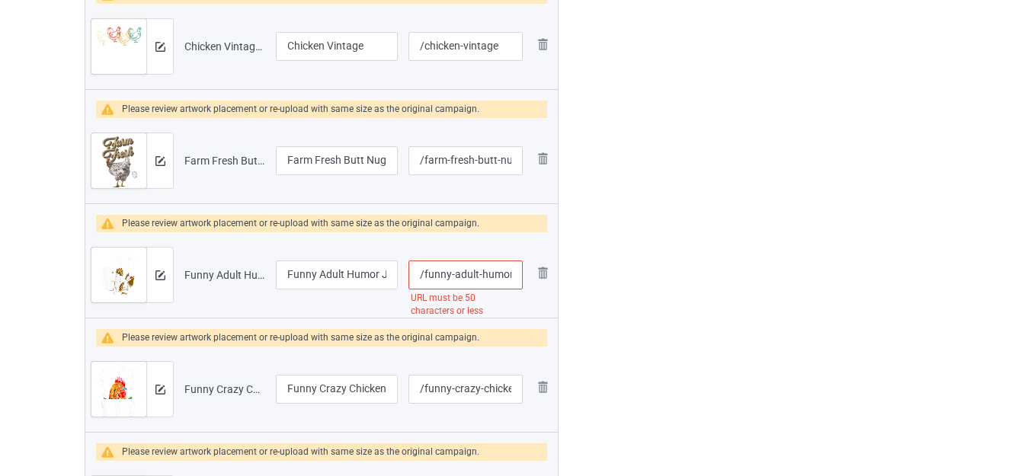
scroll to position [1215, 0]
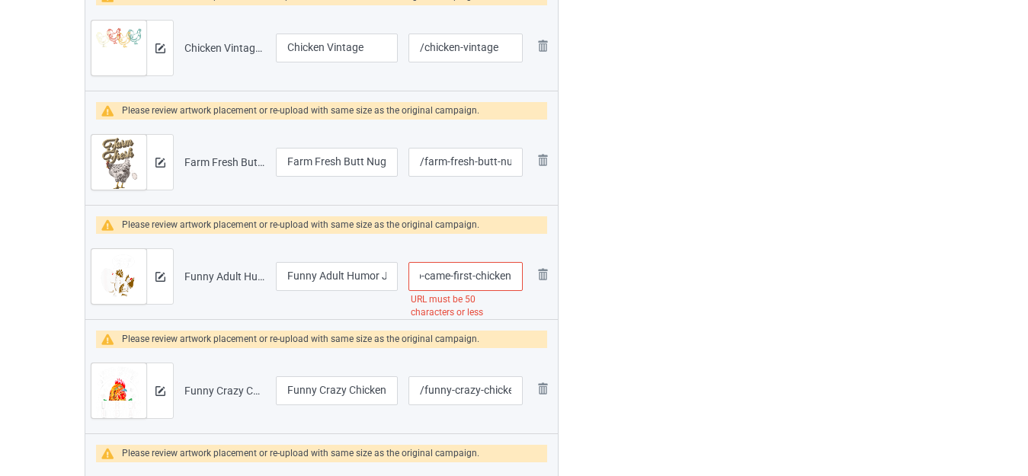
drag, startPoint x: 503, startPoint y: 277, endPoint x: 525, endPoint y: 283, distance: 22.7
click at [525, 283] on td "/funny-adult-humor-jokes-who-came-first-chicken-or-egg URL must be 50 character…" at bounding box center [465, 276] width 125 height 85
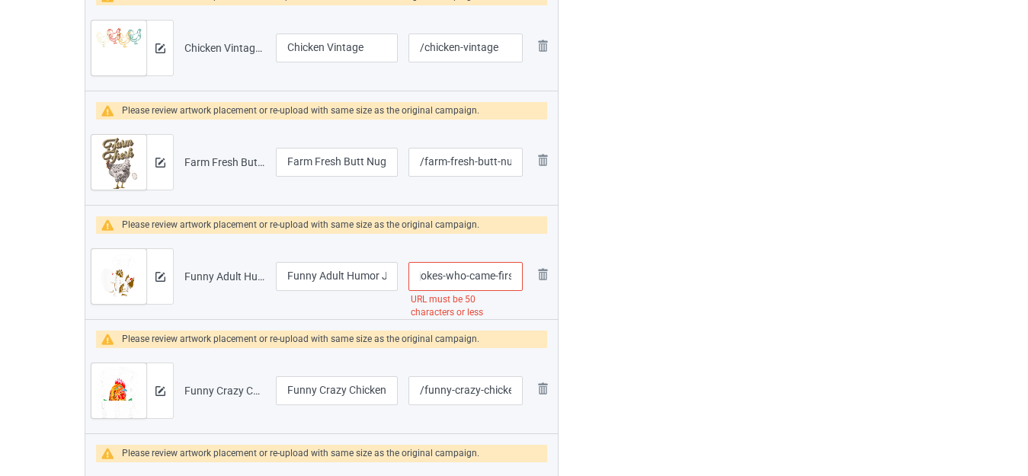
drag, startPoint x: 480, startPoint y: 275, endPoint x: 508, endPoint y: 277, distance: 27.5
click at [508, 277] on input "/funny-adult-humor-jokes-who-came-first-chicken-or-egg" at bounding box center [466, 276] width 114 height 29
click at [480, 274] on input "/funny-adult-humor-jokes-who-came-first-chicken-or-egg" at bounding box center [466, 276] width 114 height 29
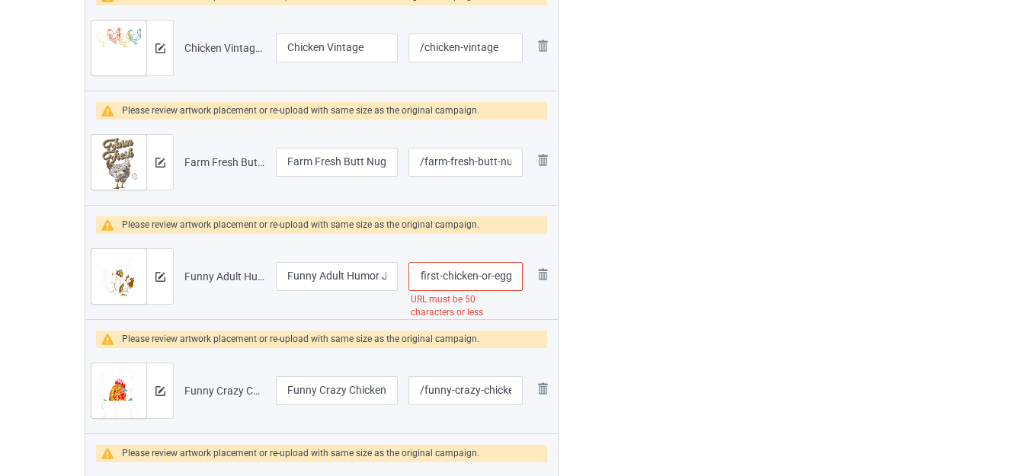
drag, startPoint x: 482, startPoint y: 274, endPoint x: 532, endPoint y: 282, distance: 51.0
click at [531, 281] on tr "Preview and edit artwork Funny Adult Humor Jokes Who Came First Chicken Or Egg.…" at bounding box center [321, 276] width 473 height 85
type input "/funny-adult-humor-jokes-who-came-first-chicken"
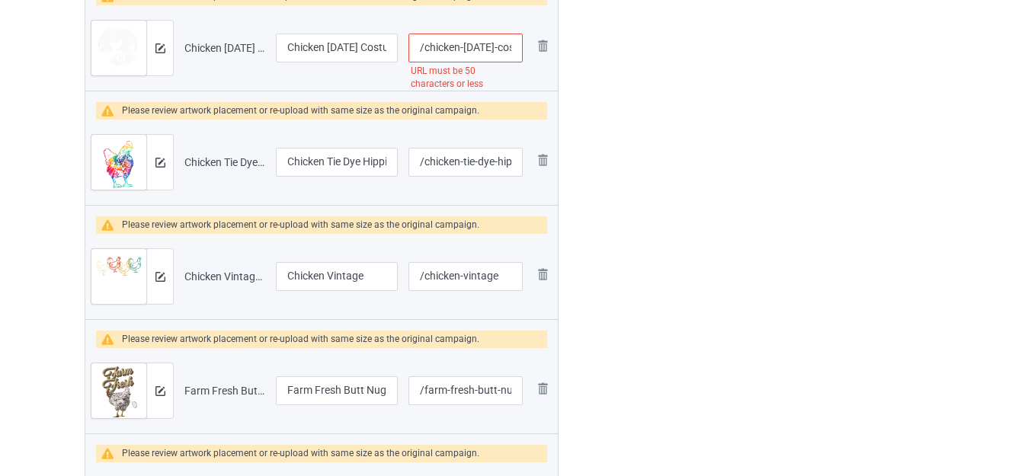
scroll to position [834, 0]
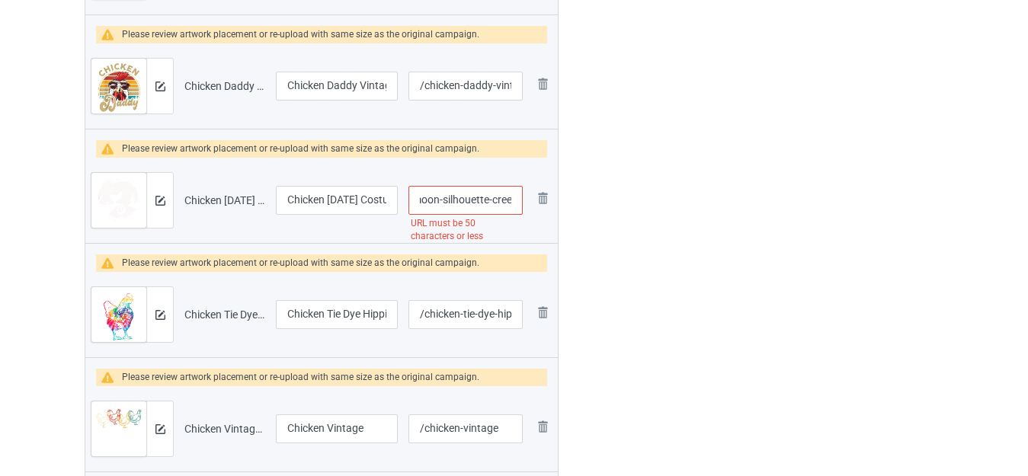
drag, startPoint x: 508, startPoint y: 199, endPoint x: 517, endPoint y: 201, distance: 9.4
click at [517, 201] on input "/chicken-[DATE]-costume-moon-silhouette-creepy-horror" at bounding box center [466, 200] width 114 height 29
click at [486, 200] on input "/chicken-[DATE]-costume-moon-silhouette-creepy-horror" at bounding box center [466, 200] width 114 height 29
drag, startPoint x: 446, startPoint y: 200, endPoint x: 527, endPoint y: 219, distance: 83.0
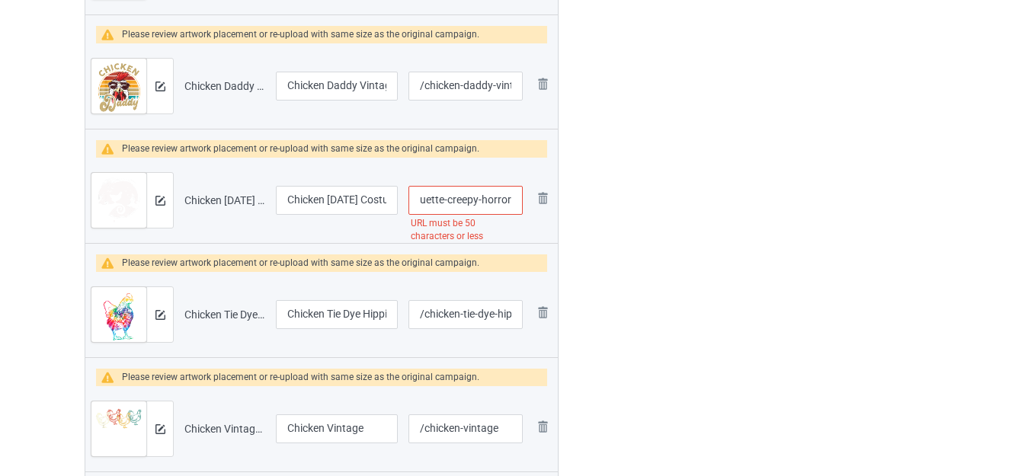
click at [527, 219] on td "/chicken-halloween-costume-moon-silhouette-creepy-horror URL must be 50 charact…" at bounding box center [465, 200] width 125 height 85
type input "/chicken-halloween-costume-moon-silhouette"
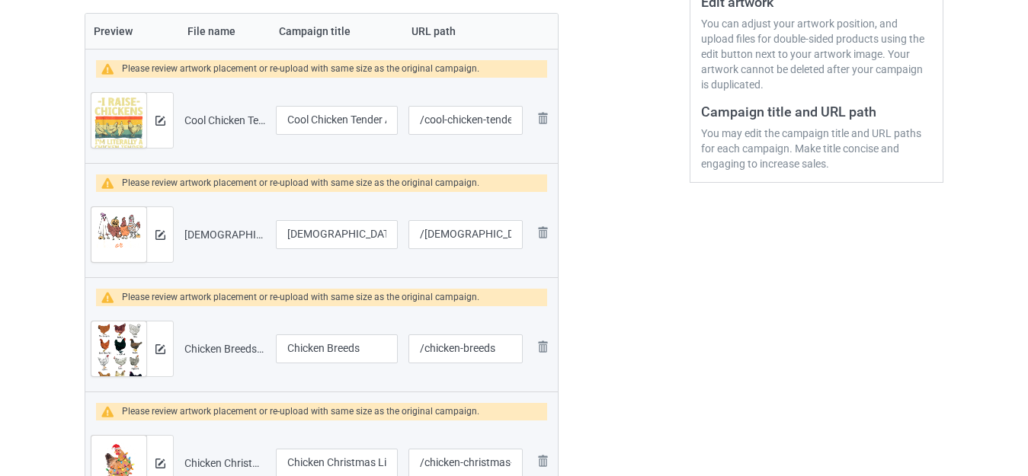
scroll to position [529, 0]
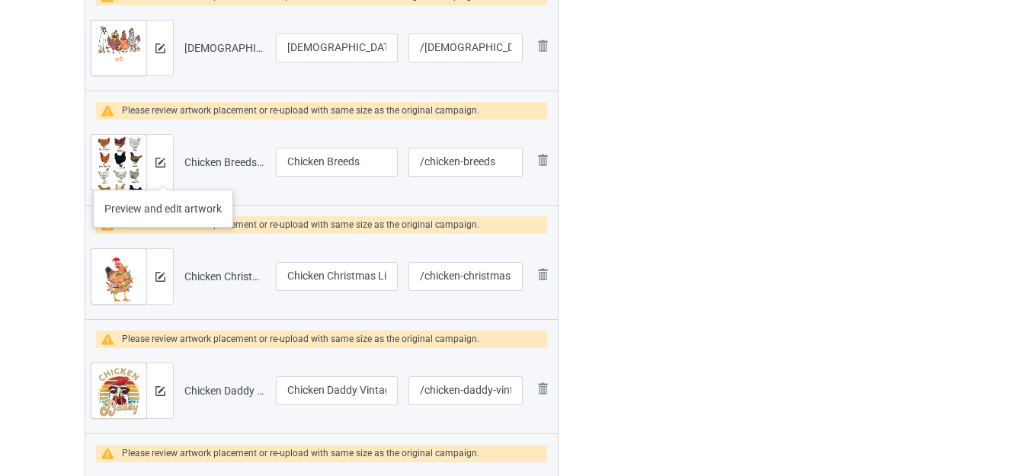
click at [163, 175] on div at bounding box center [159, 162] width 27 height 55
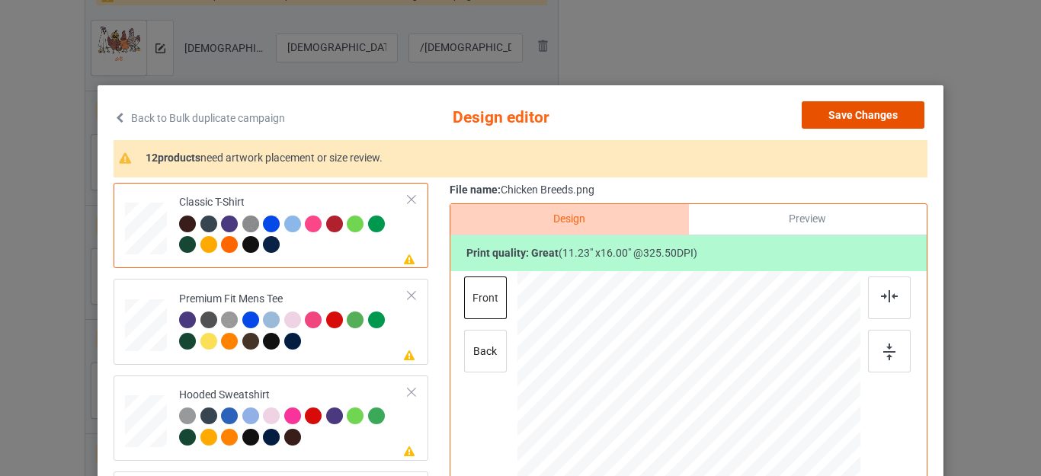
click at [851, 106] on button "Save Changes" at bounding box center [863, 114] width 123 height 27
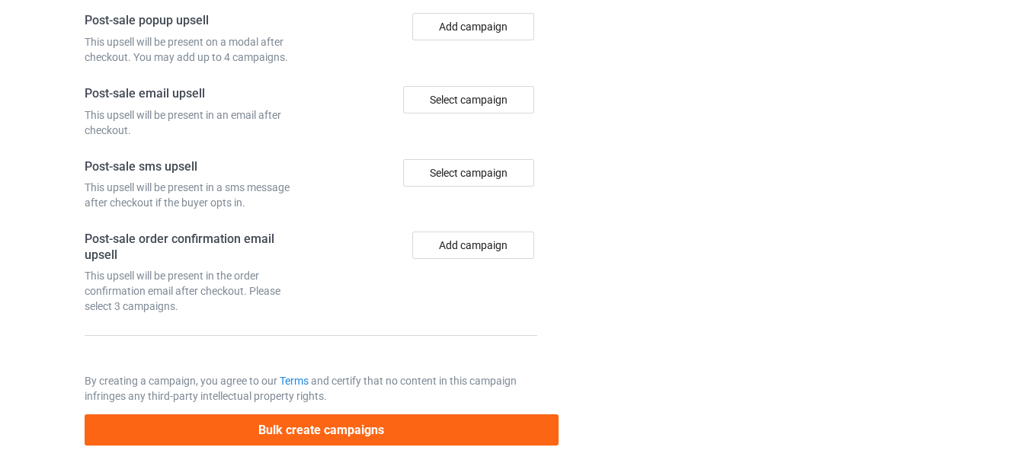
scroll to position [5032, 0]
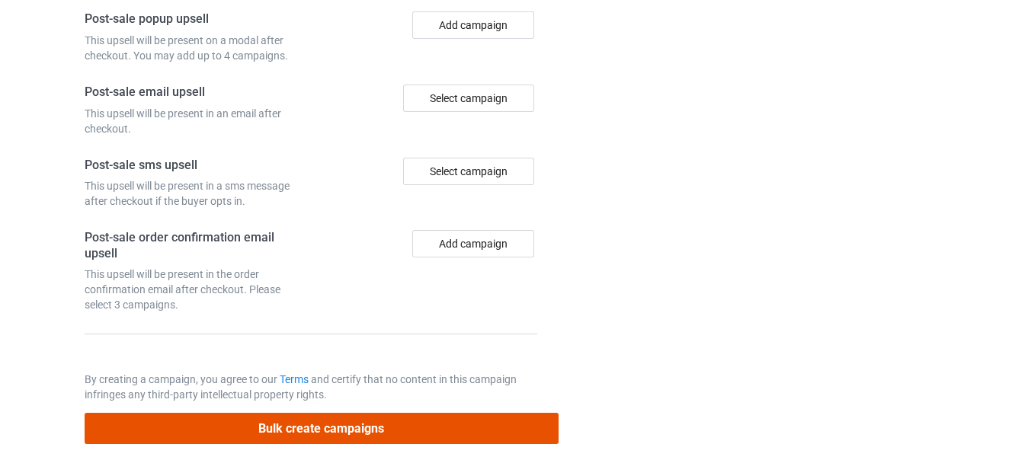
click at [329, 421] on button "Bulk create campaigns" at bounding box center [322, 428] width 474 height 31
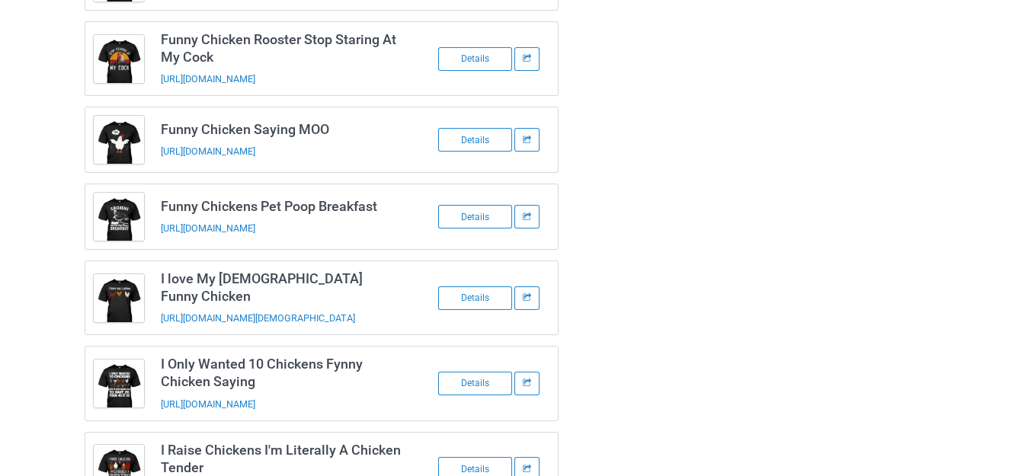
scroll to position [1201, 0]
